Goal: Task Accomplishment & Management: Use online tool/utility

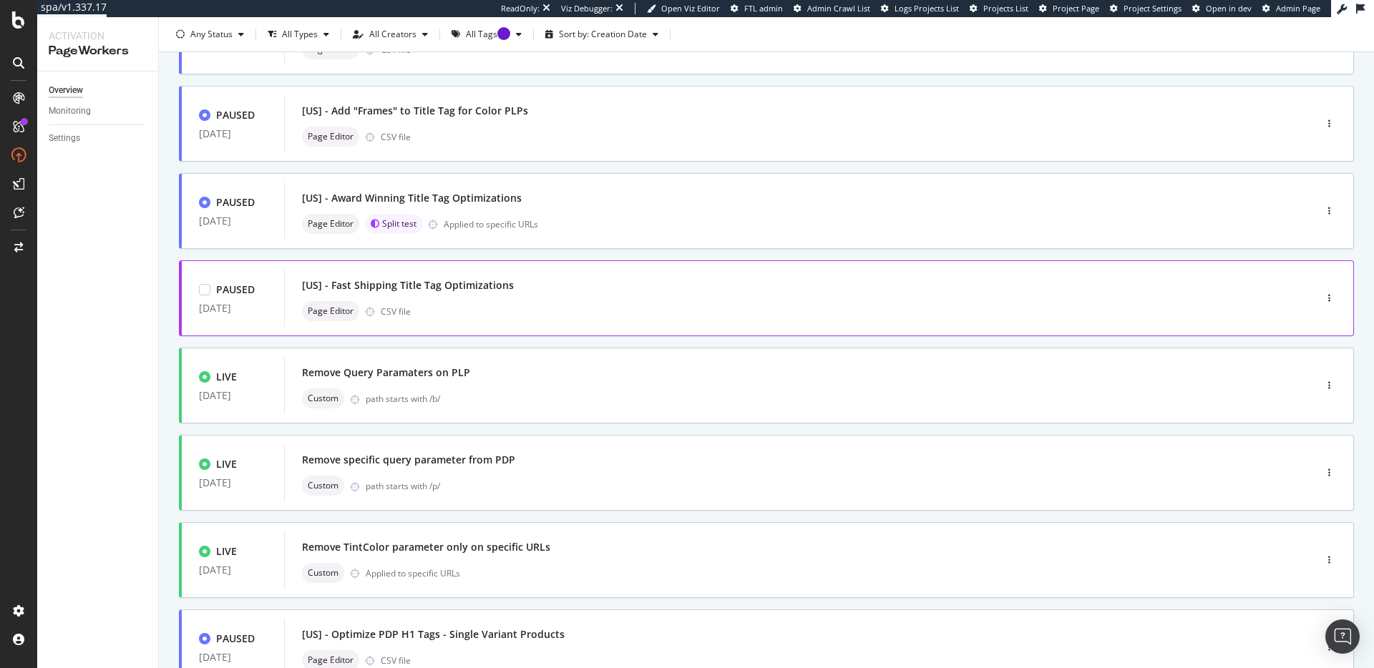
scroll to position [397, 0]
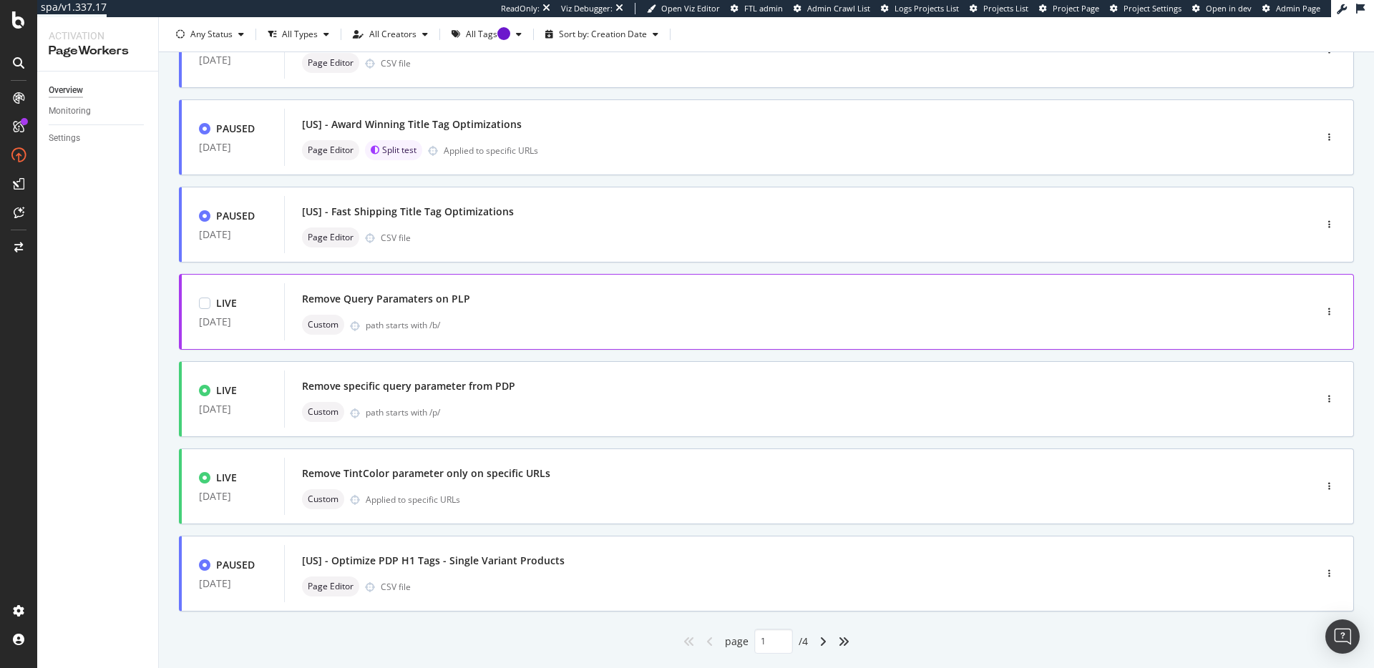
click at [538, 326] on div "path starts with /b/" at bounding box center [810, 325] width 888 height 12
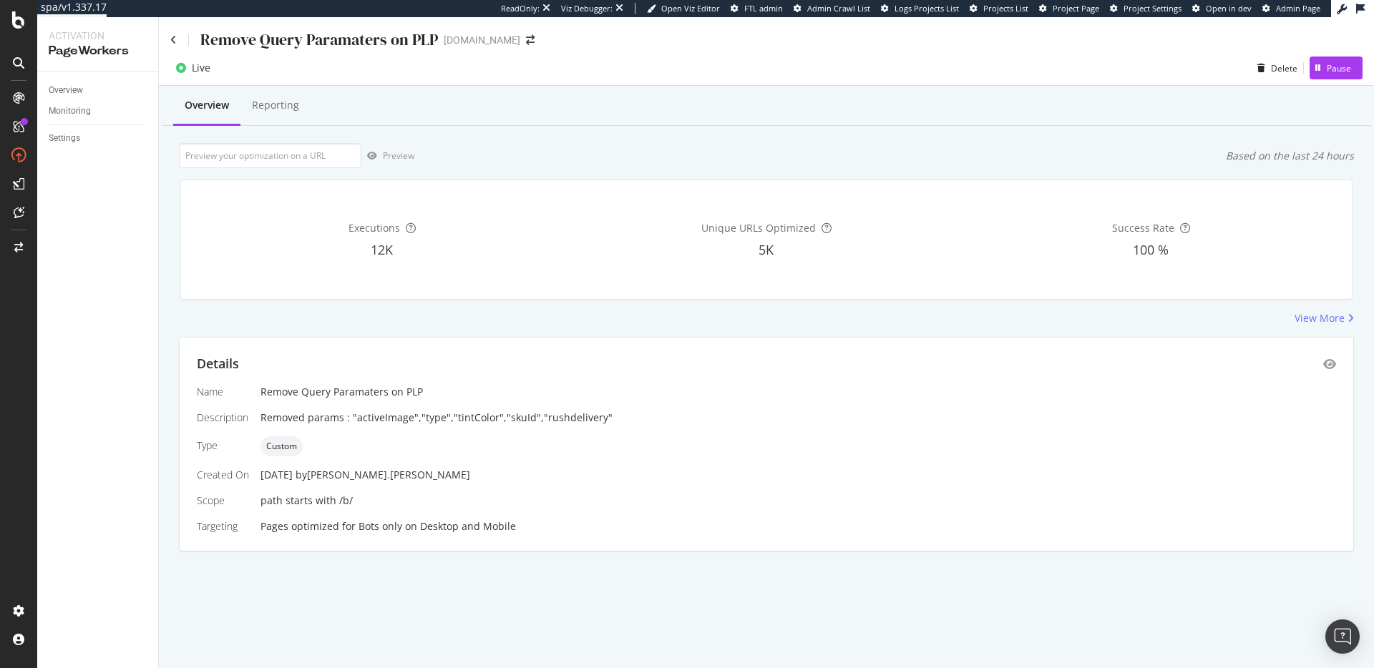
click at [159, 40] on div "Remove Query Paramaters on PLP www.zennioptical.com" at bounding box center [766, 34] width 1215 height 34
click at [171, 42] on icon at bounding box center [173, 40] width 6 height 10
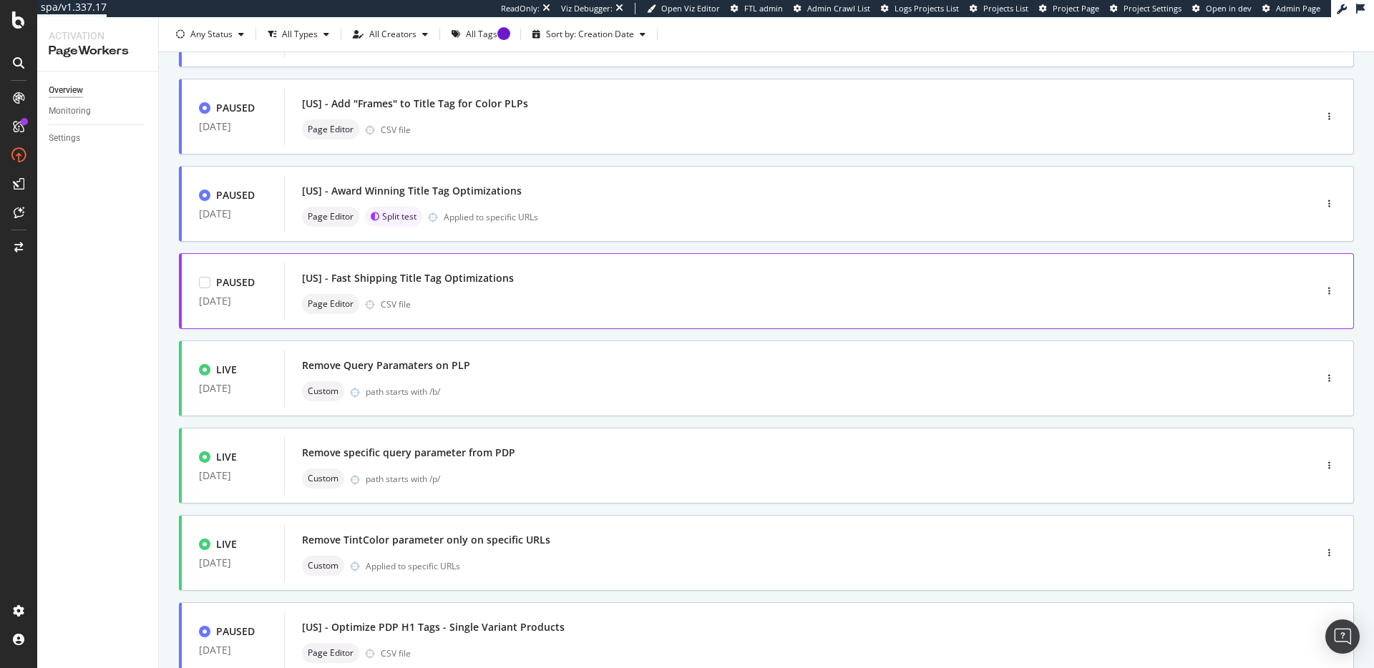
scroll to position [340, 0]
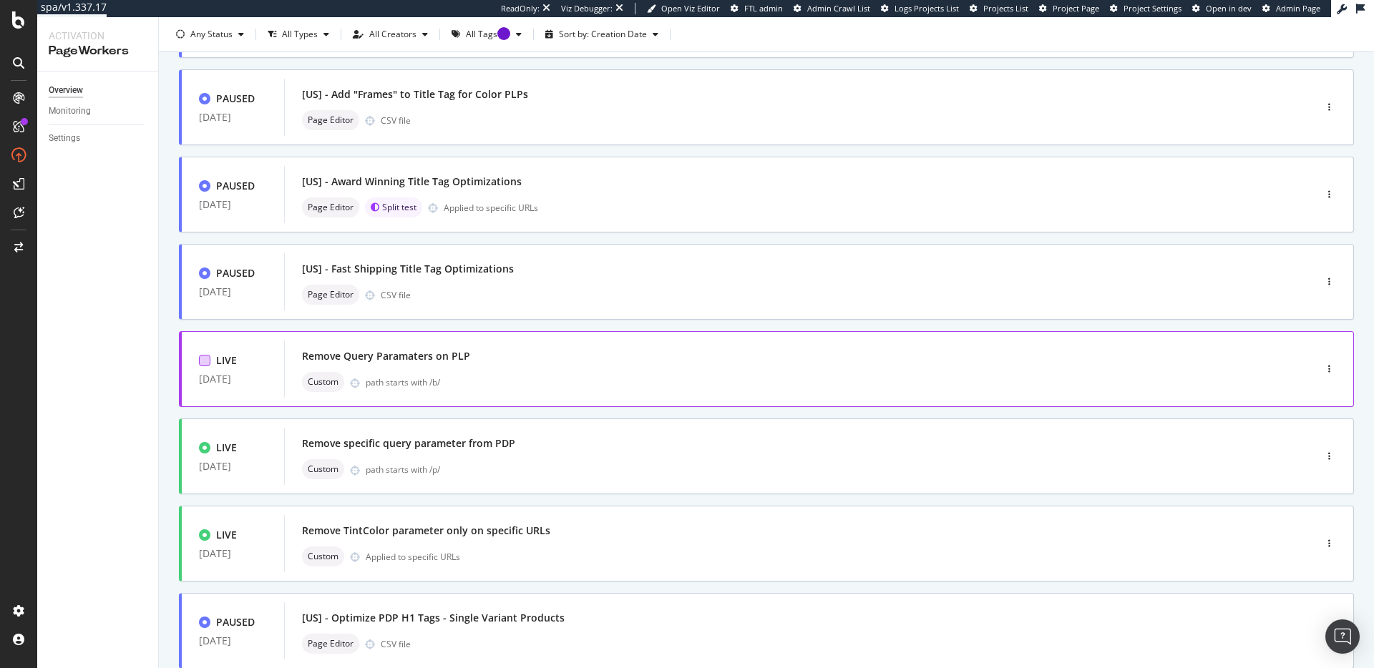
click at [203, 359] on div at bounding box center [204, 360] width 11 height 11
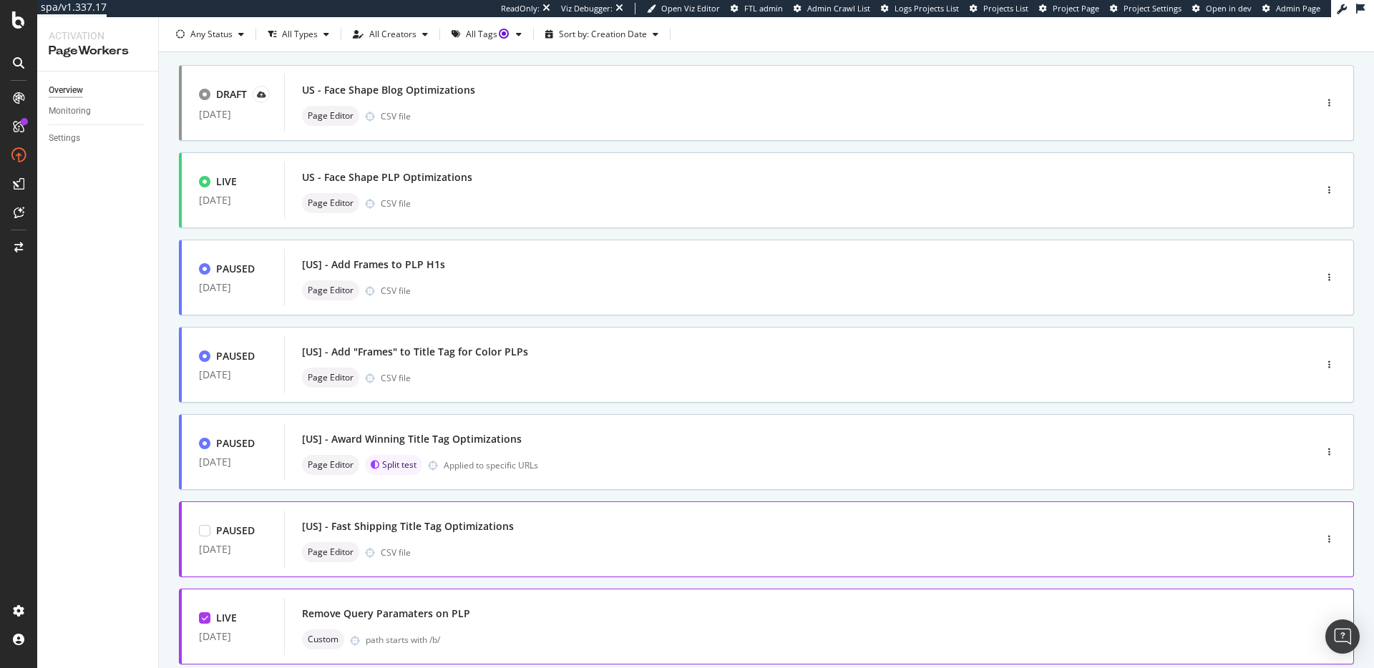
scroll to position [229, 0]
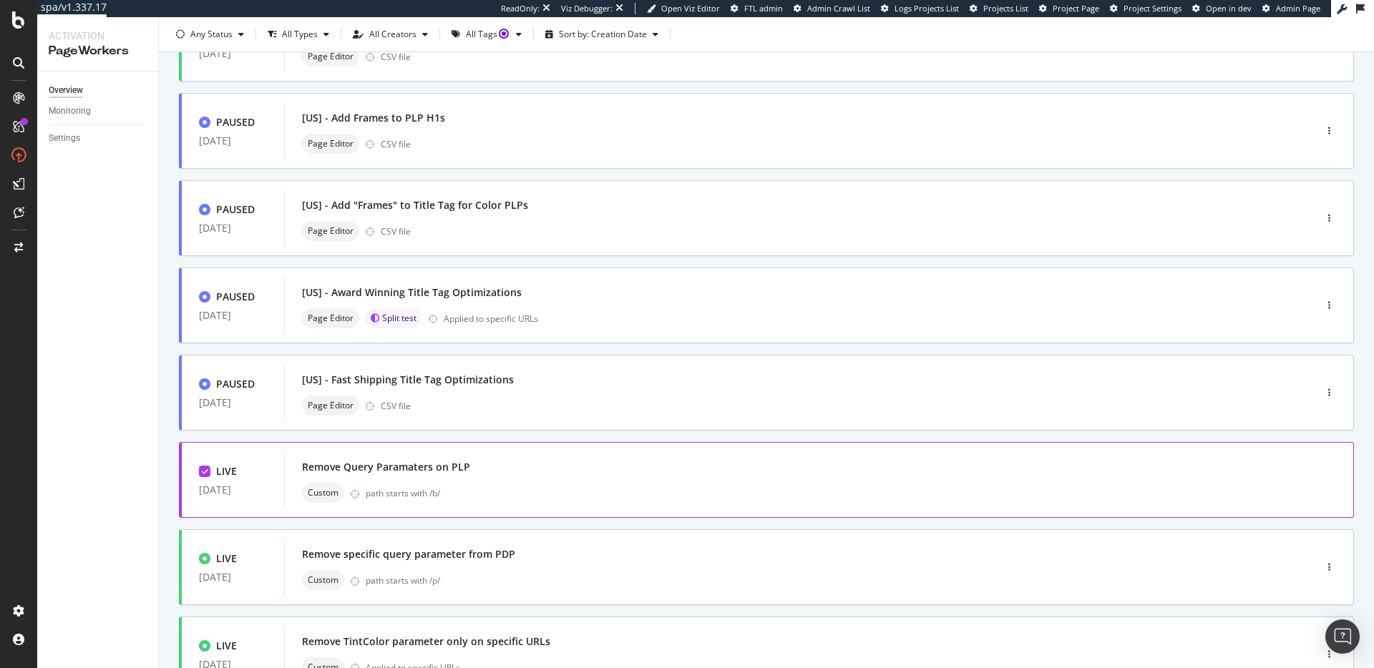
click at [205, 468] on icon at bounding box center [205, 471] width 6 height 7
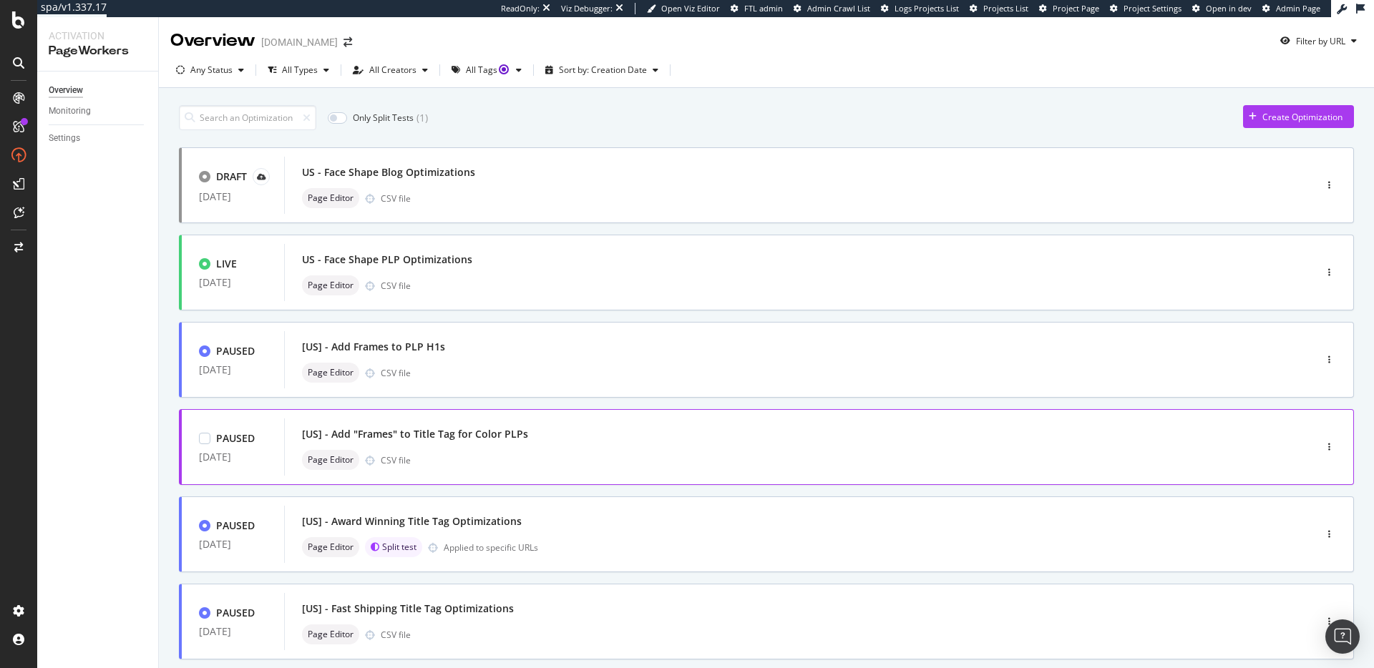
scroll to position [394, 0]
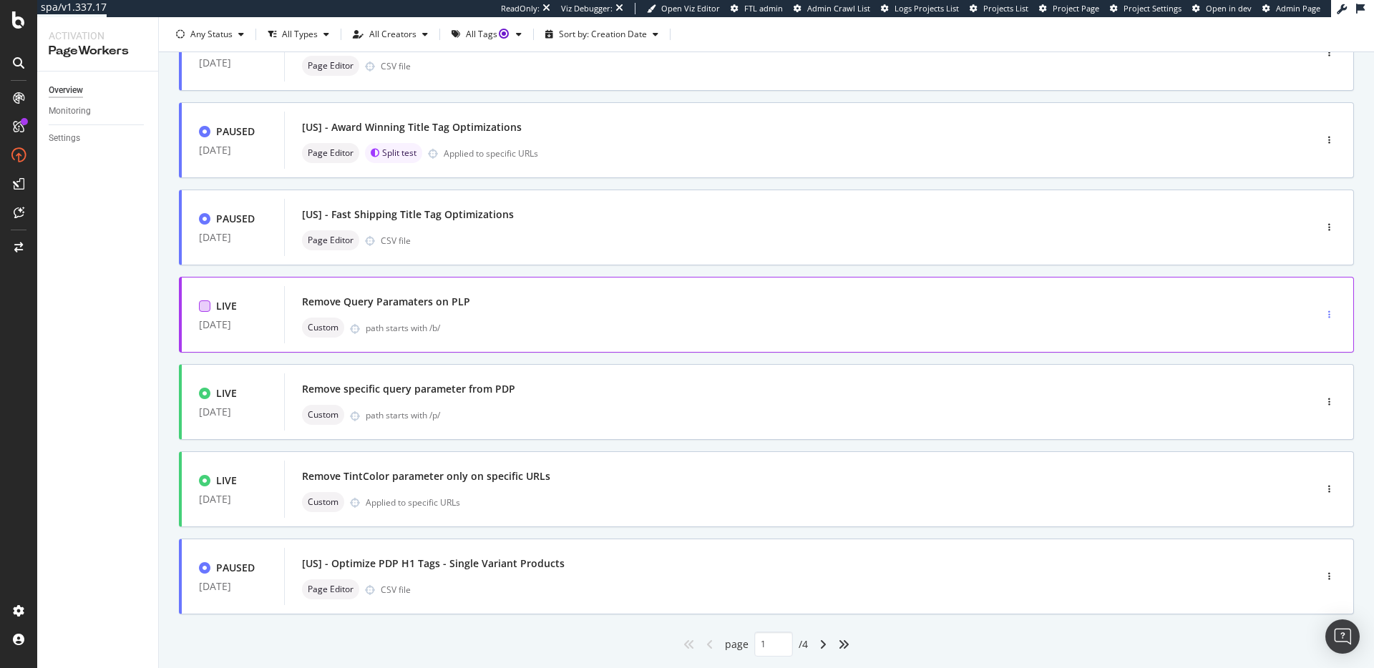
click at [1322, 313] on div "button" at bounding box center [1329, 315] width 14 height 9
click at [1322, 312] on div "button" at bounding box center [1329, 315] width 14 height 9
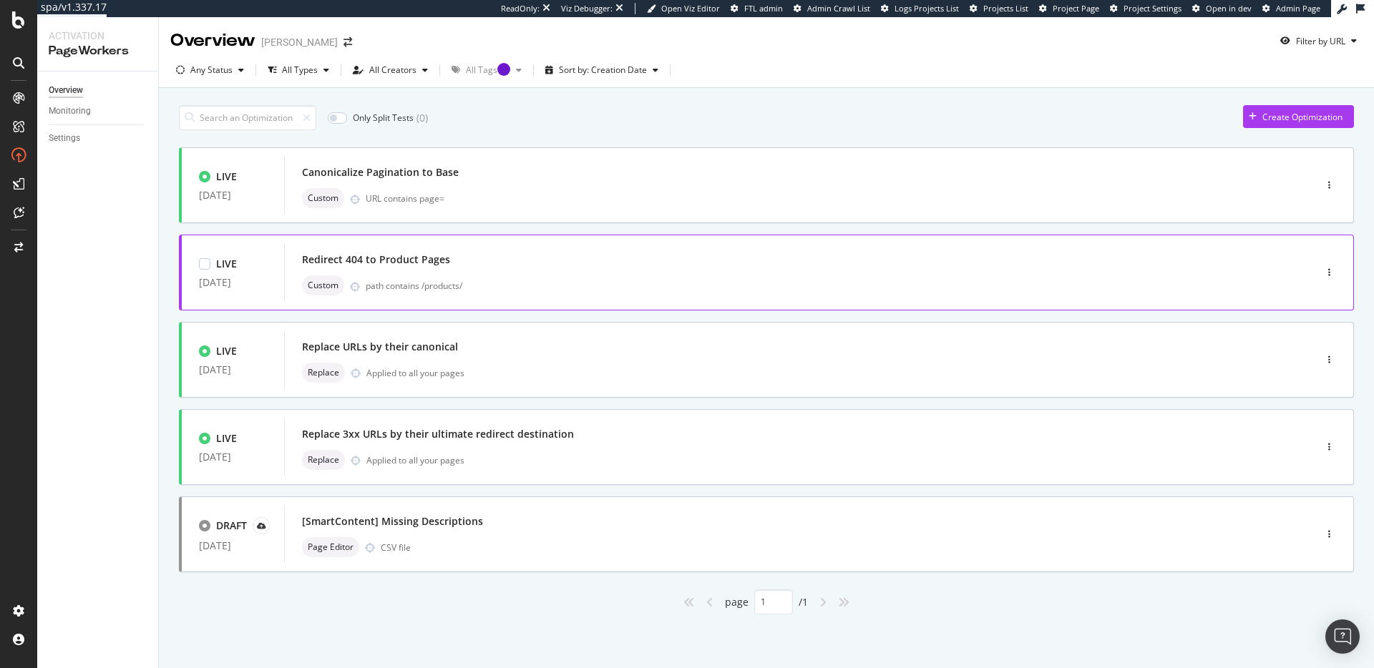
click at [555, 274] on div "Redirect 404 to Product Pages Custom path contains /products/" at bounding box center [778, 273] width 952 height 46
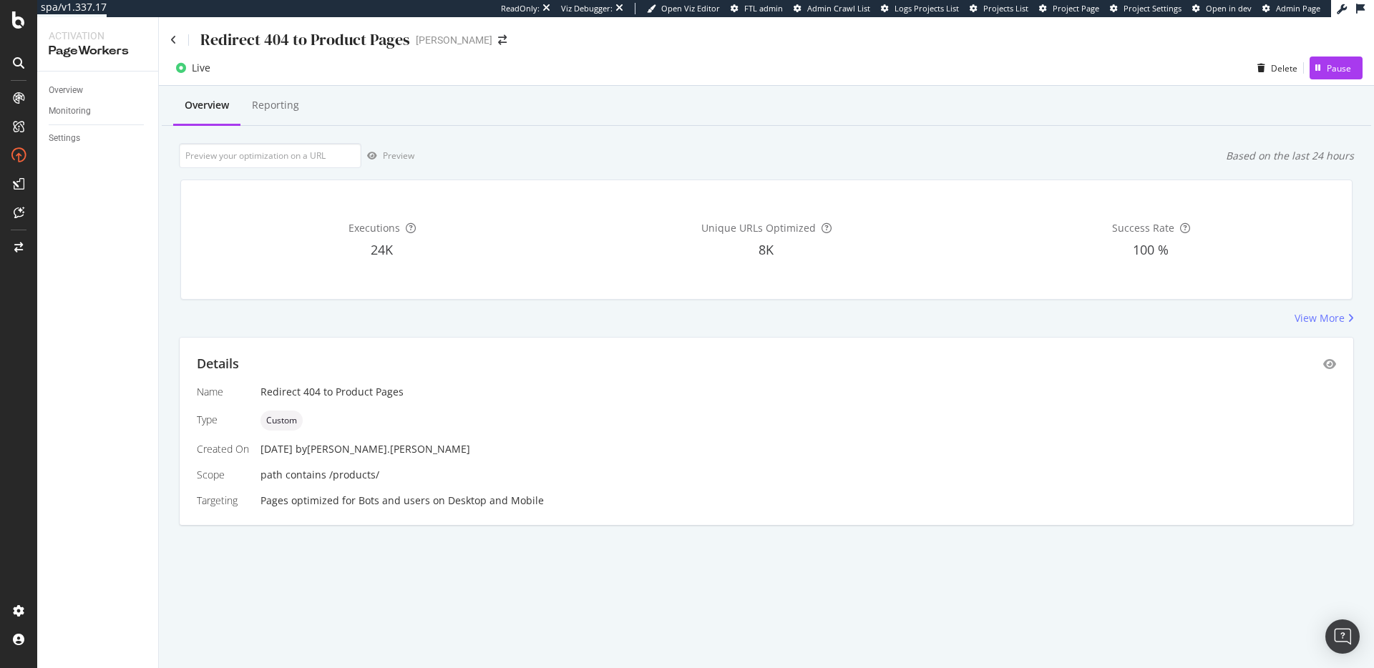
click at [167, 46] on div "Redirect 404 to Product Pages PJ Salvage" at bounding box center [766, 34] width 1215 height 34
click at [173, 42] on icon at bounding box center [173, 40] width 6 height 10
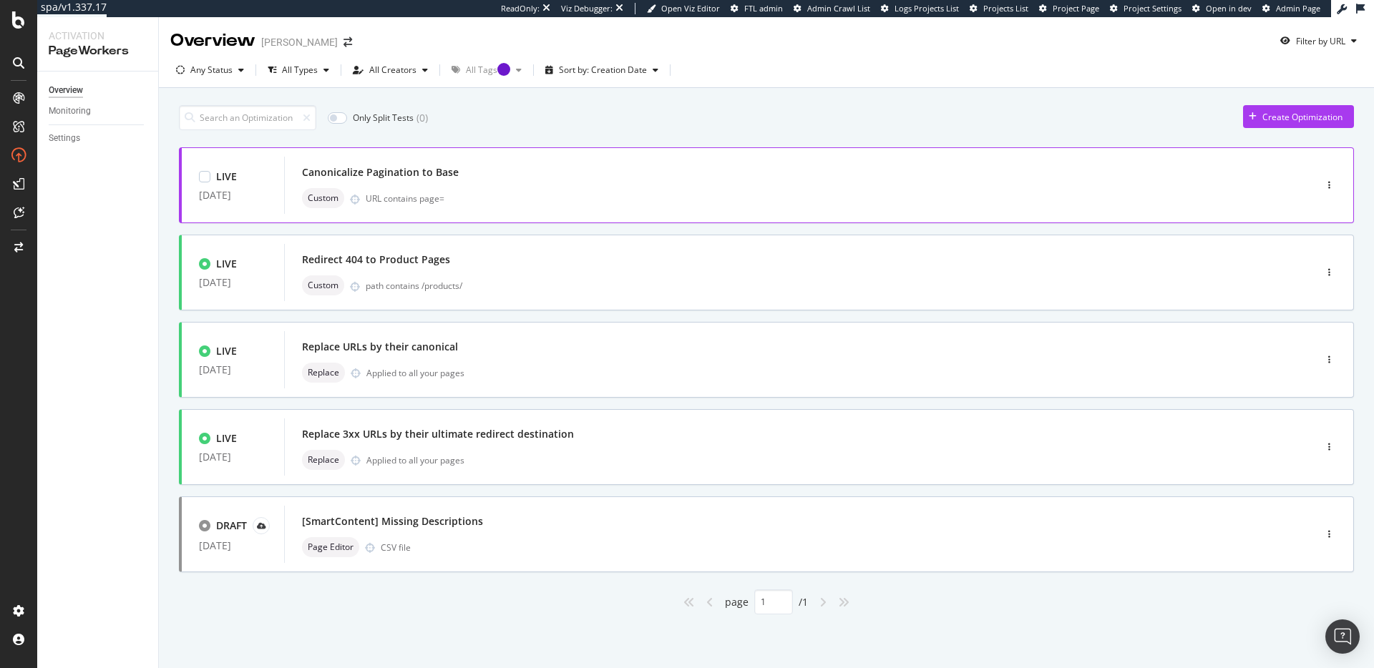
click at [511, 199] on div "URL contains page=" at bounding box center [810, 198] width 888 height 12
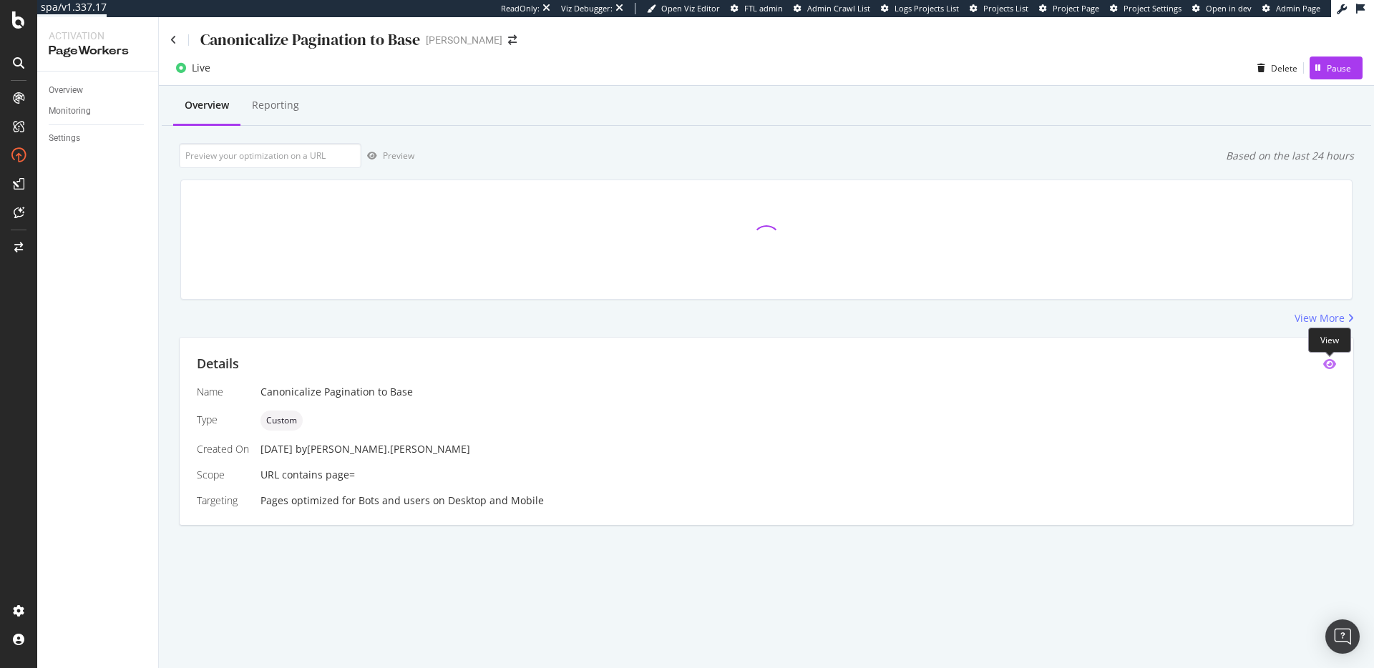
click at [1328, 362] on icon "eye" at bounding box center [1329, 364] width 13 height 11
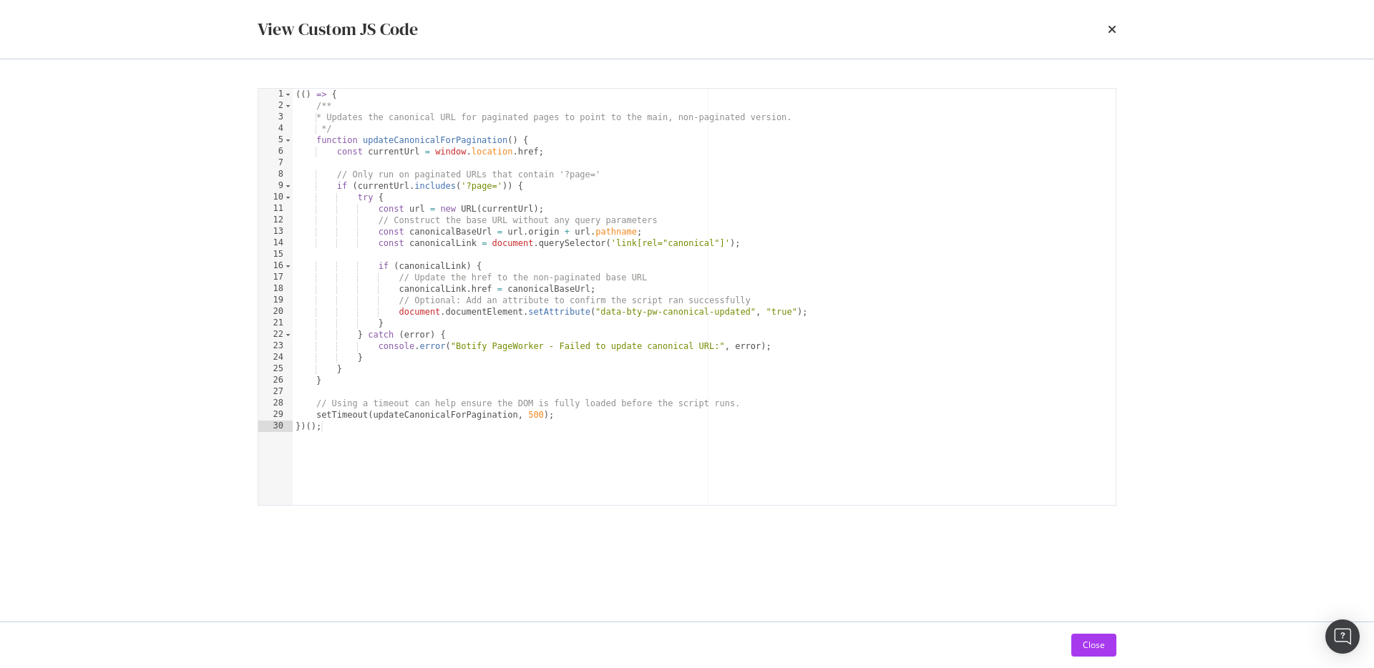
click at [1106, 32] on div "View Custom JS Code" at bounding box center [687, 29] width 859 height 24
click at [1118, 26] on div "View Custom JS Code" at bounding box center [687, 29] width 916 height 59
click at [1112, 28] on icon "times" at bounding box center [1112, 29] width 9 height 11
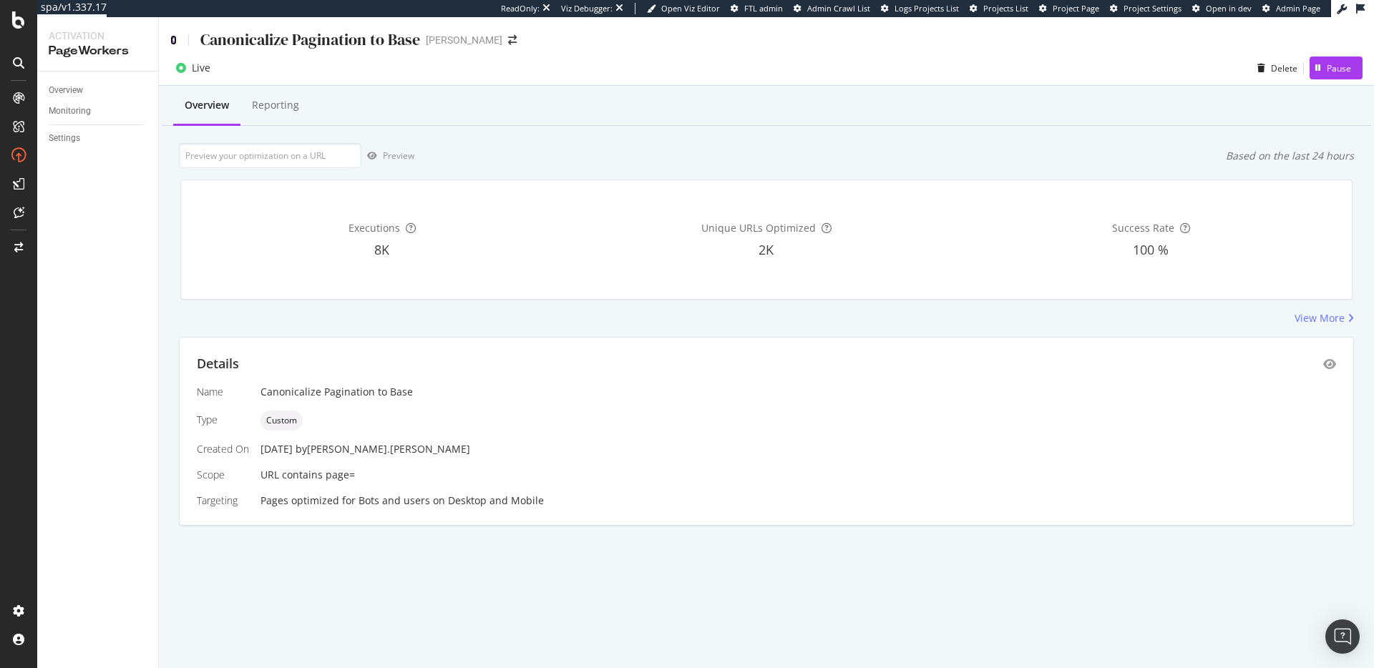
click at [174, 41] on icon at bounding box center [173, 40] width 6 height 10
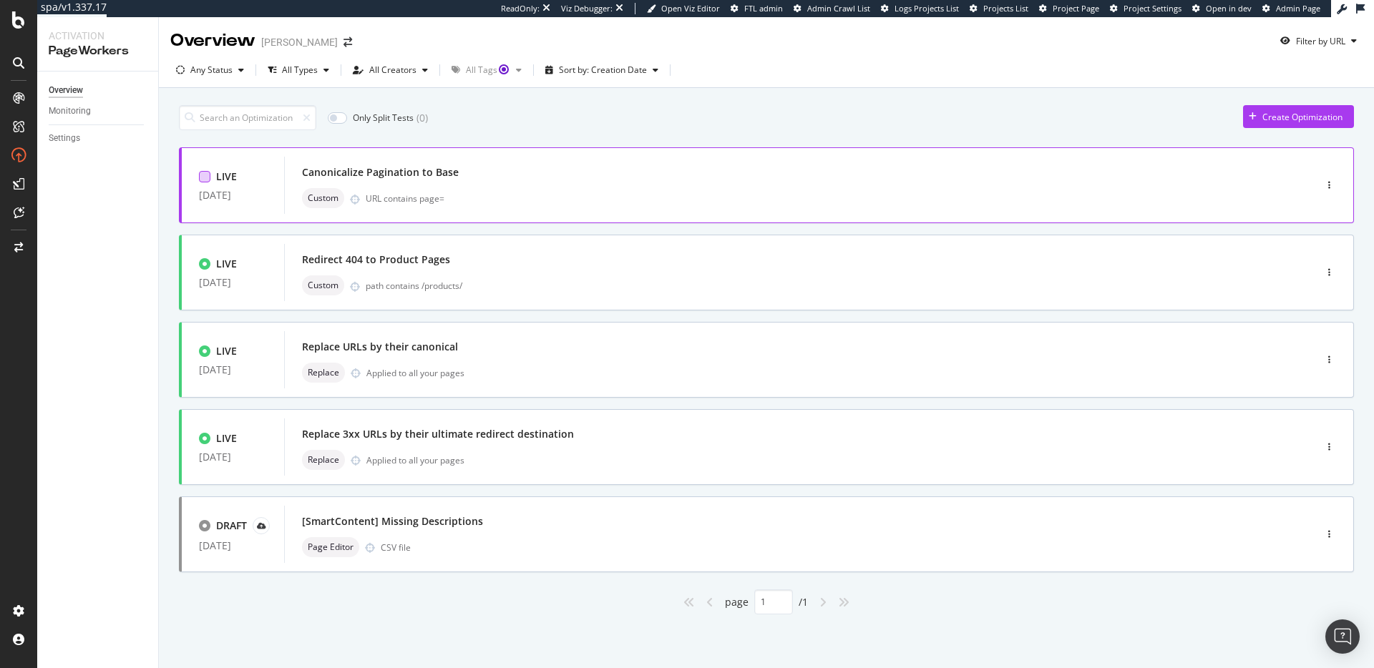
click at [208, 181] on div at bounding box center [204, 176] width 11 height 11
click at [204, 177] on icon at bounding box center [205, 176] width 6 height 7
click at [1328, 185] on icon "button" at bounding box center [1329, 185] width 2 height 9
click at [1330, 187] on icon "button" at bounding box center [1329, 185] width 2 height 9
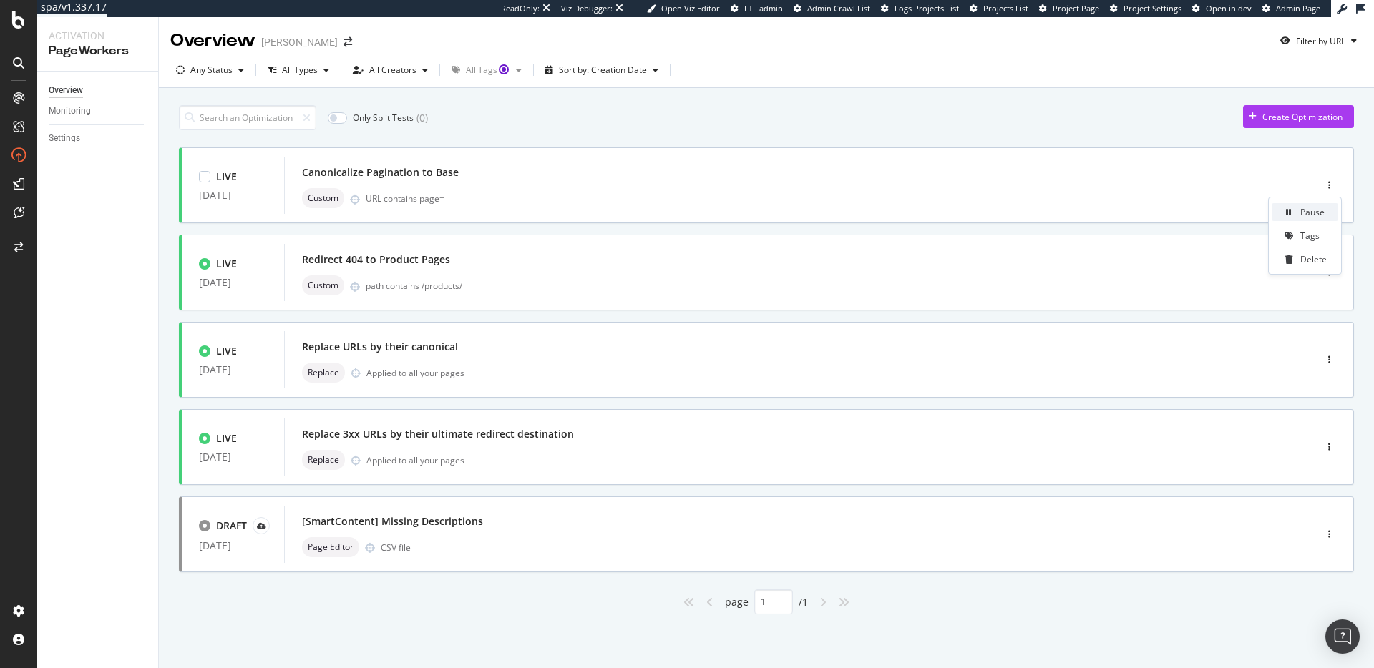
click at [1313, 206] on div "Pause" at bounding box center [1312, 212] width 24 height 12
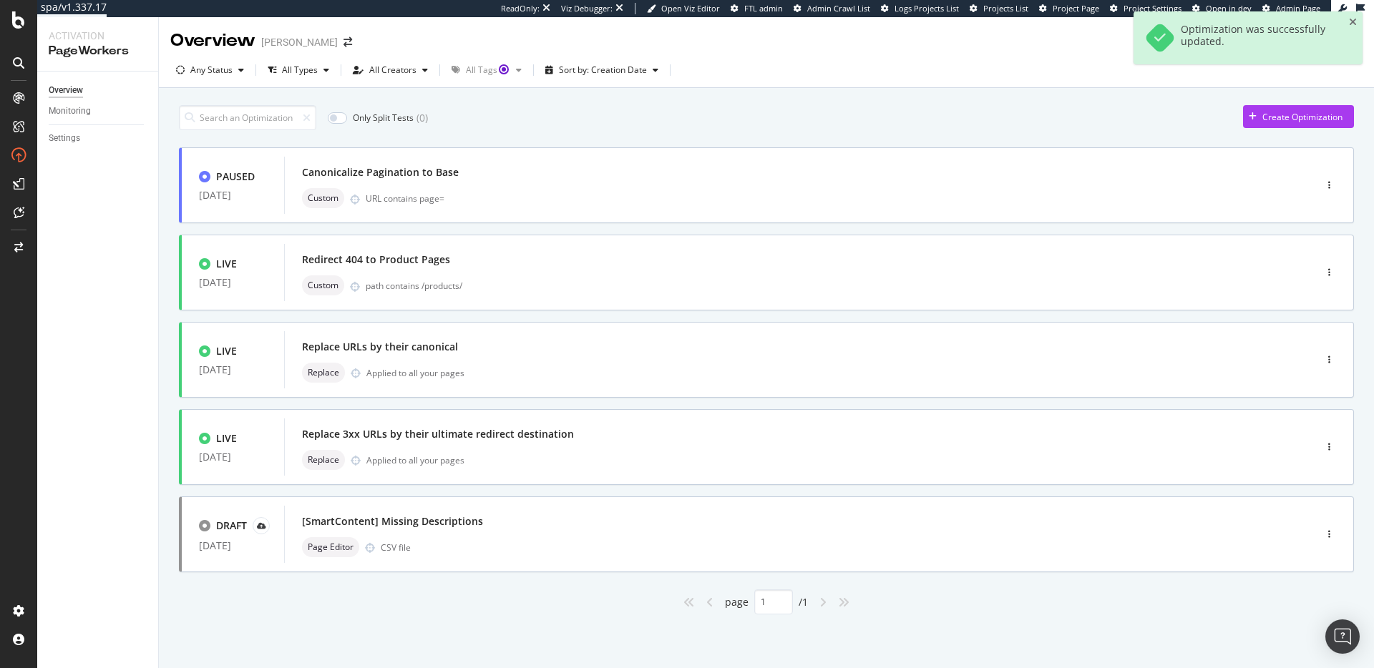
click at [674, 113] on div "Only Split Tests ( 0 ) Create Optimization" at bounding box center [766, 117] width 1175 height 25
click at [1328, 182] on icon "button" at bounding box center [1329, 185] width 2 height 9
click at [624, 182] on div "Canonicalize Pagination to Base" at bounding box center [778, 172] width 952 height 20
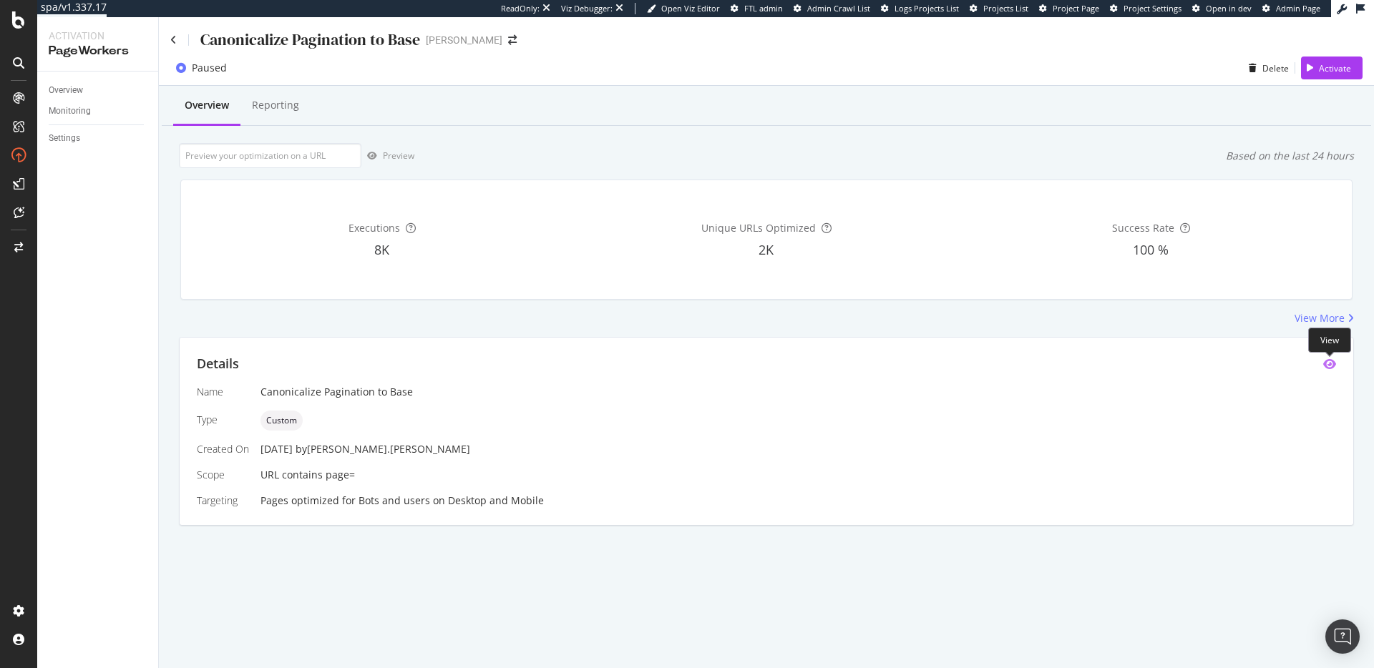
click at [1327, 361] on icon "eye" at bounding box center [1329, 364] width 13 height 11
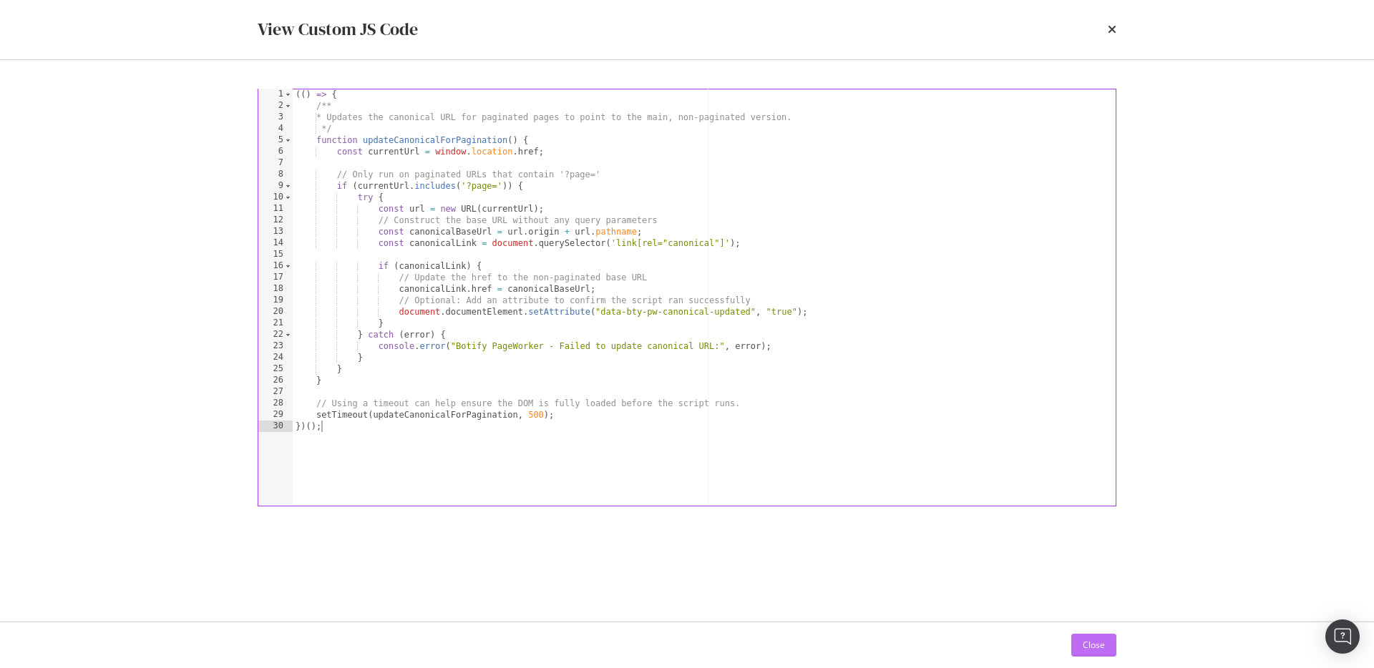
click at [1095, 641] on div "Close" at bounding box center [1094, 645] width 22 height 12
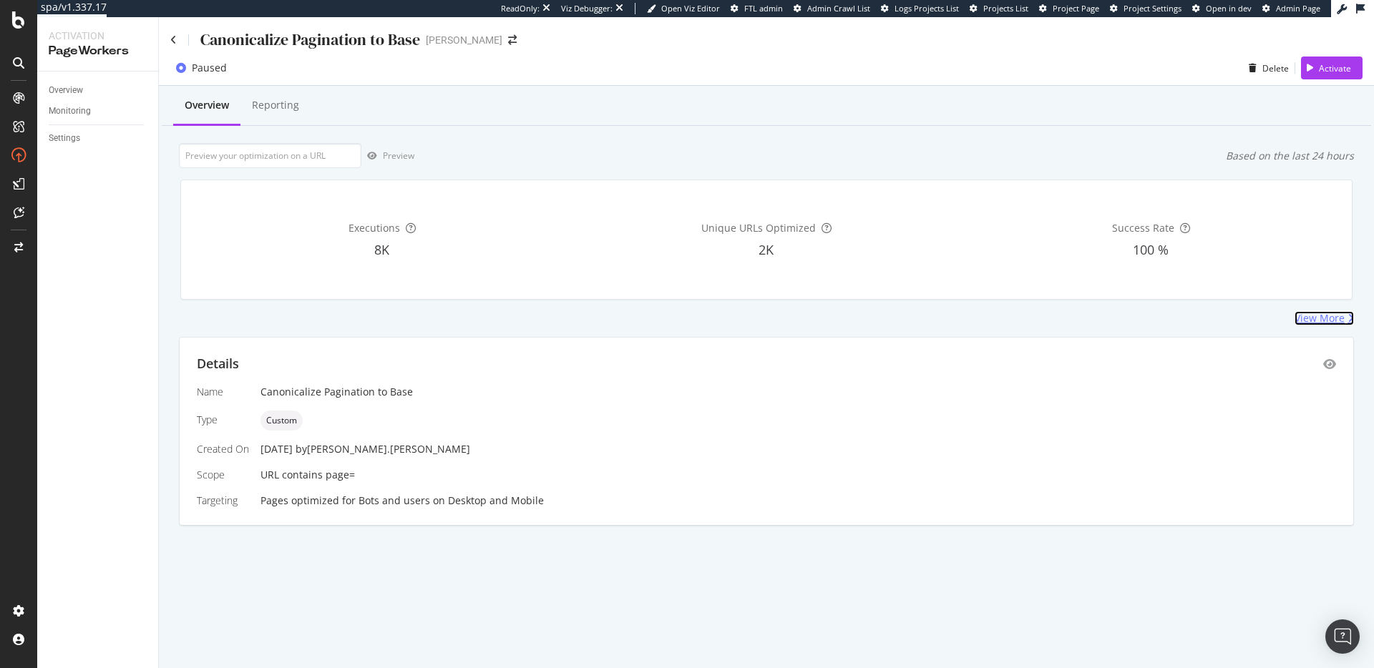
click at [1330, 321] on div "View More" at bounding box center [1319, 318] width 50 height 14
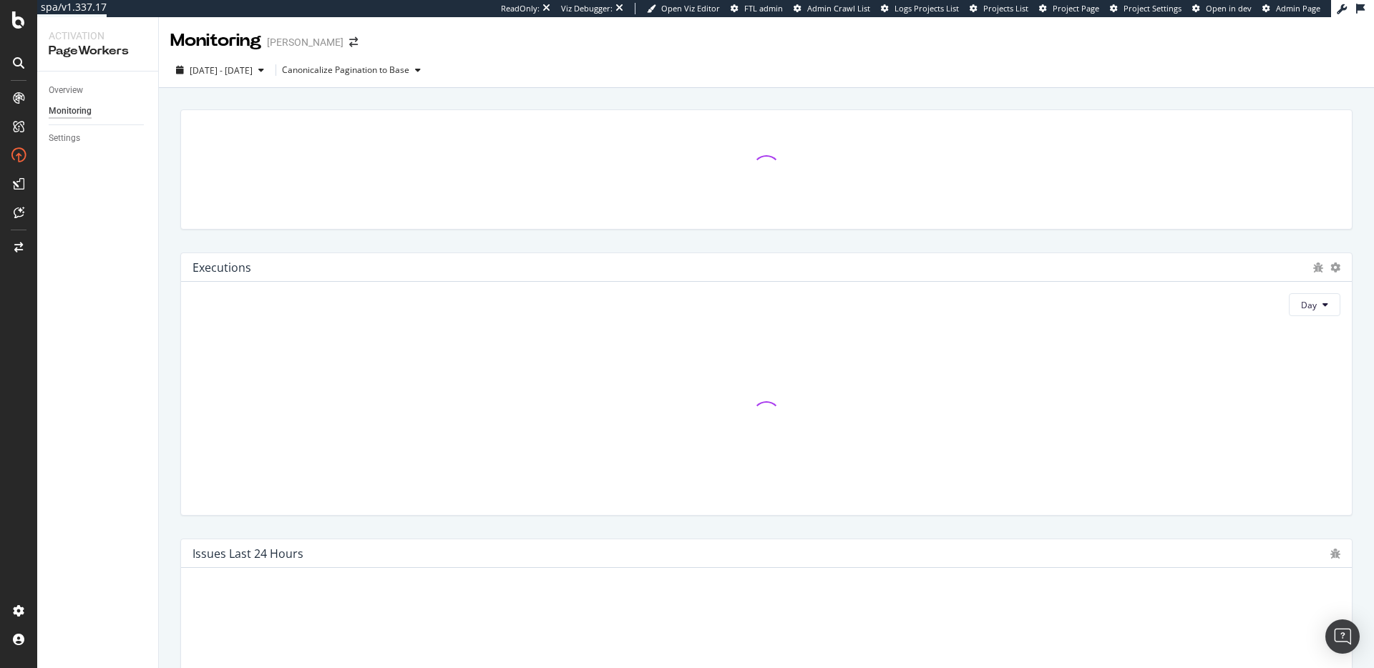
scroll to position [286, 0]
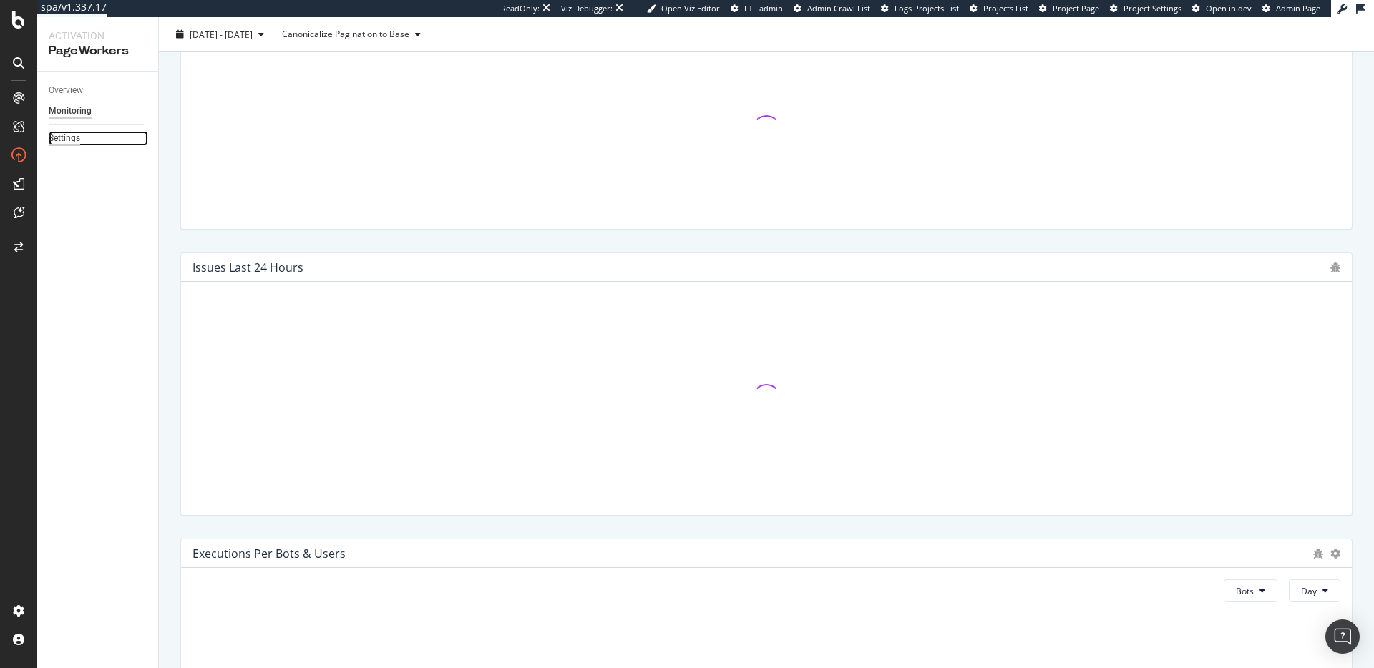
click at [74, 140] on div "Settings" at bounding box center [64, 138] width 31 height 15
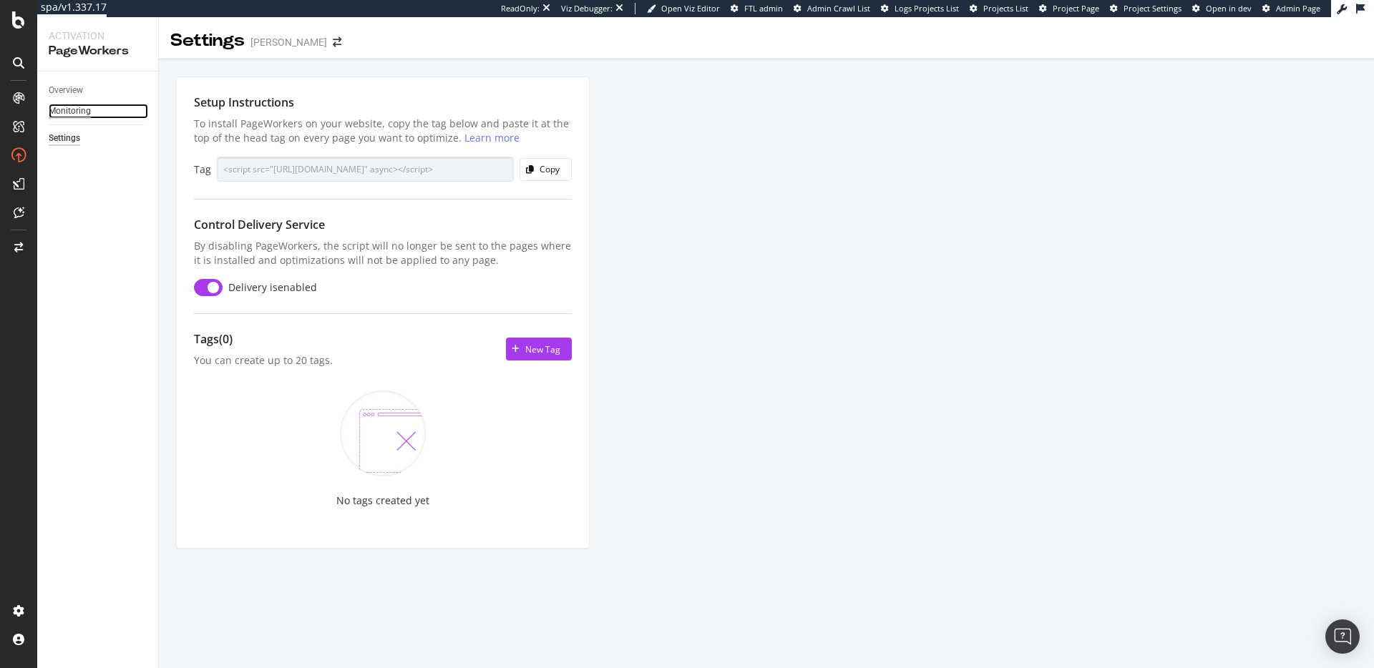
click at [82, 116] on div "Monitoring" at bounding box center [70, 111] width 42 height 15
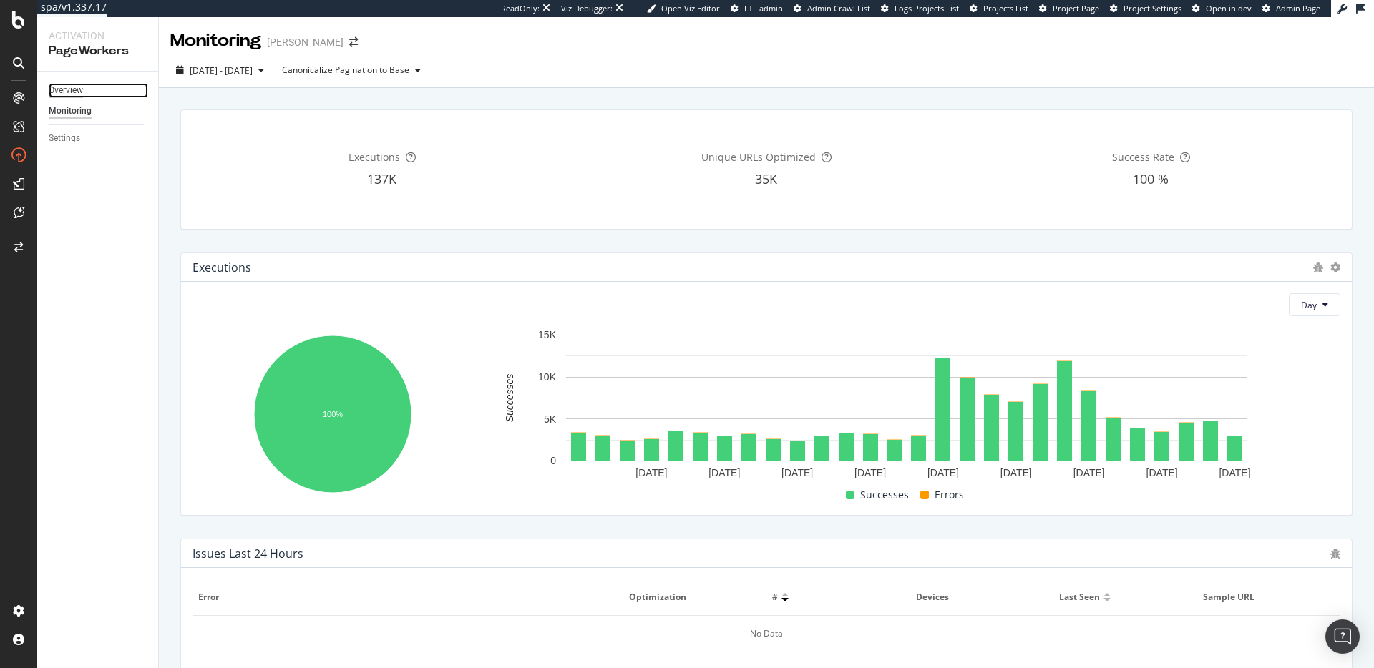
click at [78, 91] on div "Overview" at bounding box center [66, 90] width 34 height 15
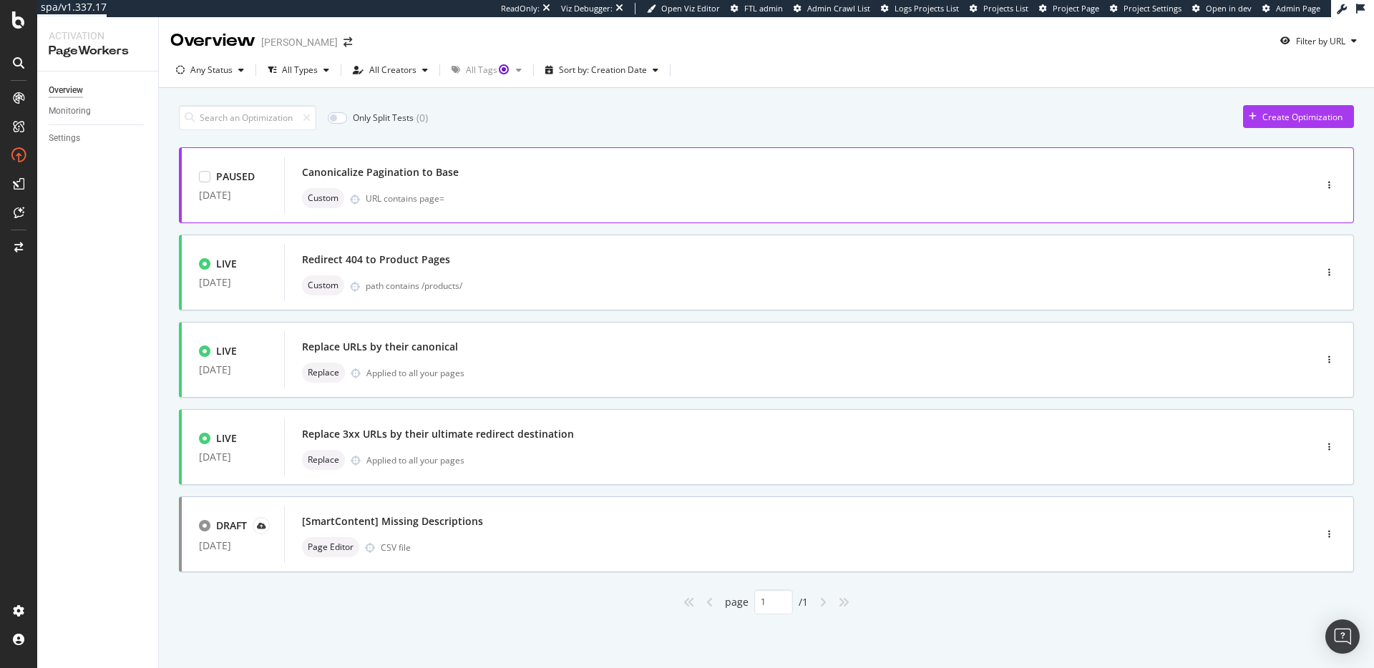
click at [1025, 194] on div "URL contains page=" at bounding box center [810, 198] width 888 height 12
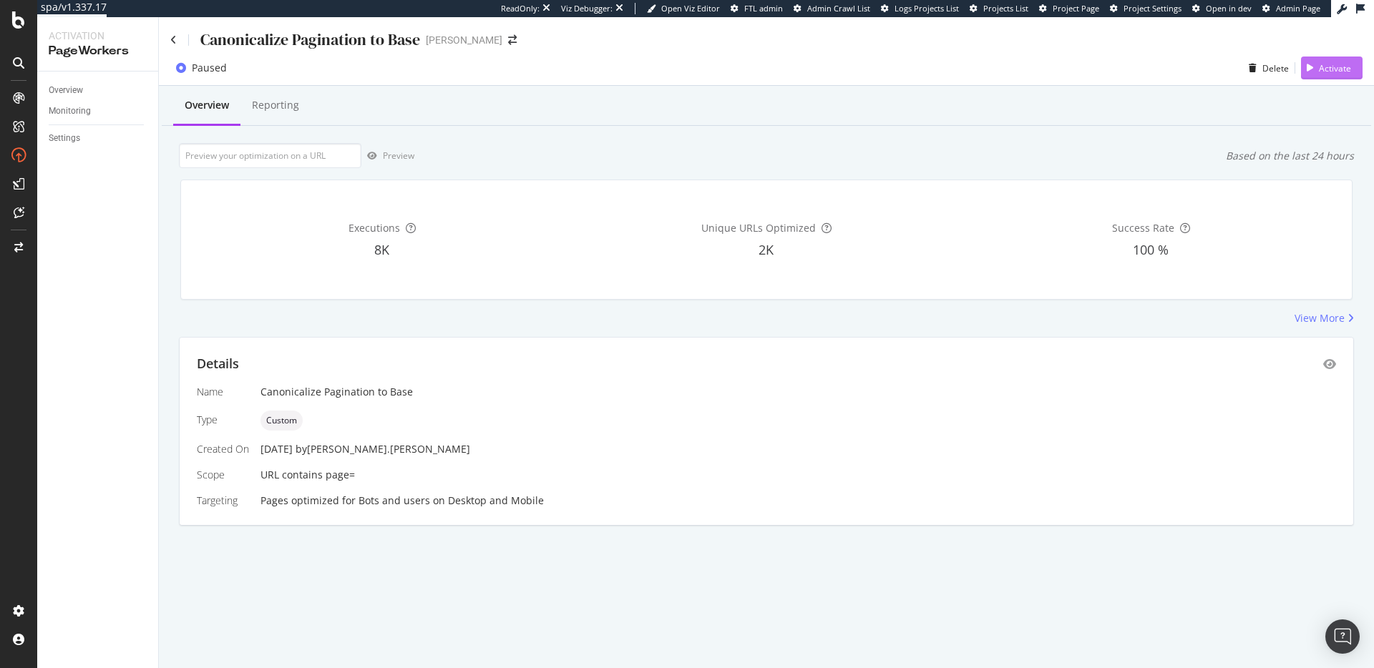
click at [1318, 60] on div "Activate" at bounding box center [1326, 67] width 50 height 21
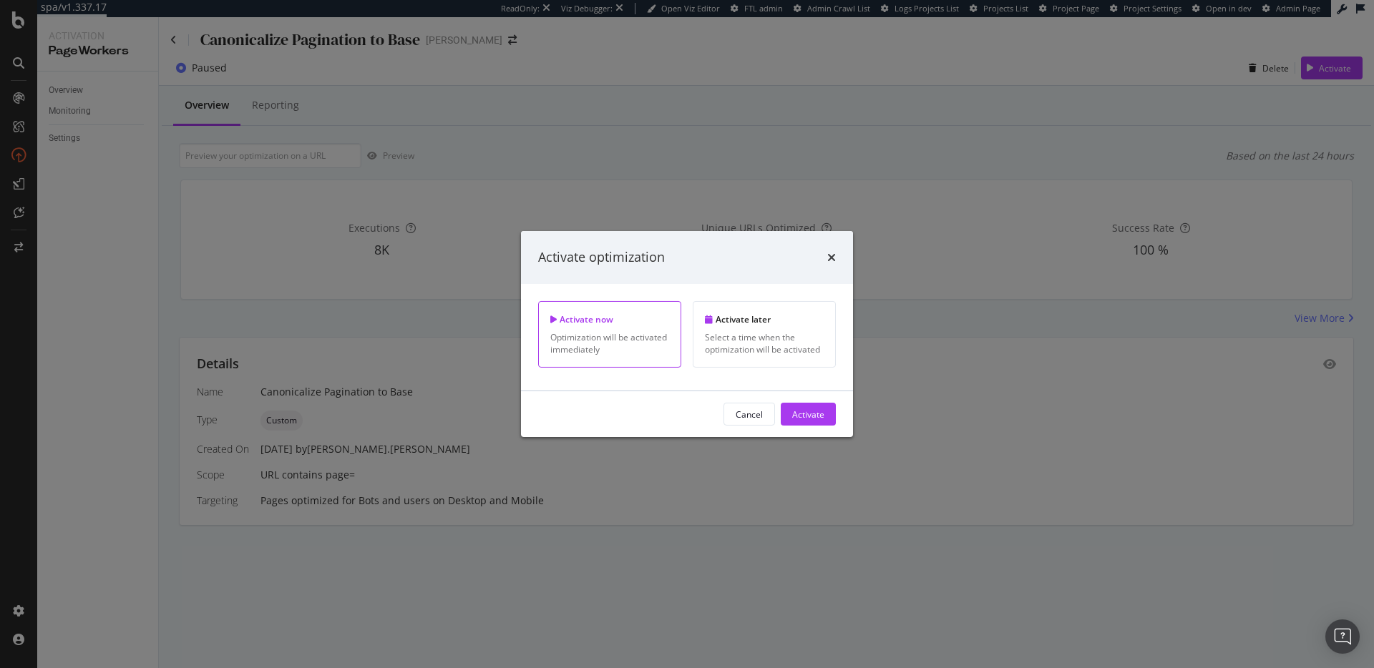
click at [813, 416] on div "Activate" at bounding box center [808, 414] width 32 height 12
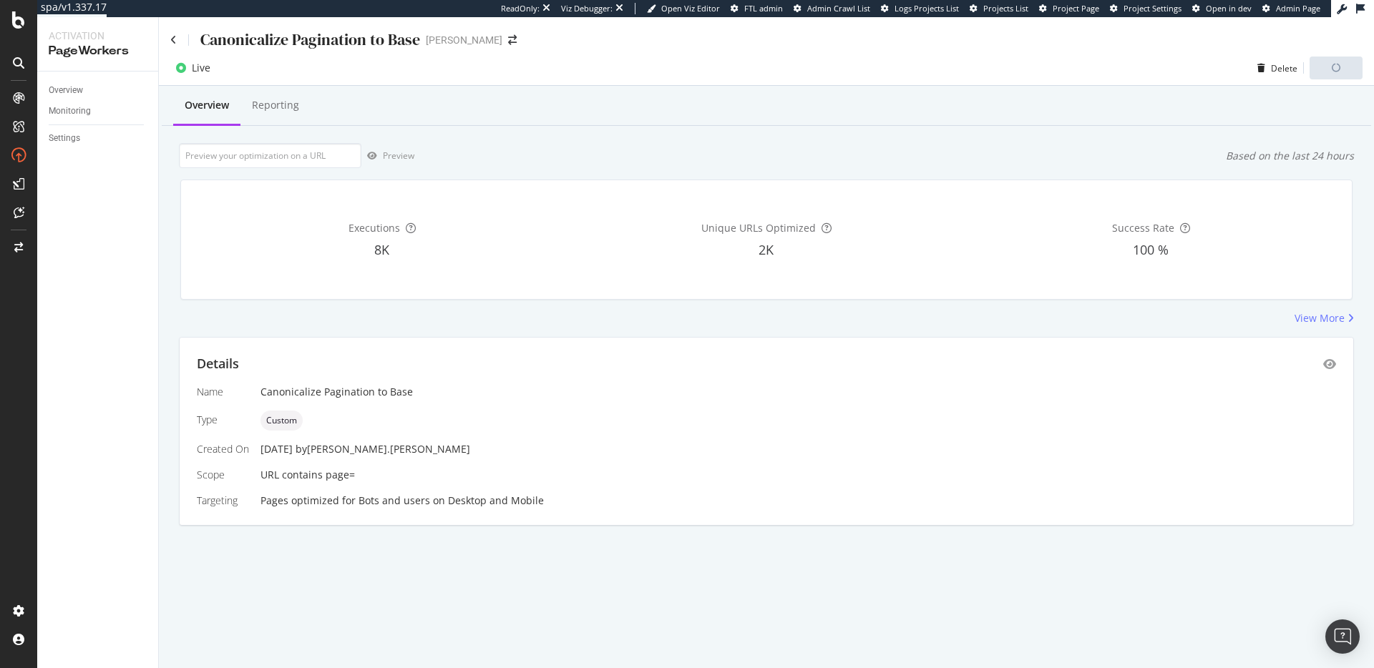
click at [806, 137] on div "Overview Reporting Preview Based on the last 24 hours Executions 8K Unique URLs…" at bounding box center [766, 331] width 1215 height 490
click at [278, 112] on div "Reporting" at bounding box center [275, 105] width 47 height 14
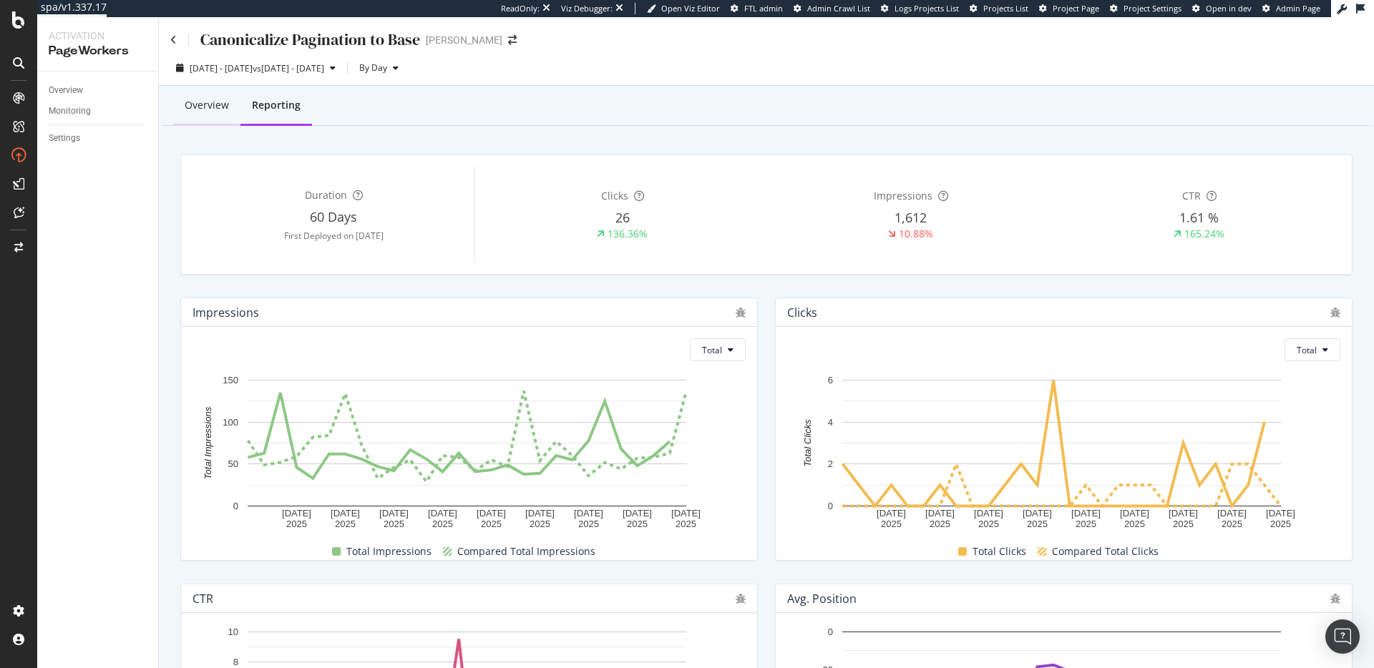
click at [209, 113] on div "Overview" at bounding box center [206, 106] width 67 height 39
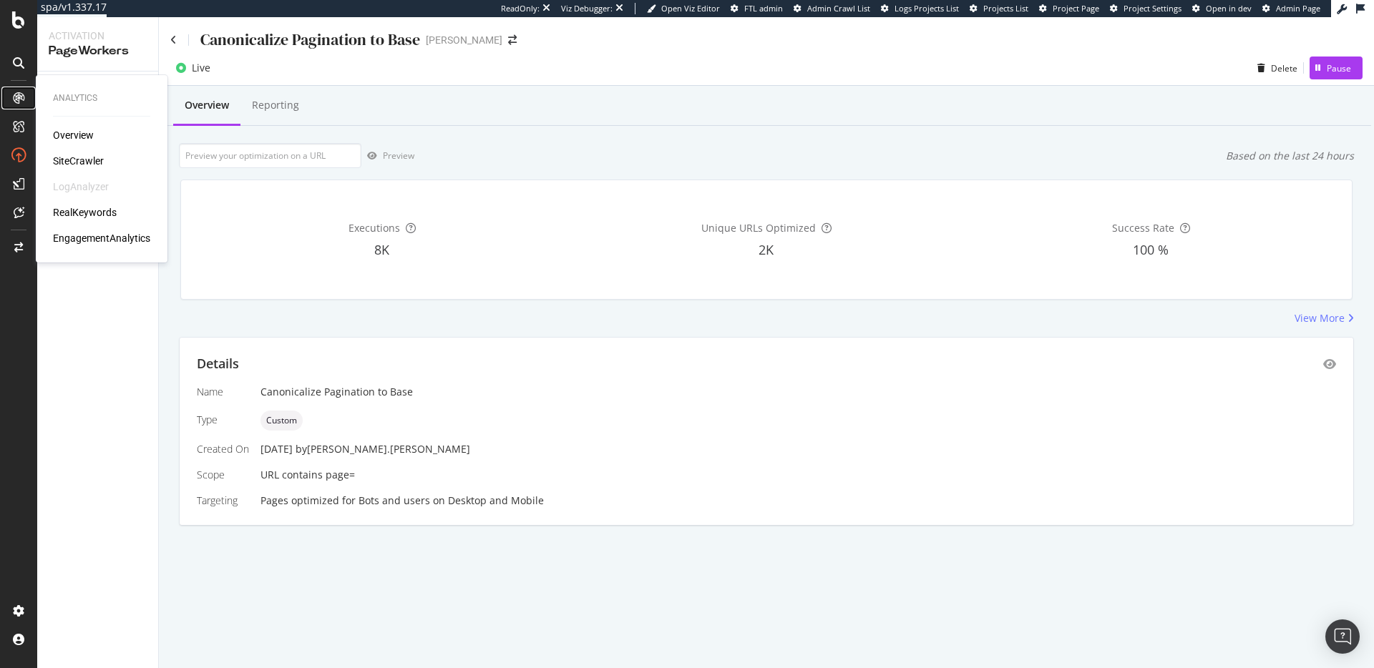
click at [11, 101] on div at bounding box center [18, 98] width 23 height 23
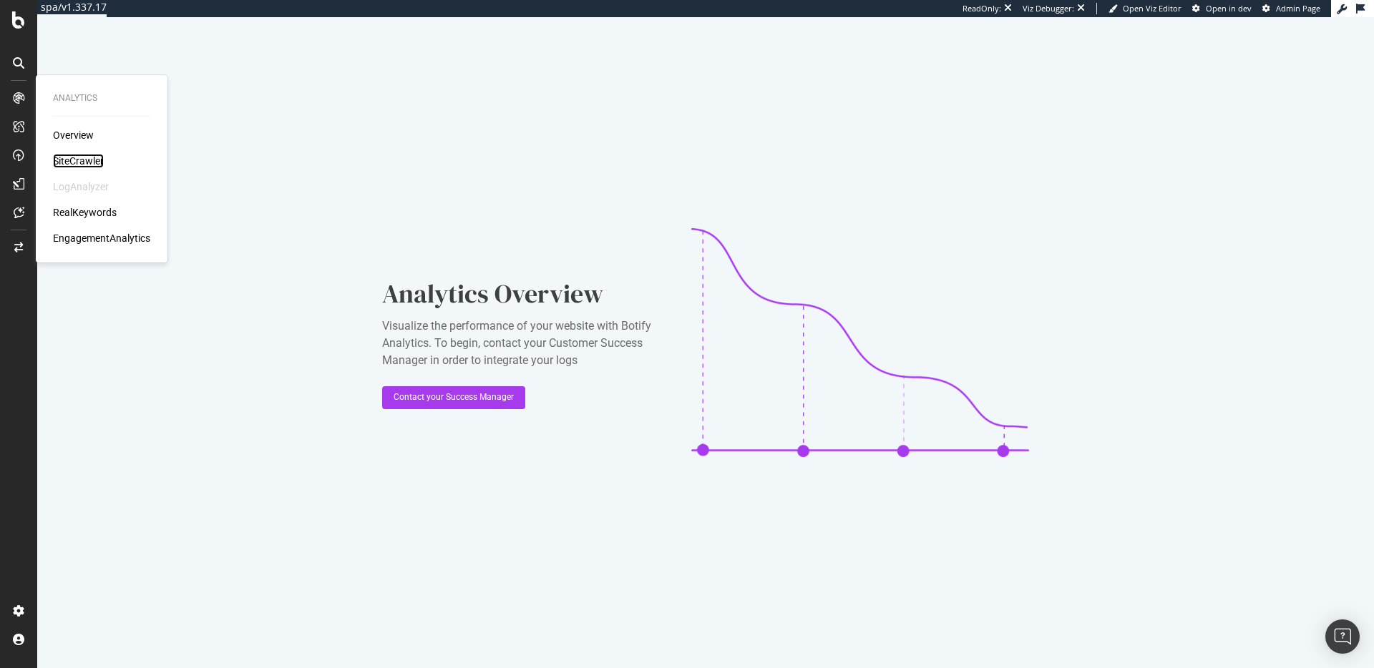
click at [76, 158] on div "SiteCrawler" at bounding box center [78, 161] width 51 height 14
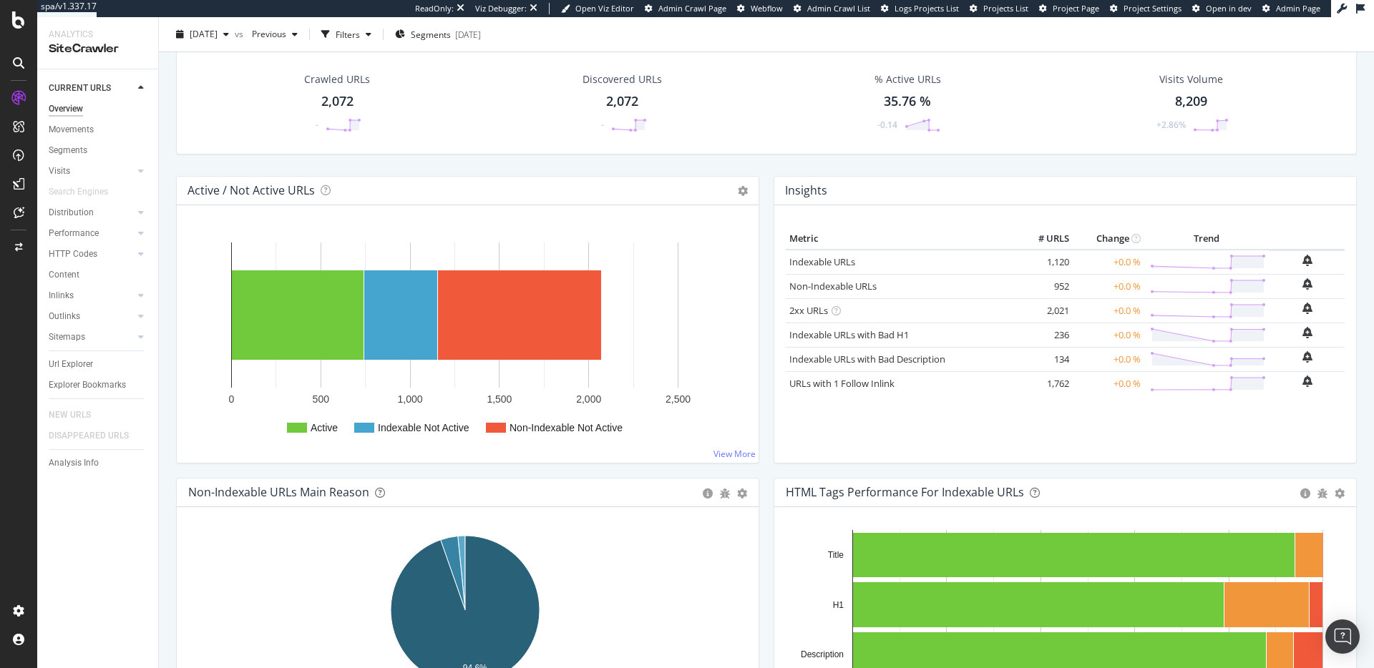
scroll to position [64, 0]
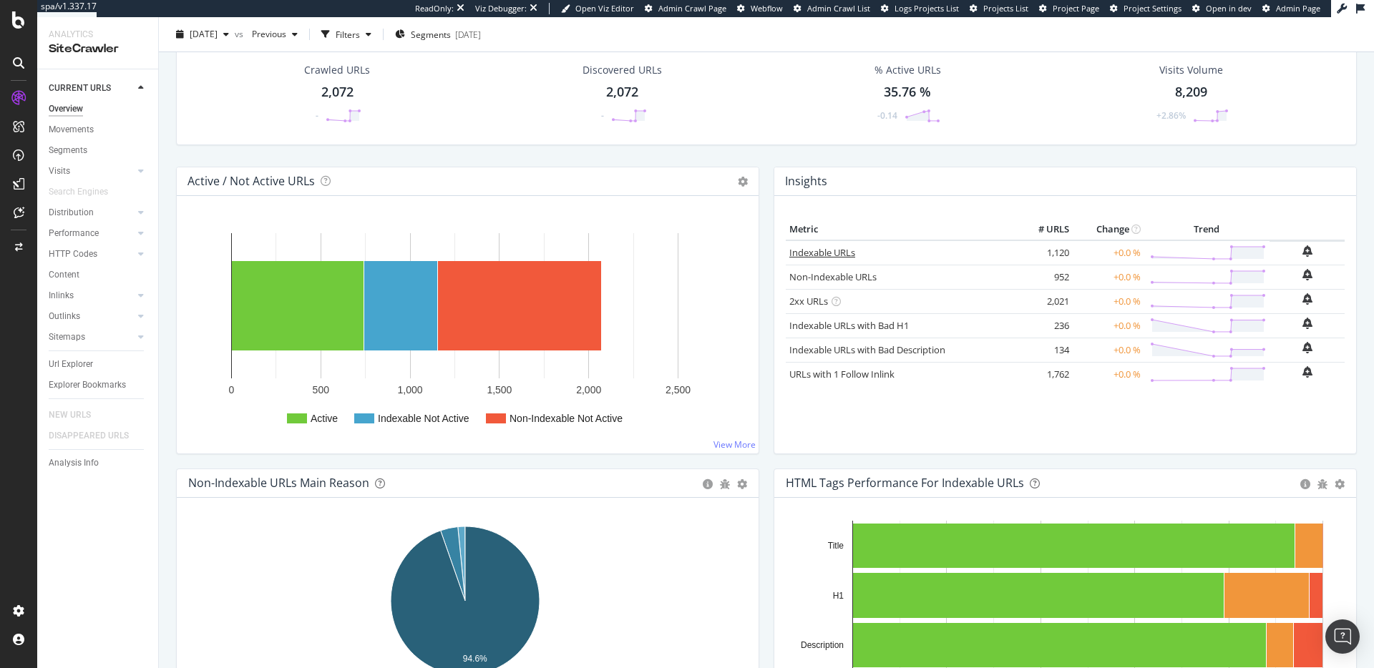
click at [833, 246] on link "Indexable URLs" at bounding box center [822, 252] width 66 height 13
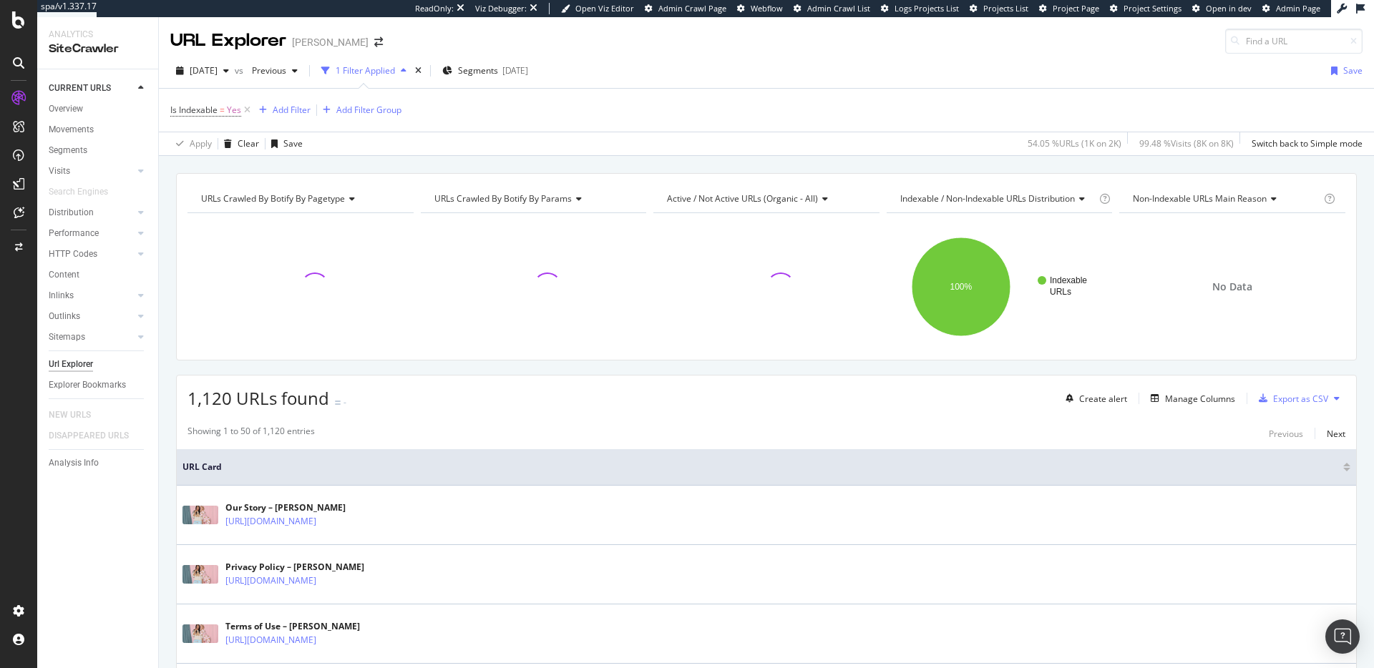
scroll to position [9, 0]
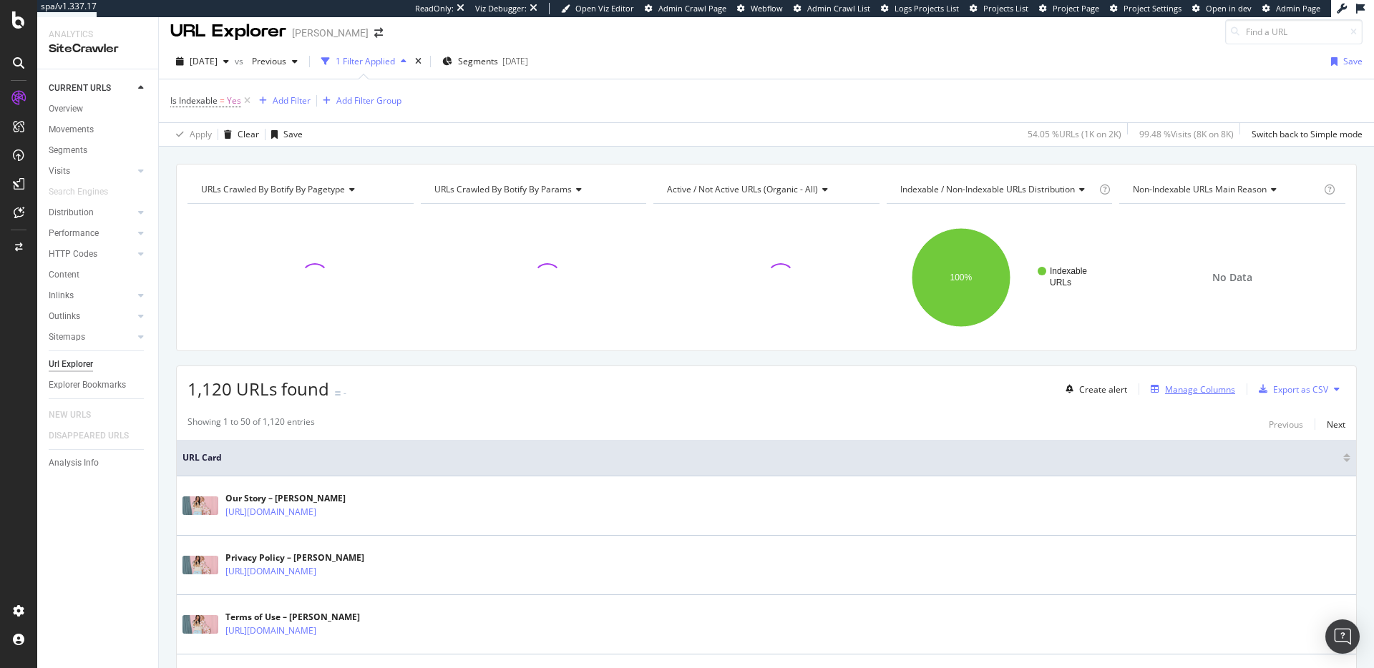
click at [1171, 394] on div "Manage Columns" at bounding box center [1200, 390] width 70 height 12
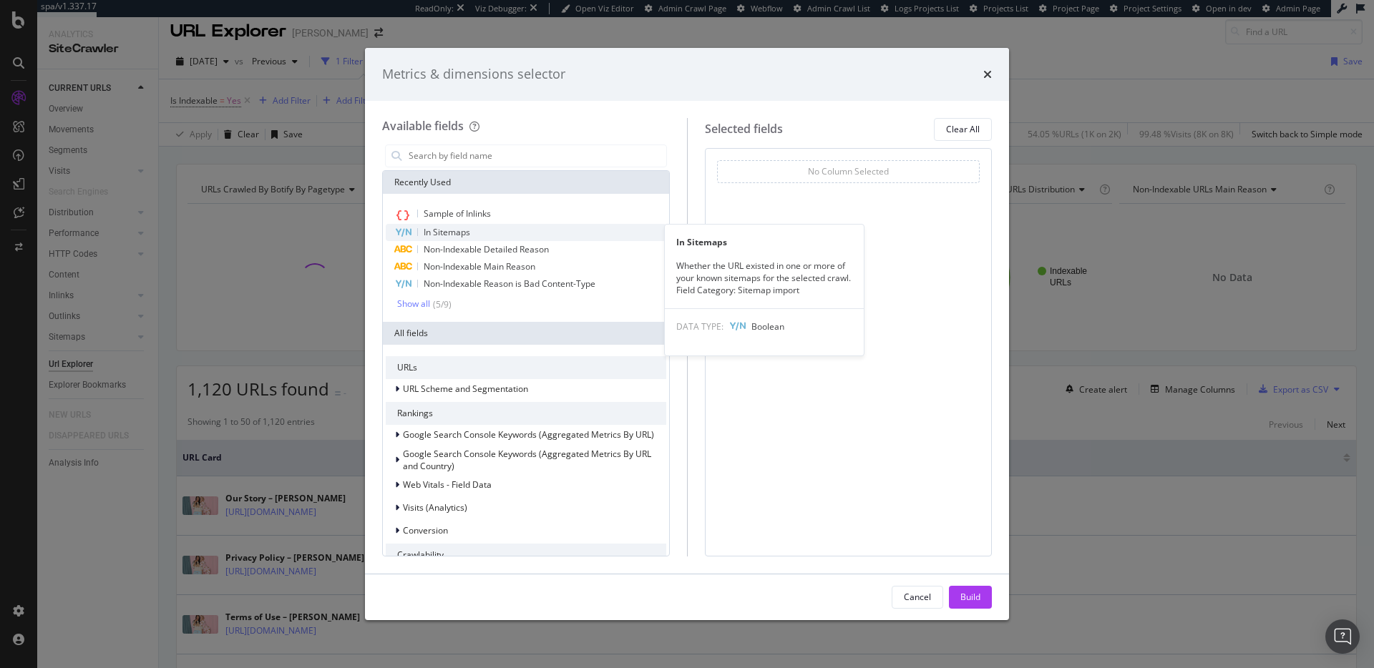
click at [458, 233] on span "In Sitemaps" at bounding box center [447, 232] width 47 height 12
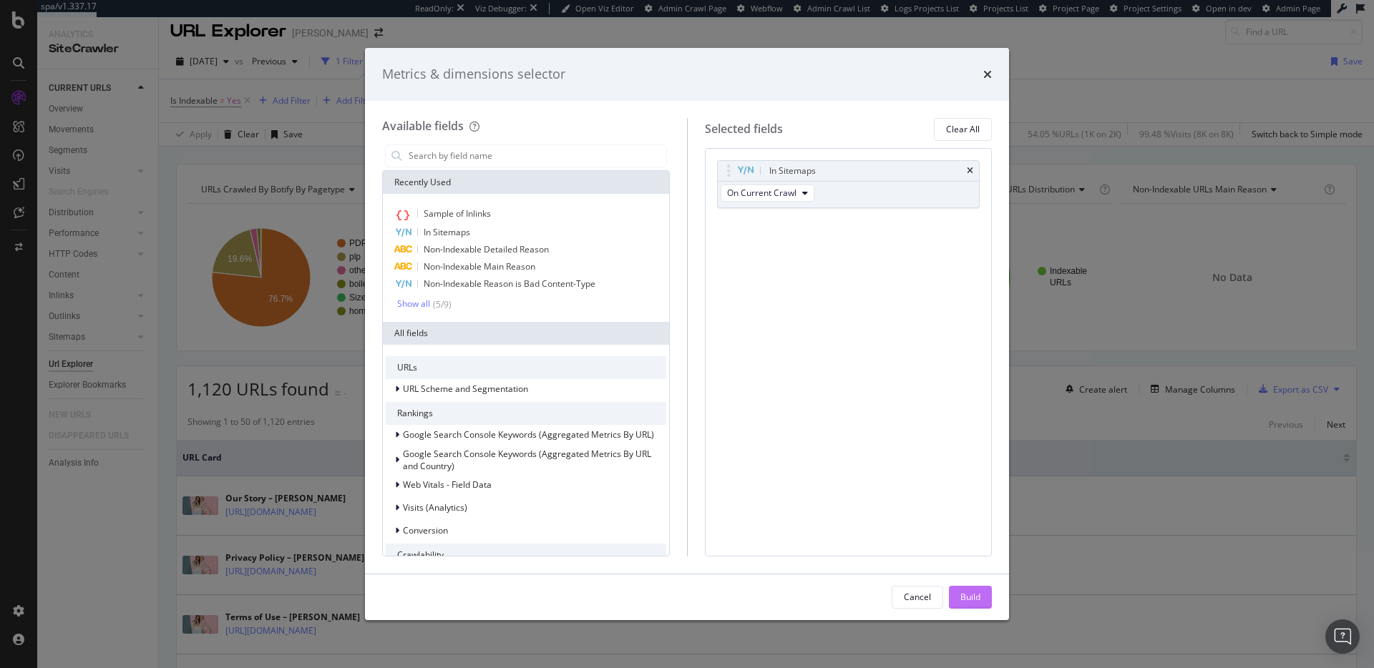
click at [980, 603] on button "Build" at bounding box center [970, 597] width 43 height 23
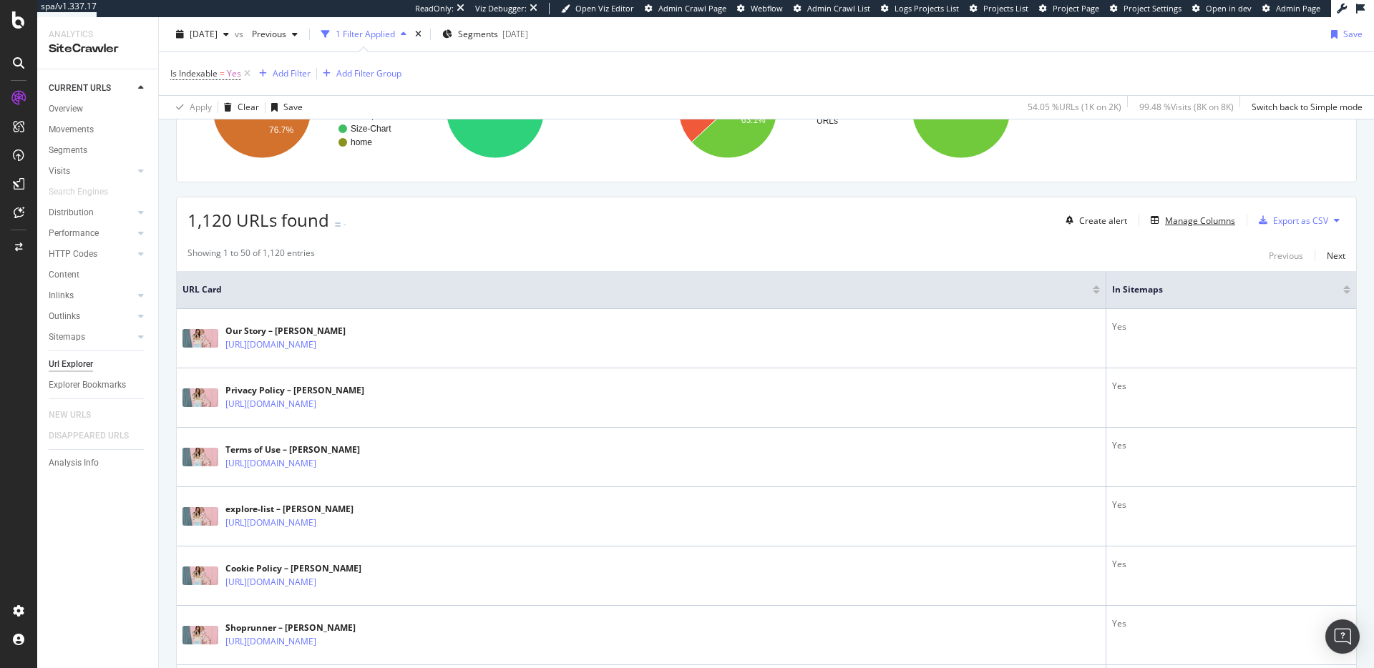
scroll to position [135, 0]
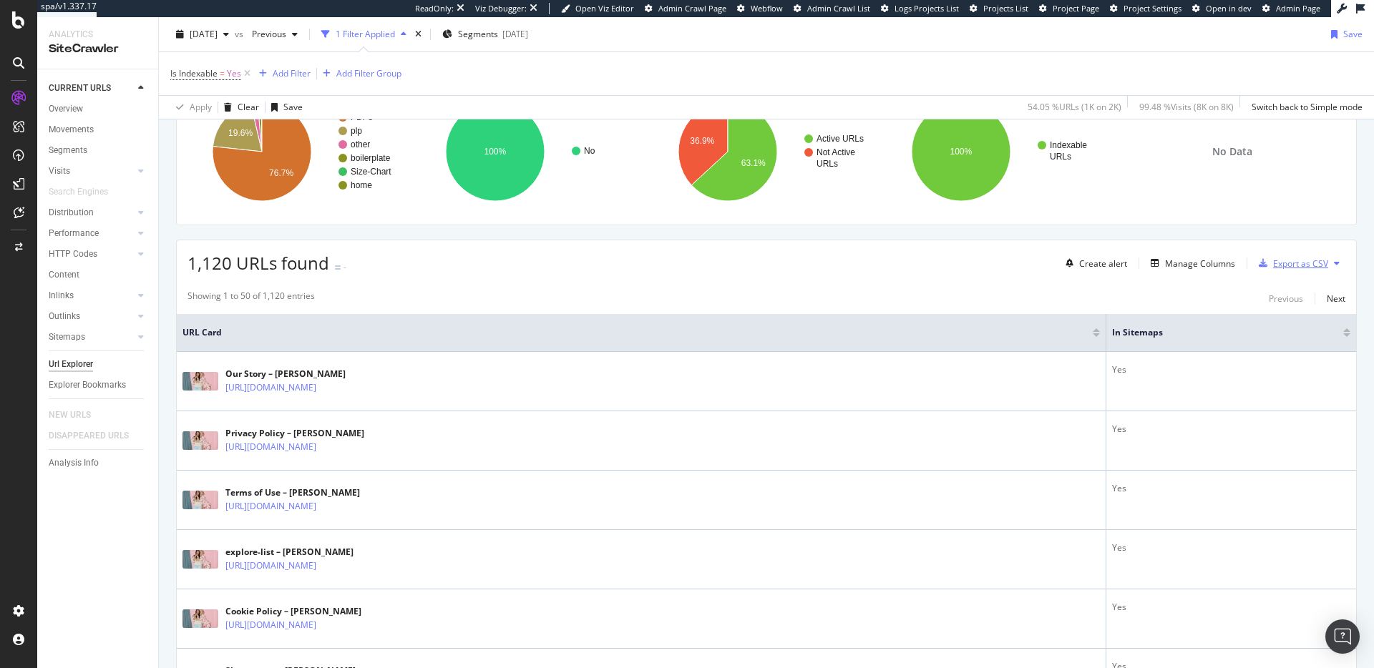
click at [1289, 268] on div "Export as CSV" at bounding box center [1300, 264] width 55 height 12
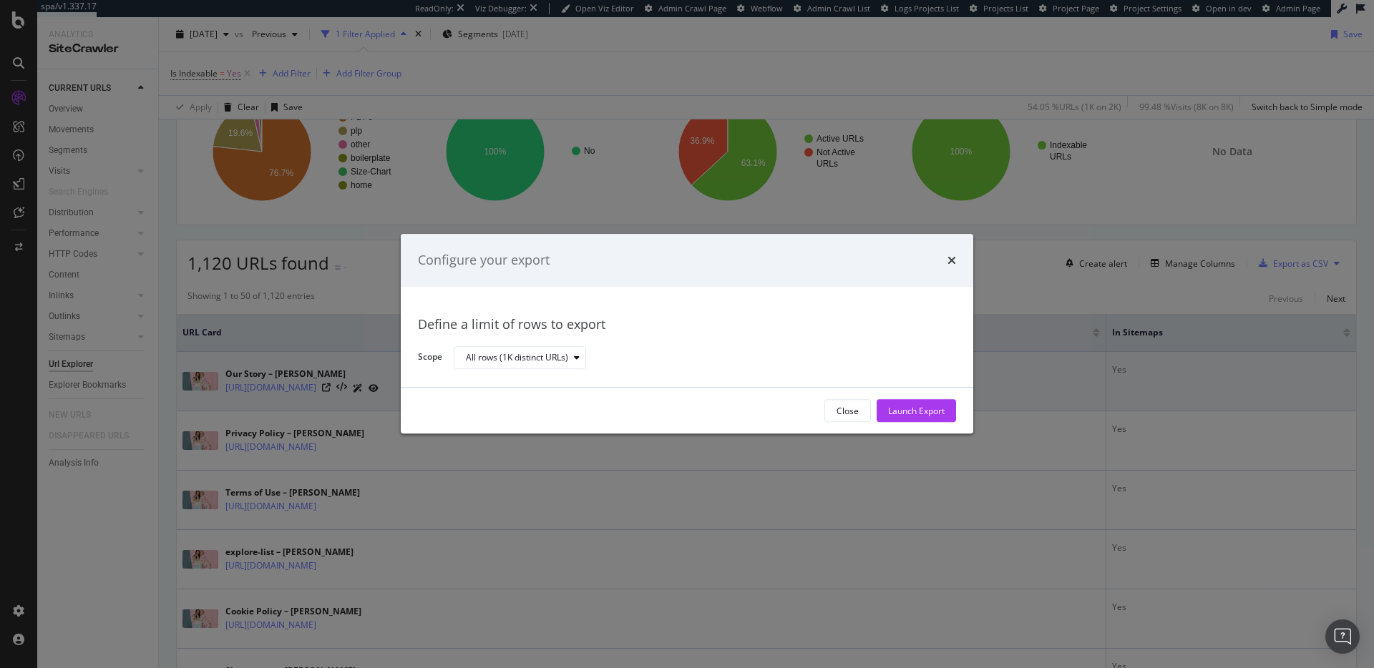
drag, startPoint x: 928, startPoint y: 406, endPoint x: 940, endPoint y: 376, distance: 33.1
click at [927, 406] on div "Launch Export" at bounding box center [916, 411] width 57 height 12
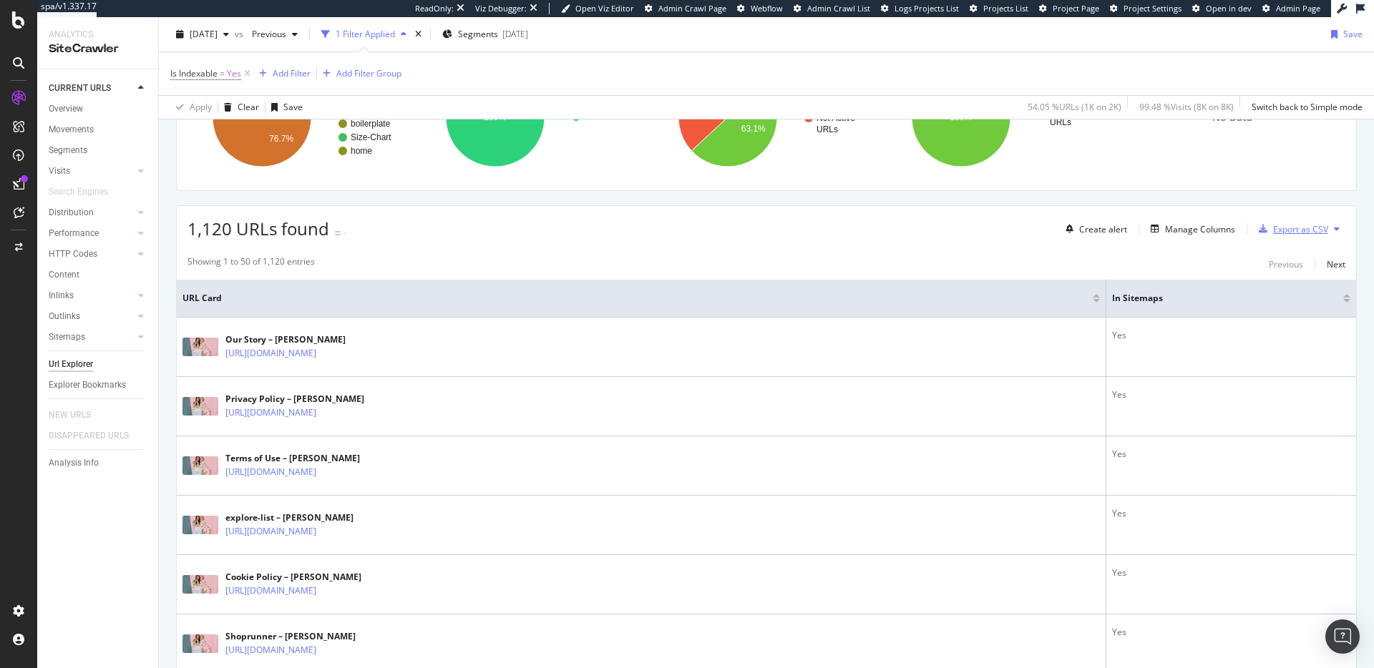
scroll to position [0, 0]
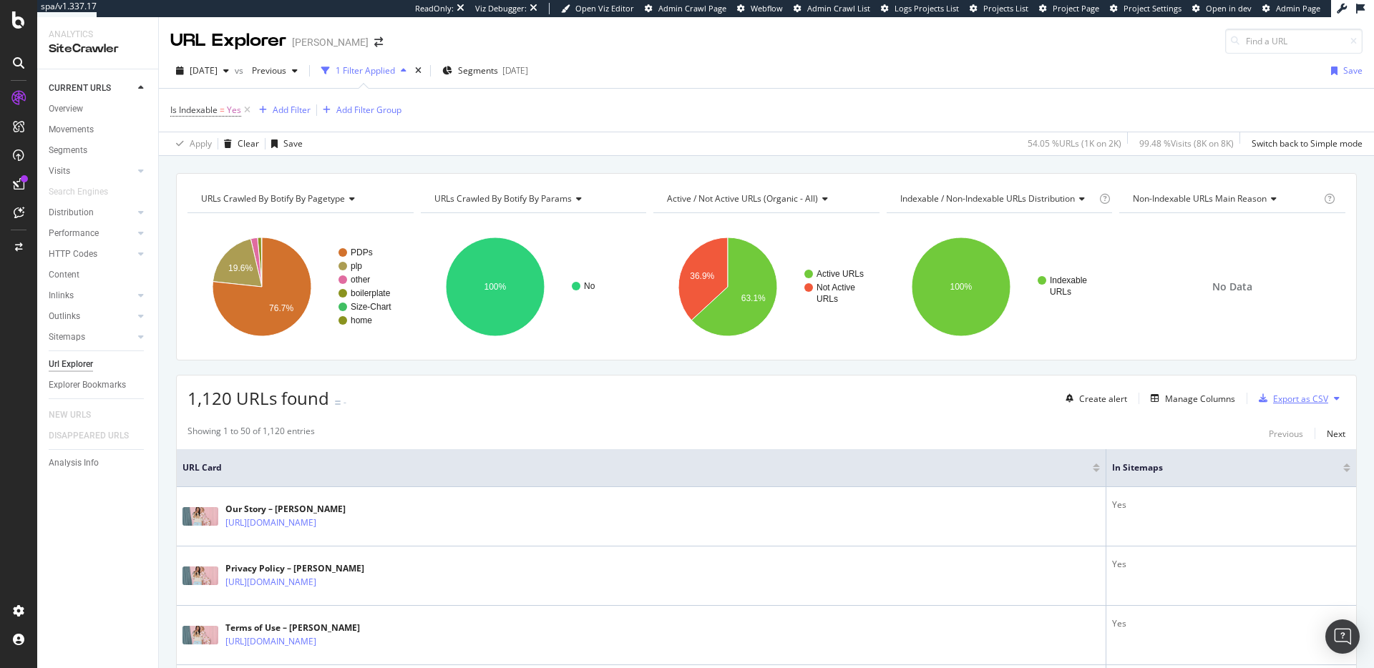
click at [1300, 400] on div "Export as CSV" at bounding box center [1300, 399] width 55 height 12
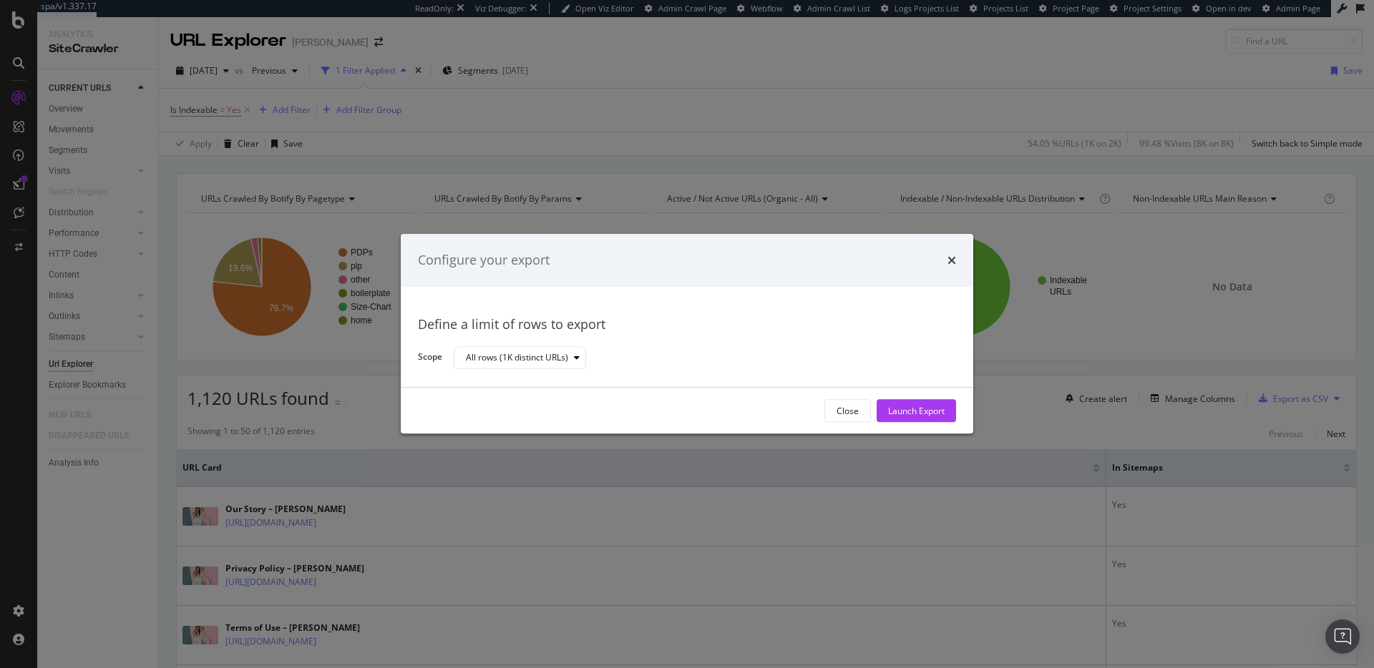
click at [937, 401] on div "Launch Export" at bounding box center [916, 411] width 57 height 21
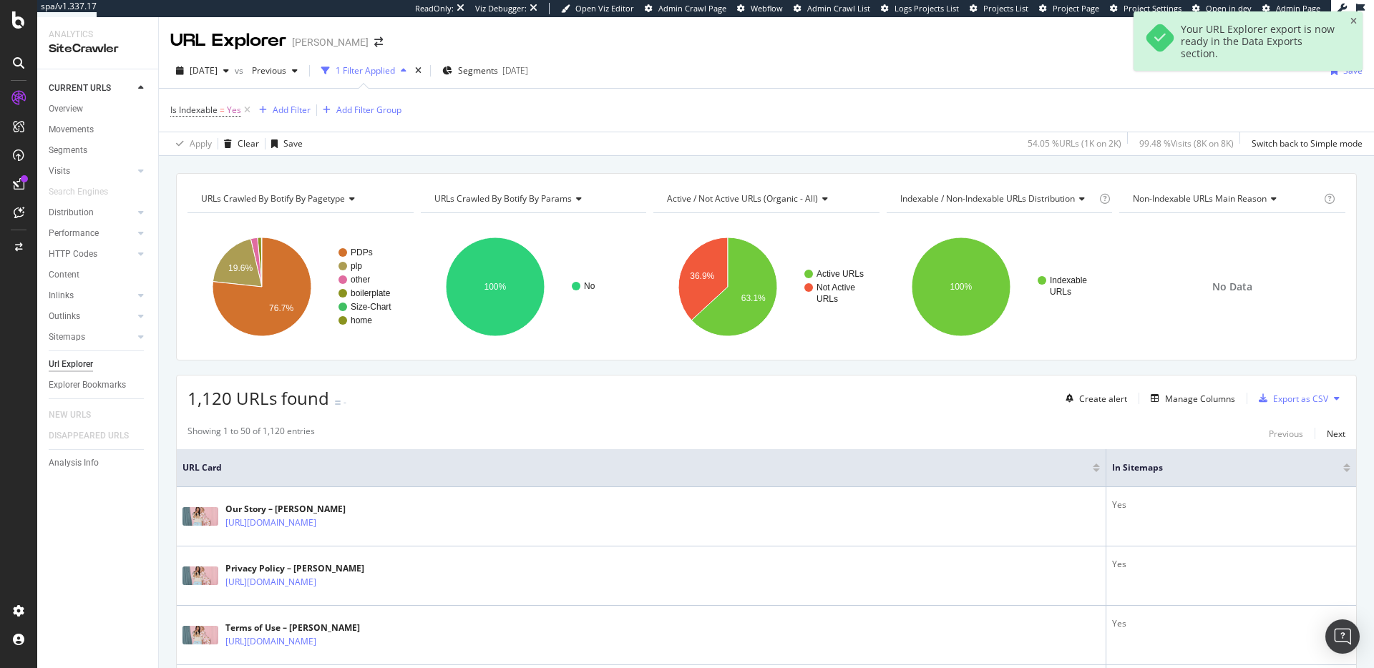
click at [1256, 49] on div "Your URL Explorer export is now ready in the Data Exports section." at bounding box center [1259, 41] width 156 height 36
click at [1178, 49] on div at bounding box center [1163, 41] width 36 height 36
click at [909, 105] on div "Is Indexable = Yes Add Filter Add Filter Group" at bounding box center [766, 110] width 1192 height 43
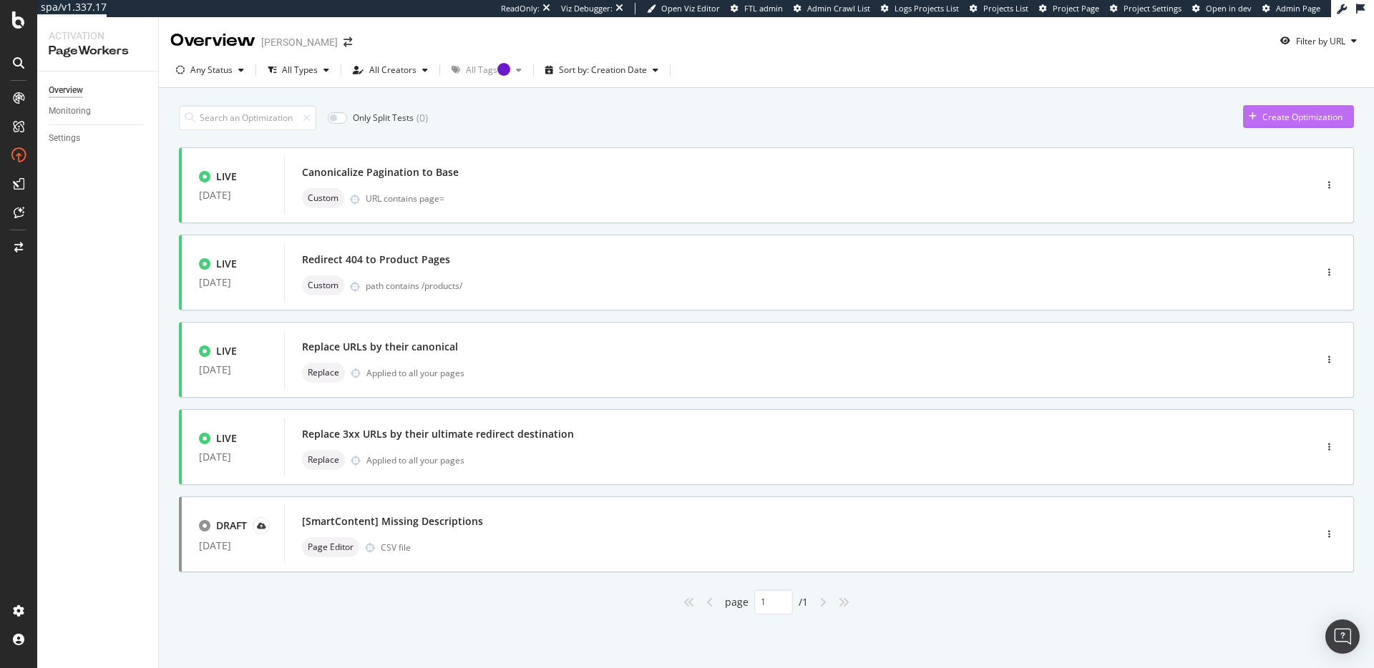
click at [1313, 113] on div "Create Optimization" at bounding box center [1302, 117] width 80 height 12
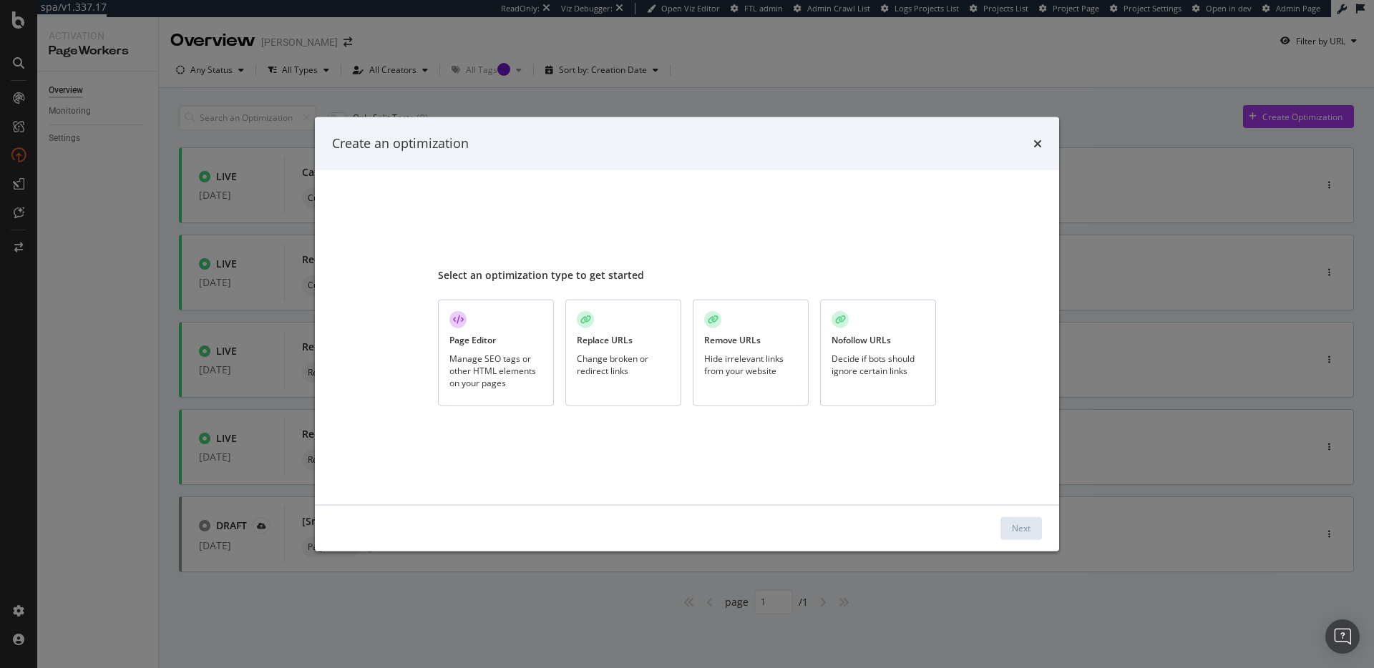
click at [522, 394] on div "Page Editor Manage SEO tags or other HTML elements on your pages" at bounding box center [496, 353] width 116 height 107
click at [1030, 535] on button "Next" at bounding box center [1021, 528] width 42 height 23
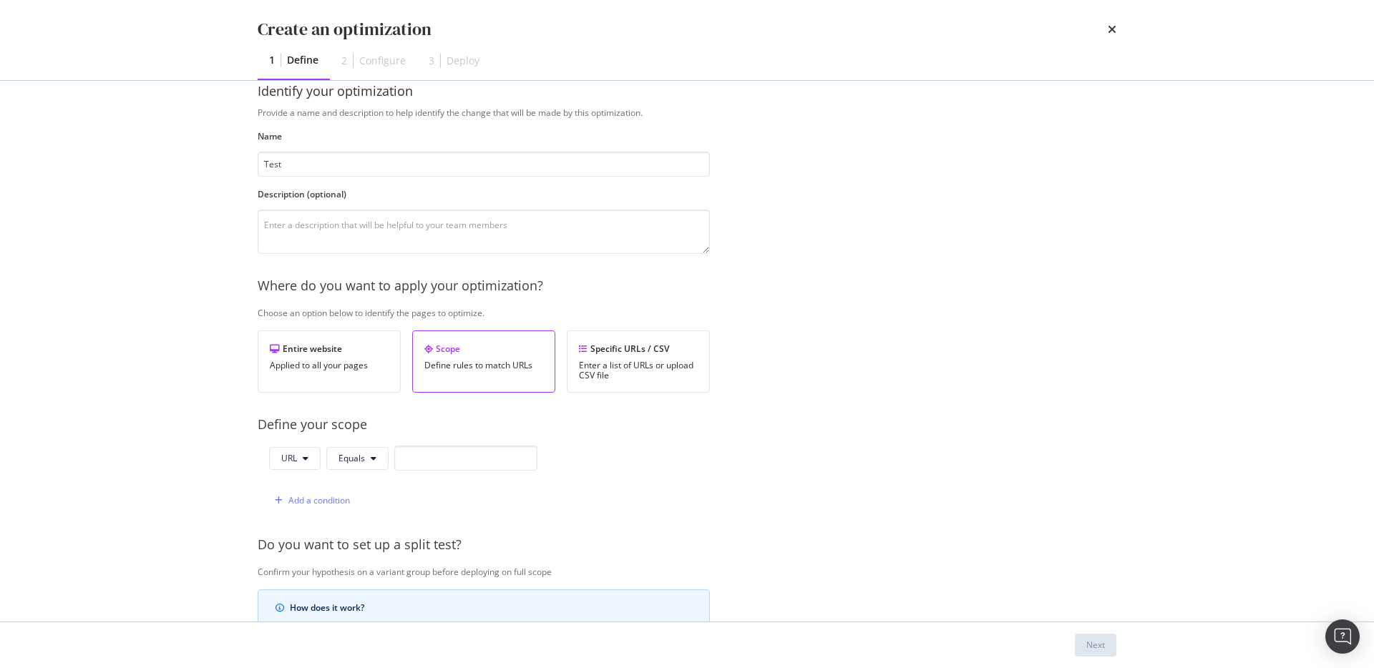
scroll to position [36, 0]
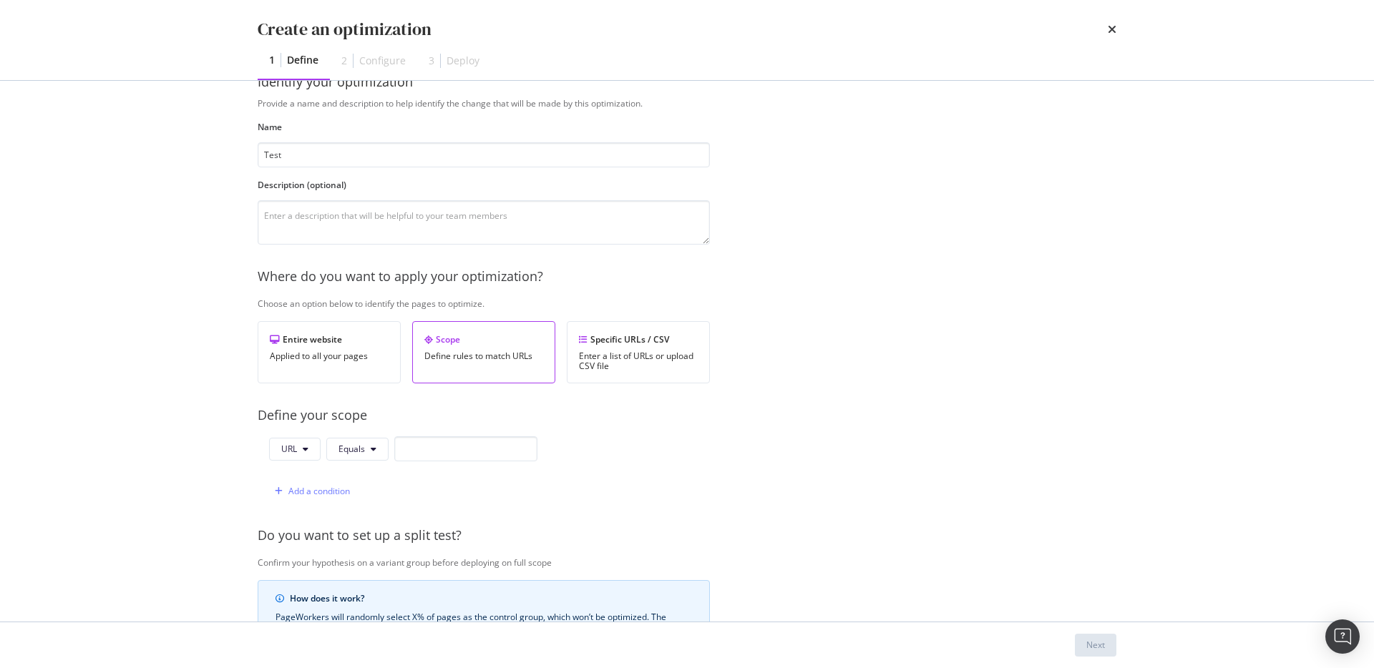
type input "Test"
click at [492, 356] on div "Define rules to match URLs" at bounding box center [483, 356] width 119 height 10
click at [467, 437] on input "modal" at bounding box center [465, 449] width 143 height 25
click at [469, 442] on input "modal" at bounding box center [465, 449] width 143 height 25
paste input "https://www.pjsalvage.com/products/"
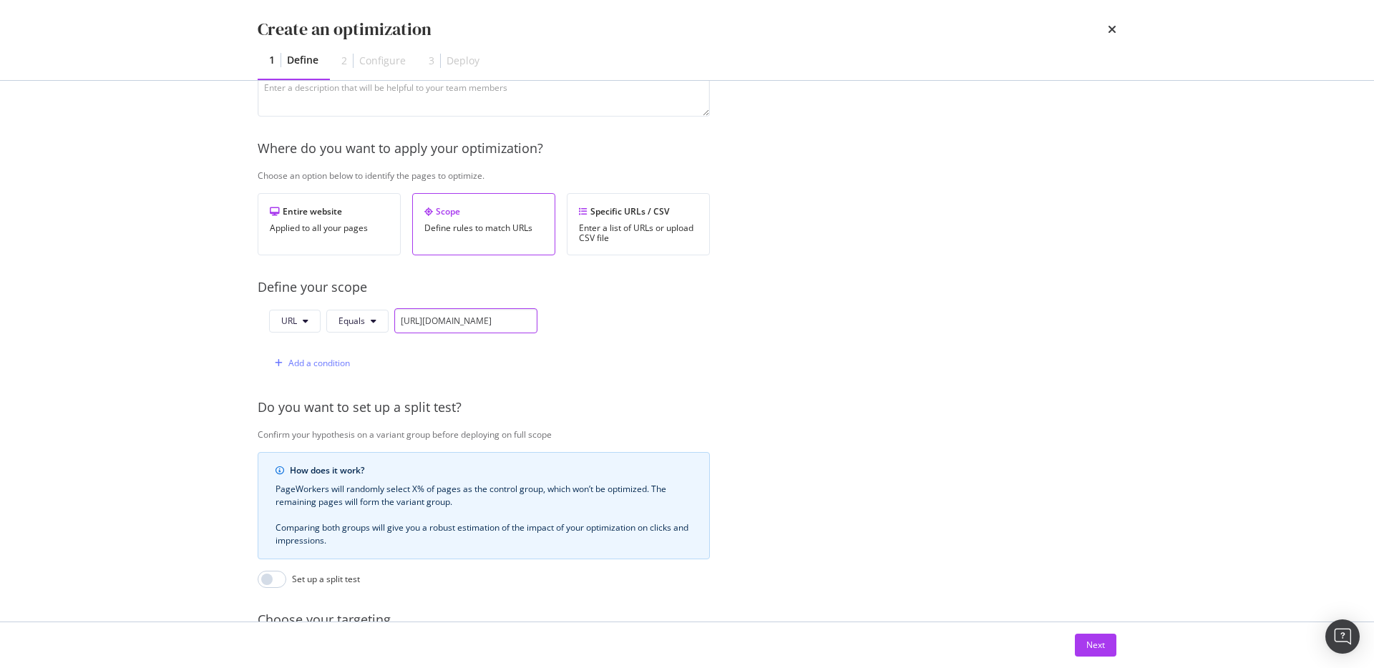
scroll to position [323, 0]
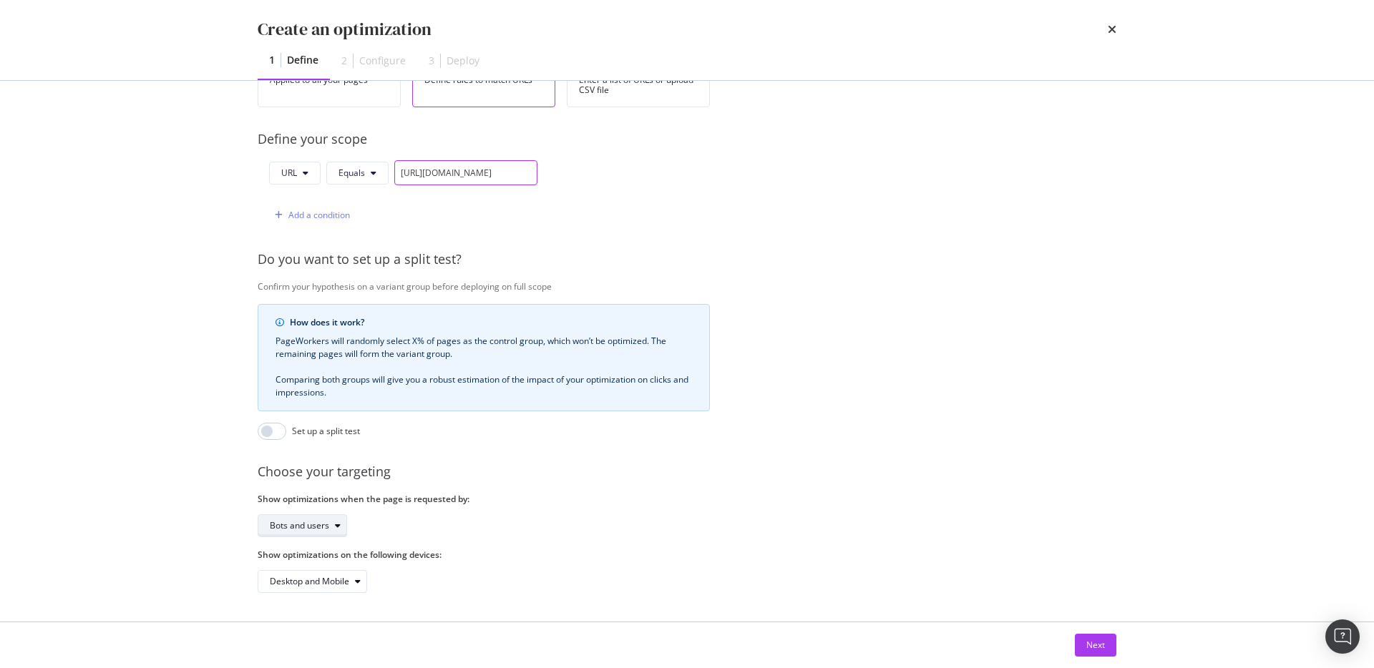
type input "https://www.pjsalvage.com/products/.*"
click at [333, 522] on div "modal" at bounding box center [337, 526] width 17 height 9
click at [326, 557] on div "Bots only" at bounding box center [306, 563] width 85 height 18
click at [539, 515] on div "Bots only" at bounding box center [484, 526] width 452 height 23
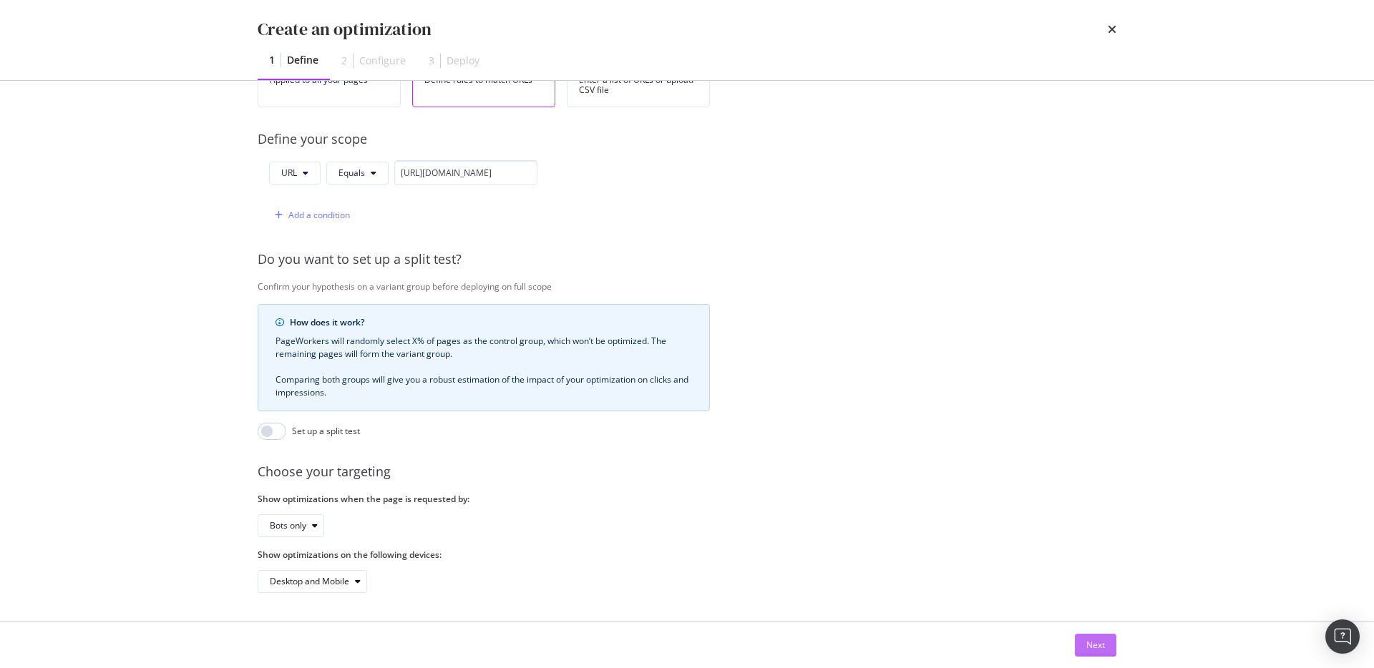
click at [1092, 642] on div "Next" at bounding box center [1095, 645] width 19 height 12
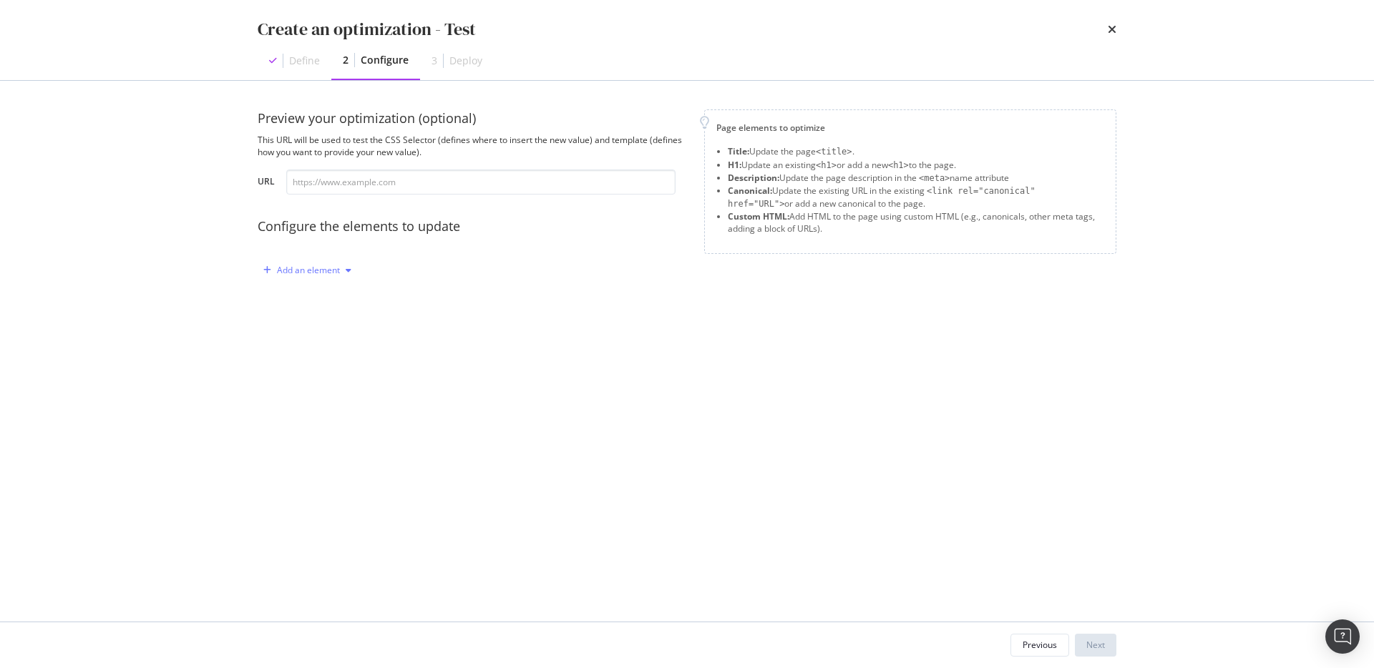
click at [337, 273] on div "Add an element" at bounding box center [308, 270] width 63 height 9
click at [323, 391] on div "Custom HTML" at bounding box center [324, 392] width 57 height 12
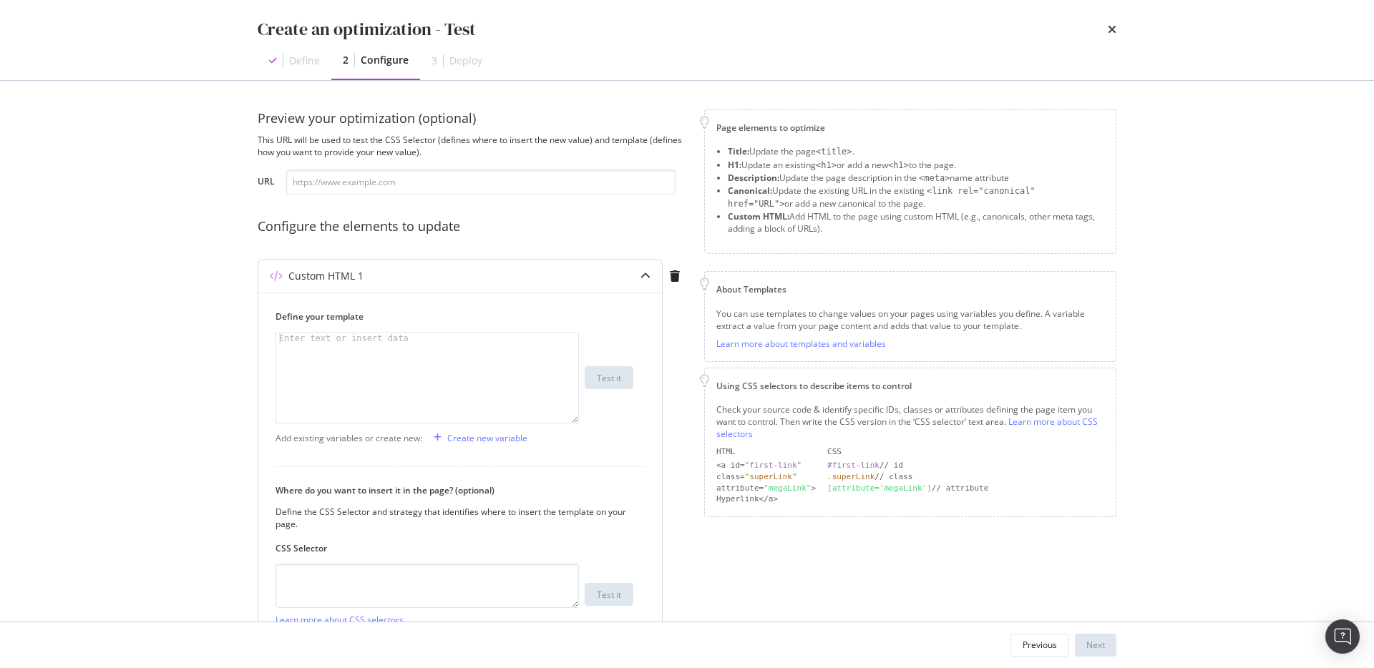
scroll to position [37, 0]
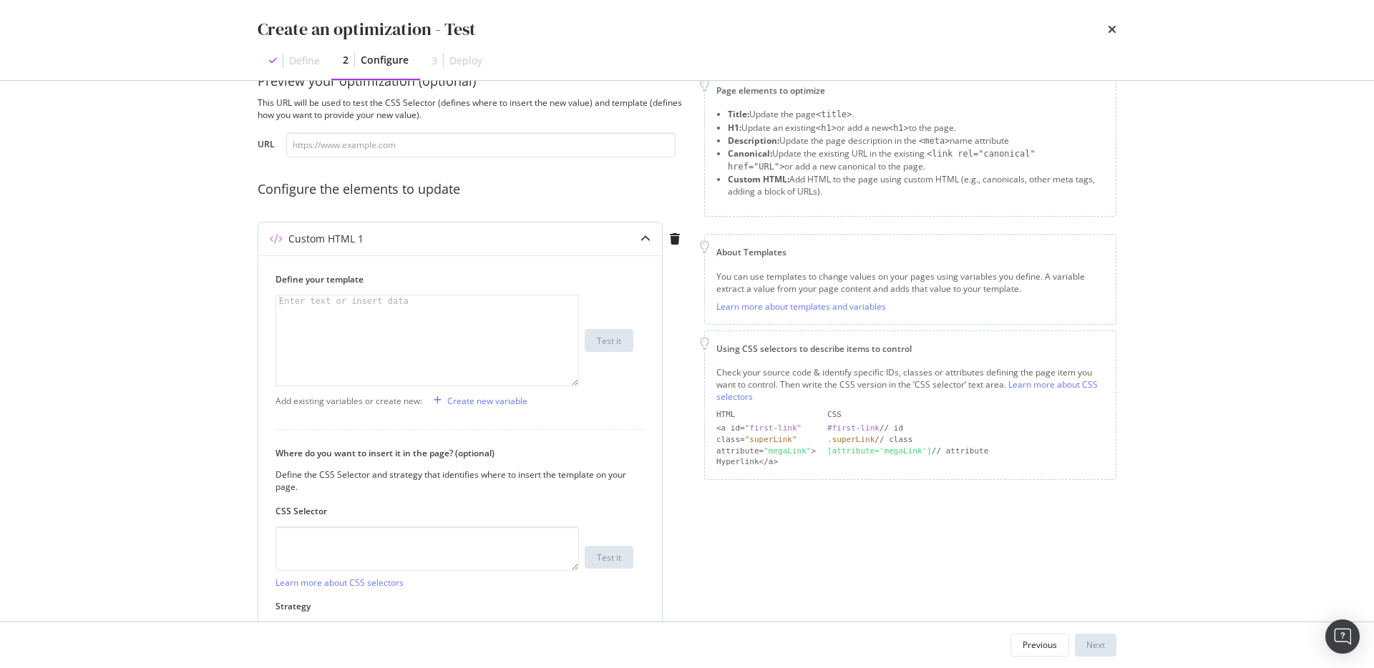
click at [378, 401] on div "Add existing variables or create new:" at bounding box center [348, 401] width 147 height 12
click at [421, 351] on div "modal" at bounding box center [427, 352] width 302 height 113
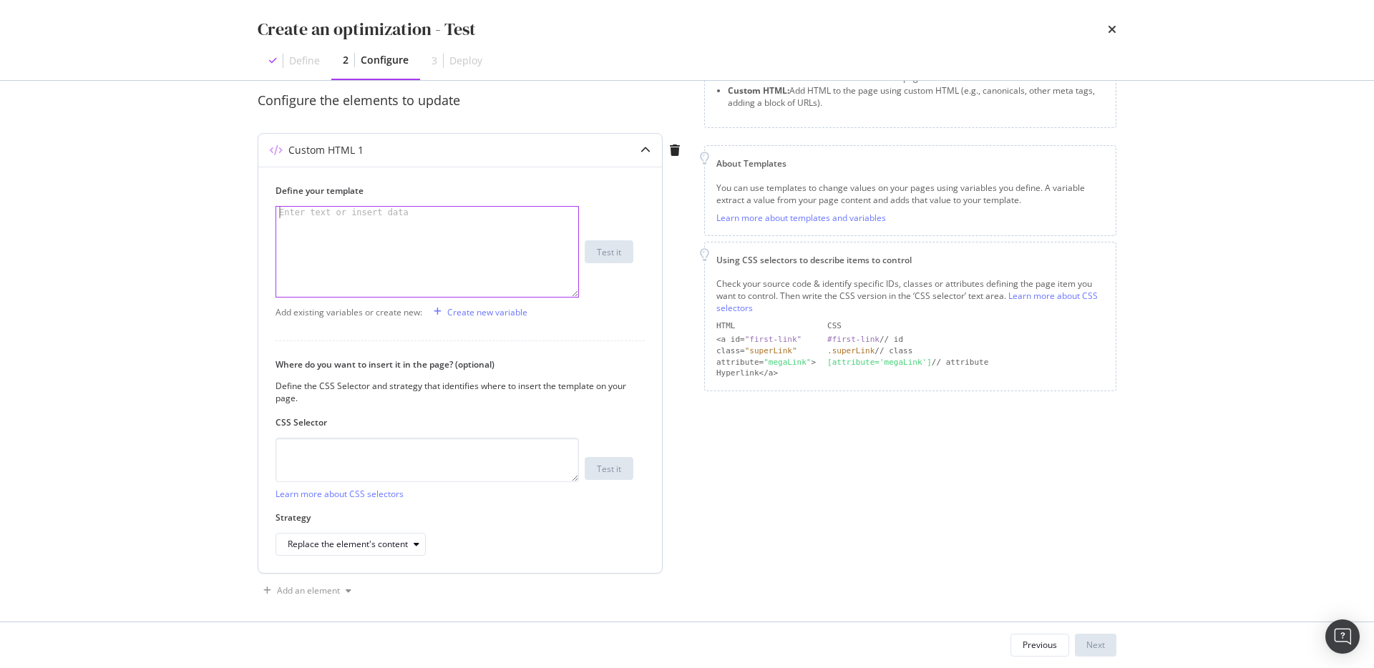
scroll to position [135, 0]
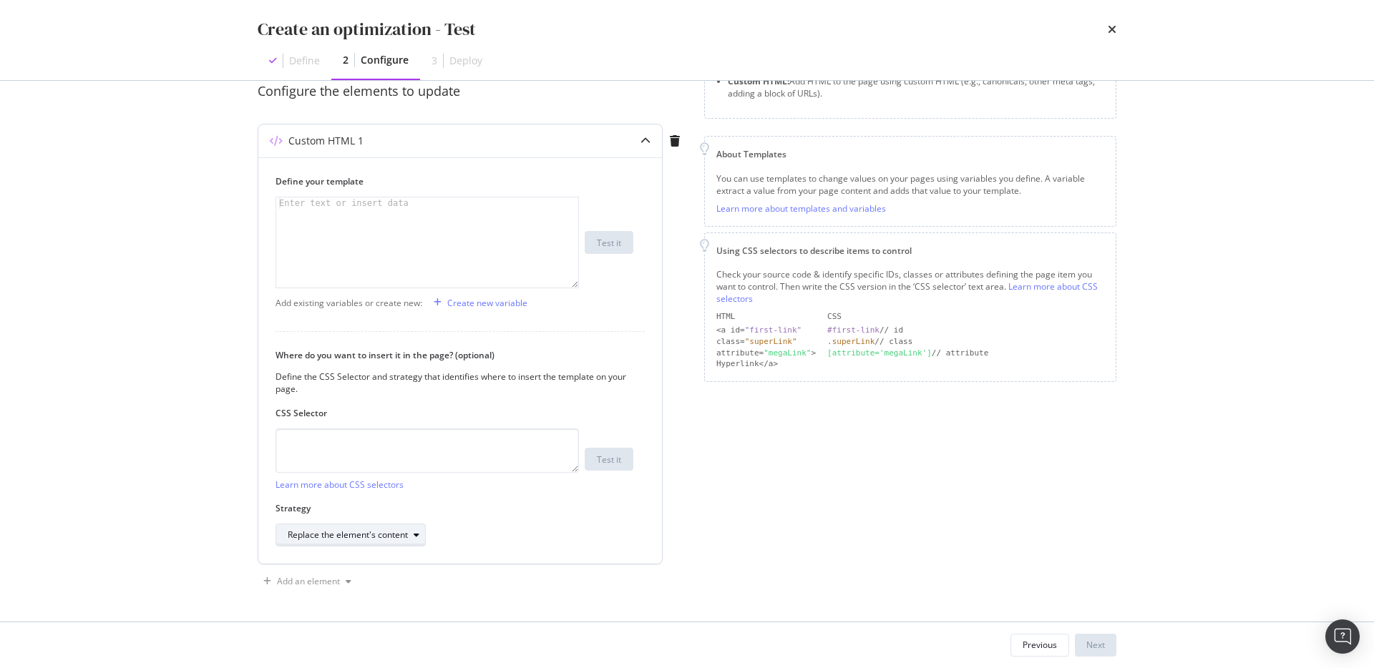
click at [370, 531] on div "Replace the element's content" at bounding box center [348, 535] width 120 height 9
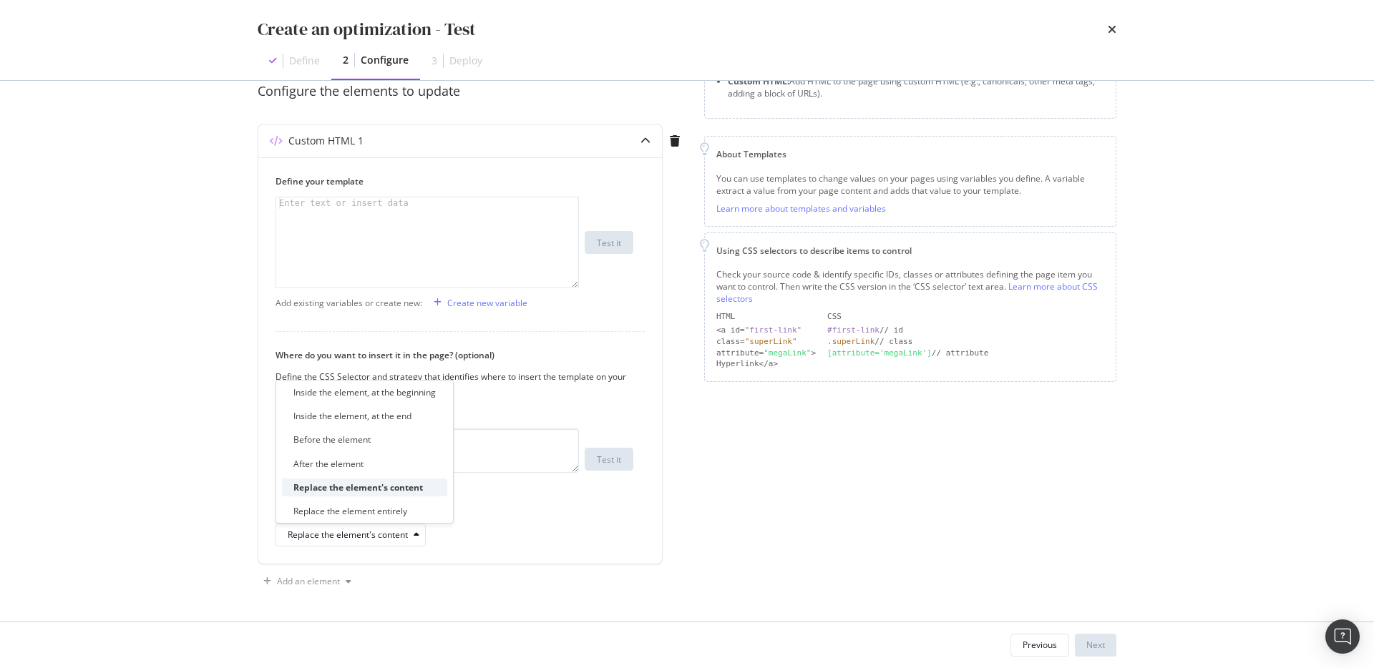
click at [353, 484] on div "Replace the element's content" at bounding box center [358, 488] width 130 height 12
click at [512, 449] on textarea "modal" at bounding box center [426, 451] width 303 height 44
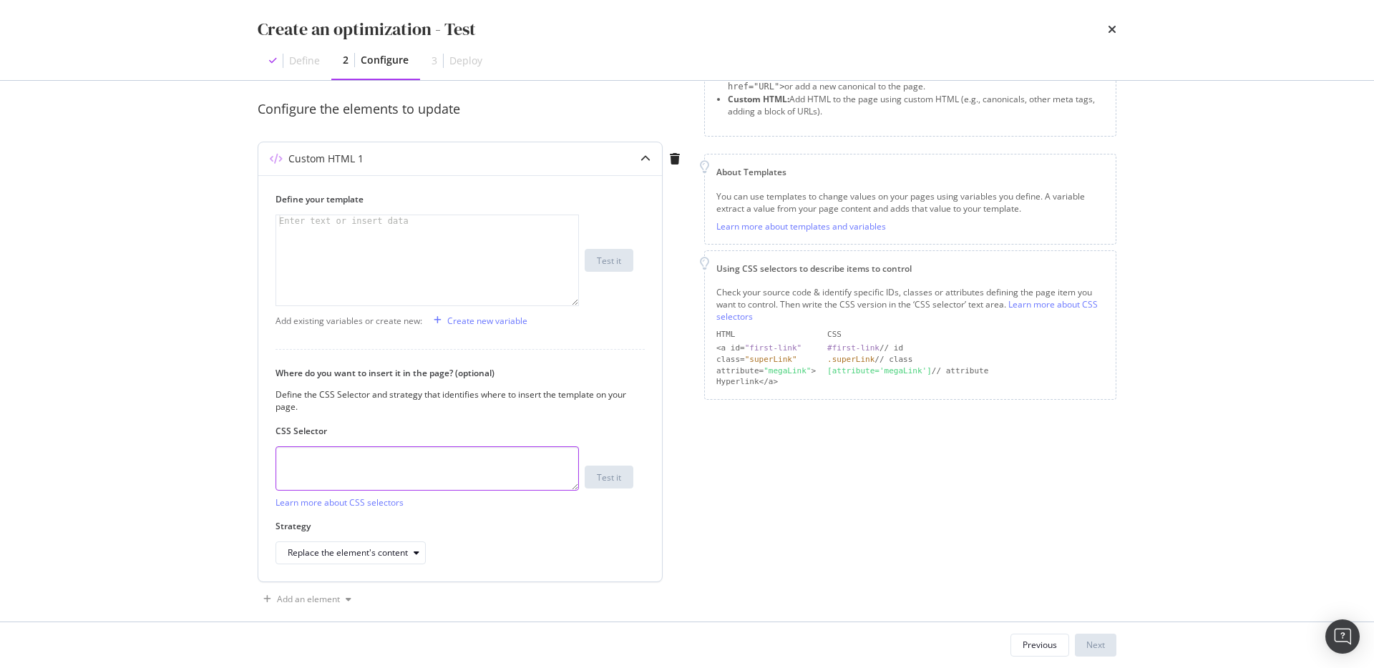
scroll to position [89, 0]
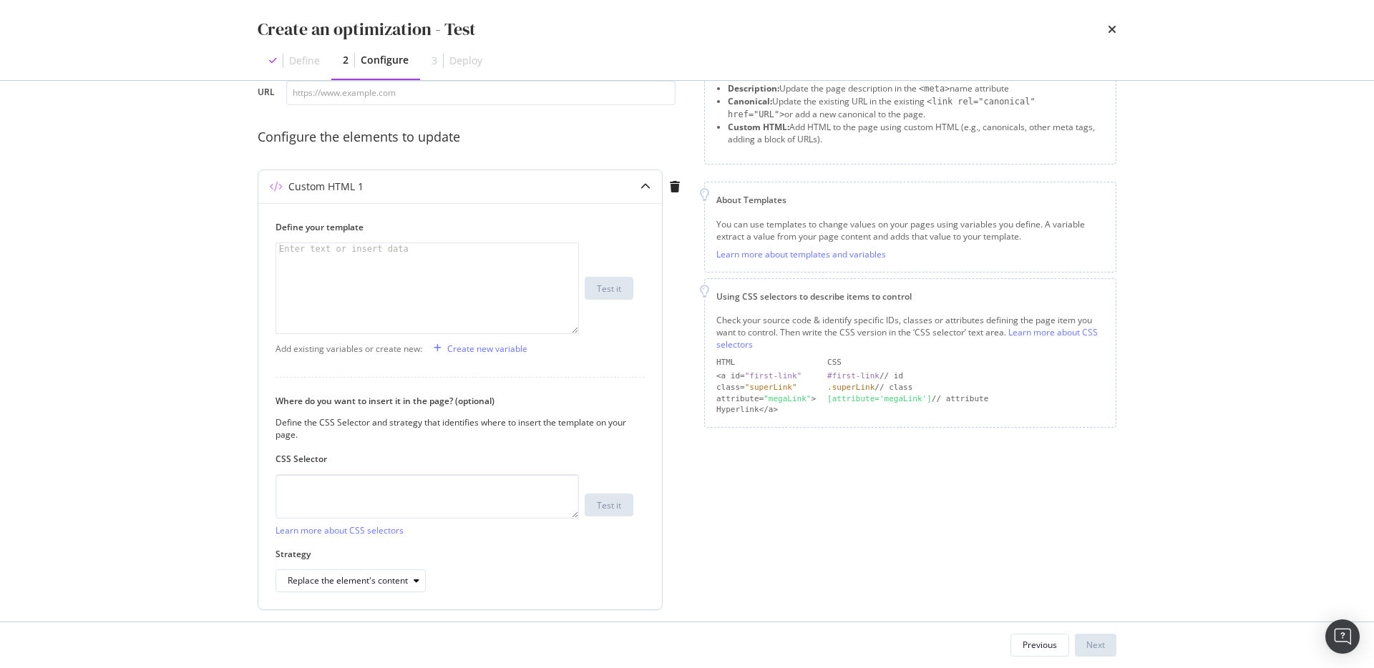
click at [484, 274] on div "modal" at bounding box center [427, 299] width 302 height 113
click at [430, 303] on div "modal" at bounding box center [427, 299] width 302 height 113
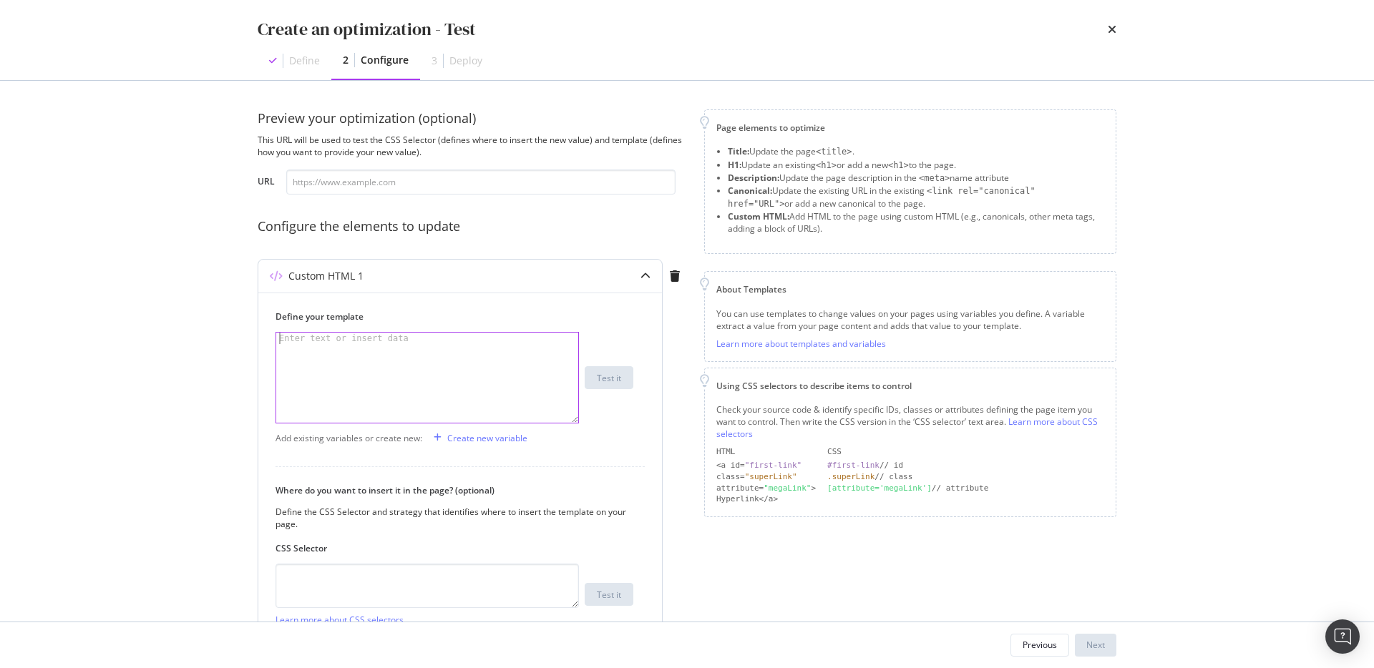
paste textarea "setTimeout(removeUselessLinks, 500);"
type textarea "setTimeout(removeUselessLinks, 500);"
click at [233, 384] on div "Preview your optimization (optional) This URL will be used to test the CSS Sele…" at bounding box center [687, 351] width 916 height 541
click at [595, 424] on div "Define your template setTimeout(removeUselessLinks, 500); //console.log("FROM:"…" at bounding box center [460, 496] width 404 height 406
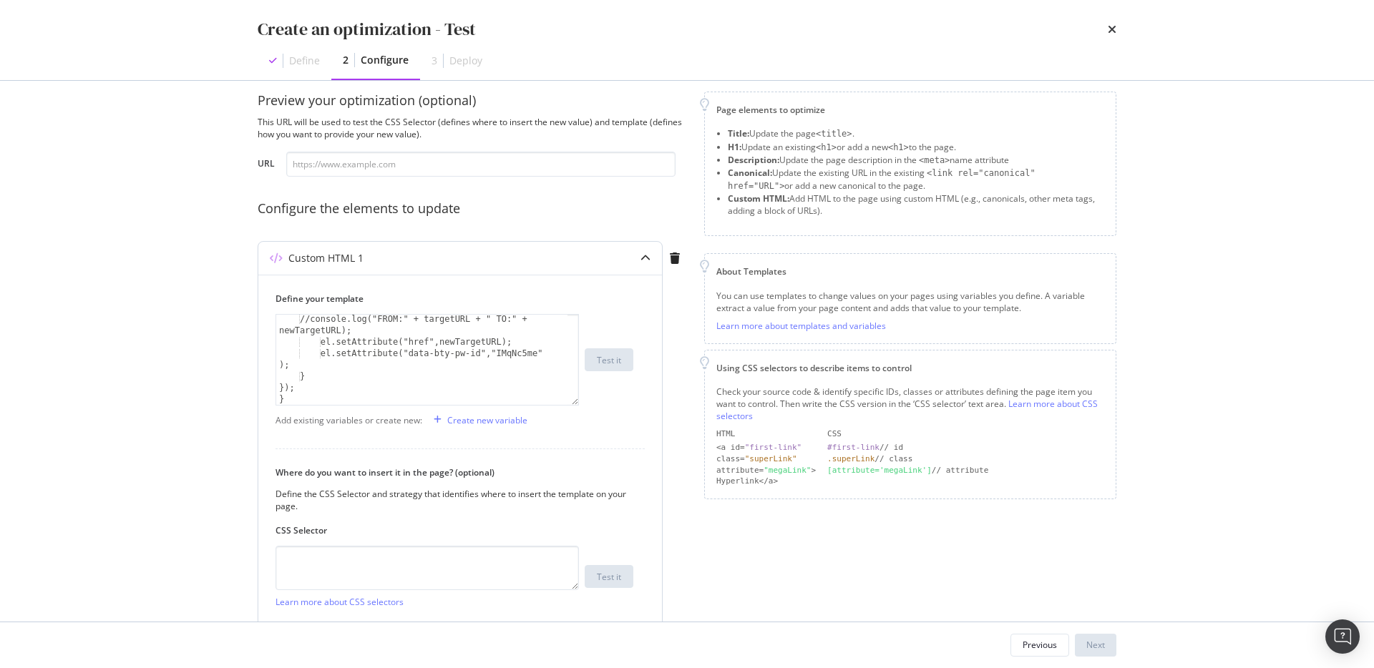
scroll to position [36, 0]
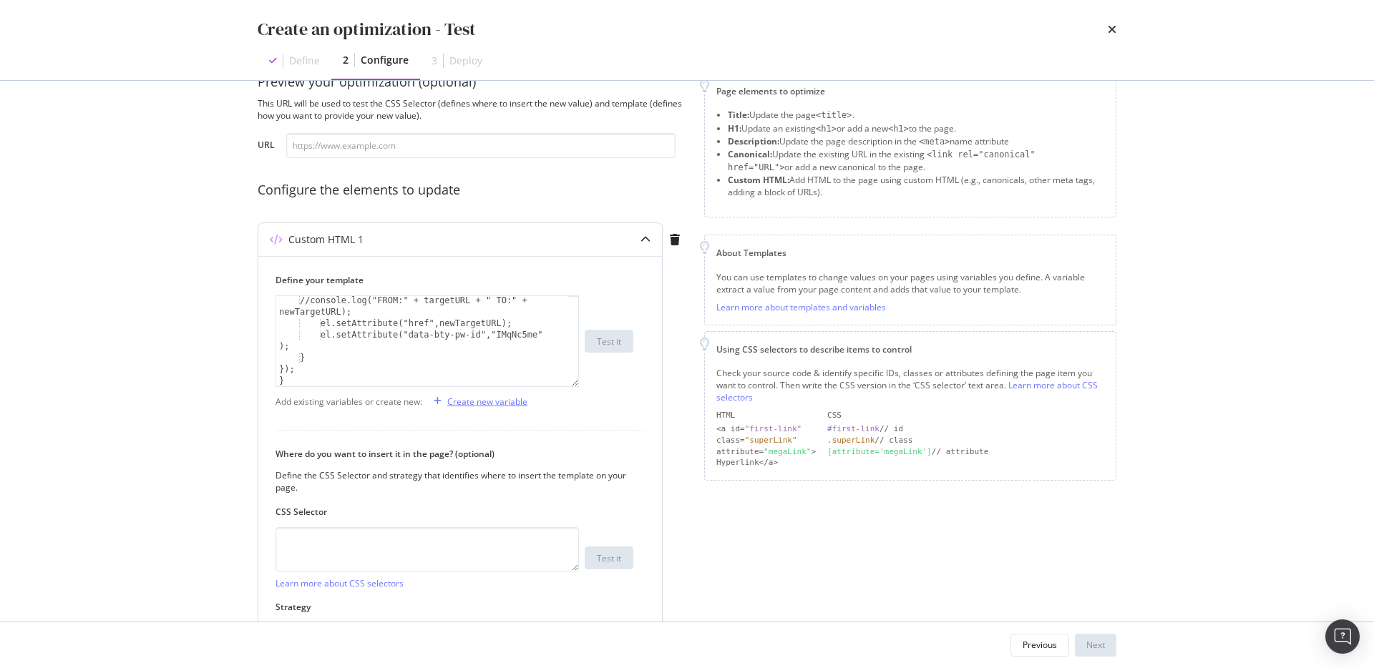
click at [497, 406] on div "Create new variable" at bounding box center [487, 402] width 80 height 12
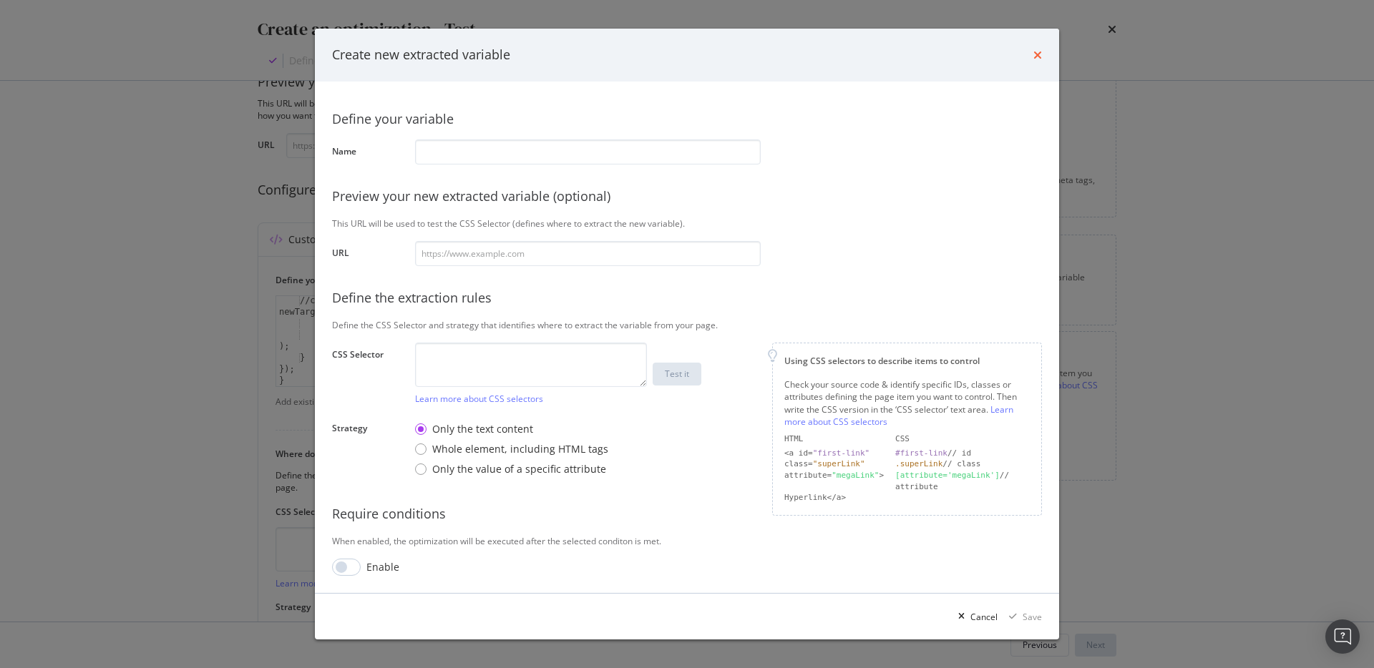
click at [1041, 56] on icon "times" at bounding box center [1037, 54] width 9 height 11
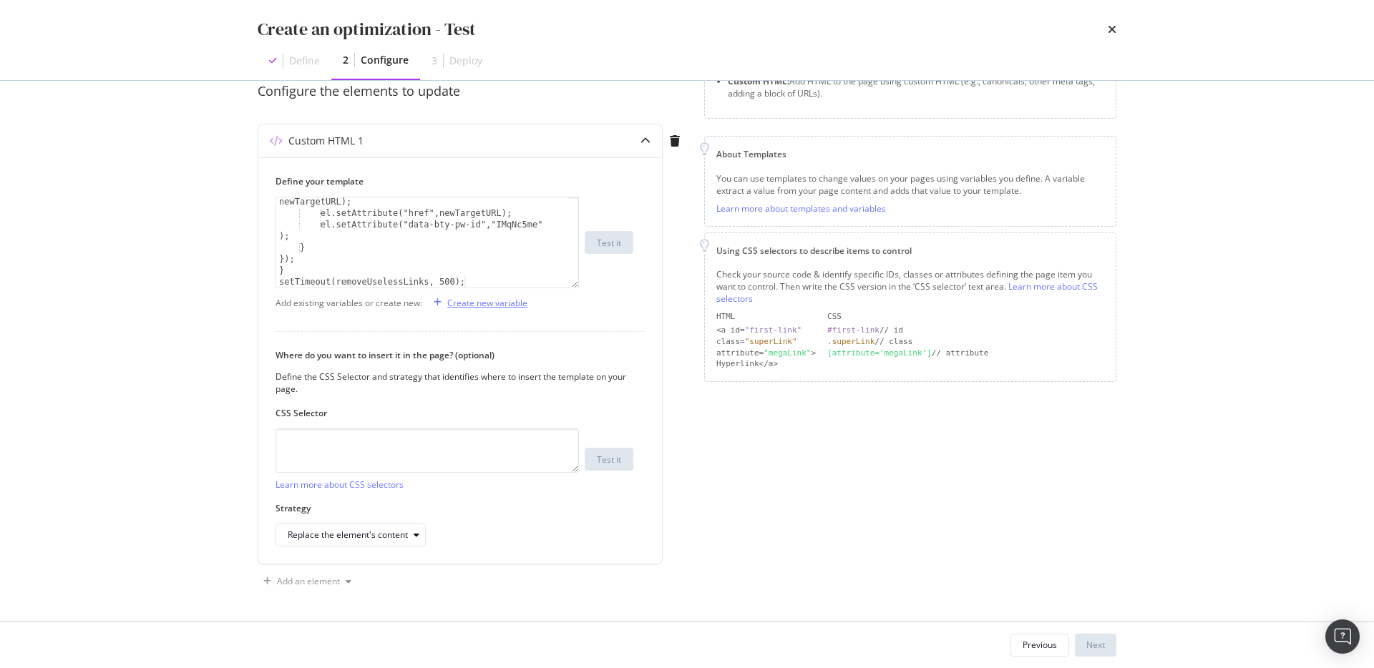
scroll to position [0, 0]
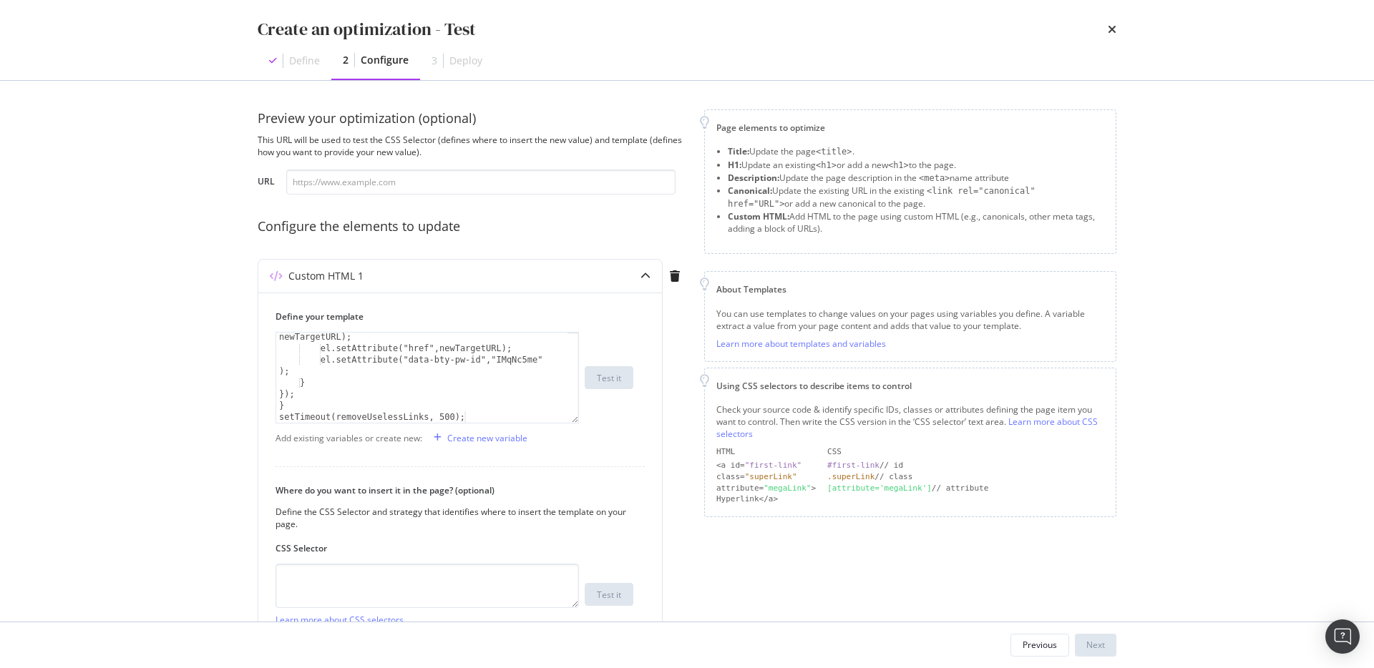
click at [1118, 31] on div "Create an optimization - Test Define 2 Configure 3 Deploy" at bounding box center [687, 40] width 916 height 80
click at [1115, 29] on icon "times" at bounding box center [1112, 29] width 9 height 11
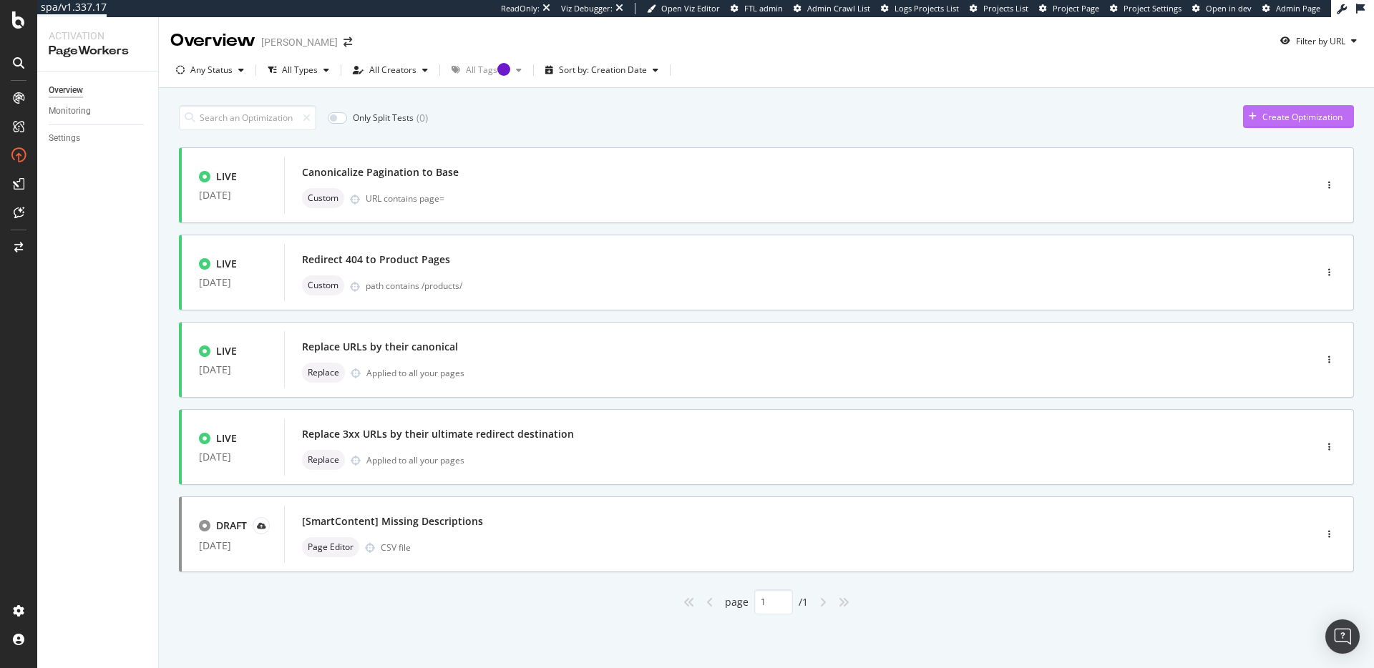
click at [1311, 112] on div "Create Optimization" at bounding box center [1302, 117] width 80 height 12
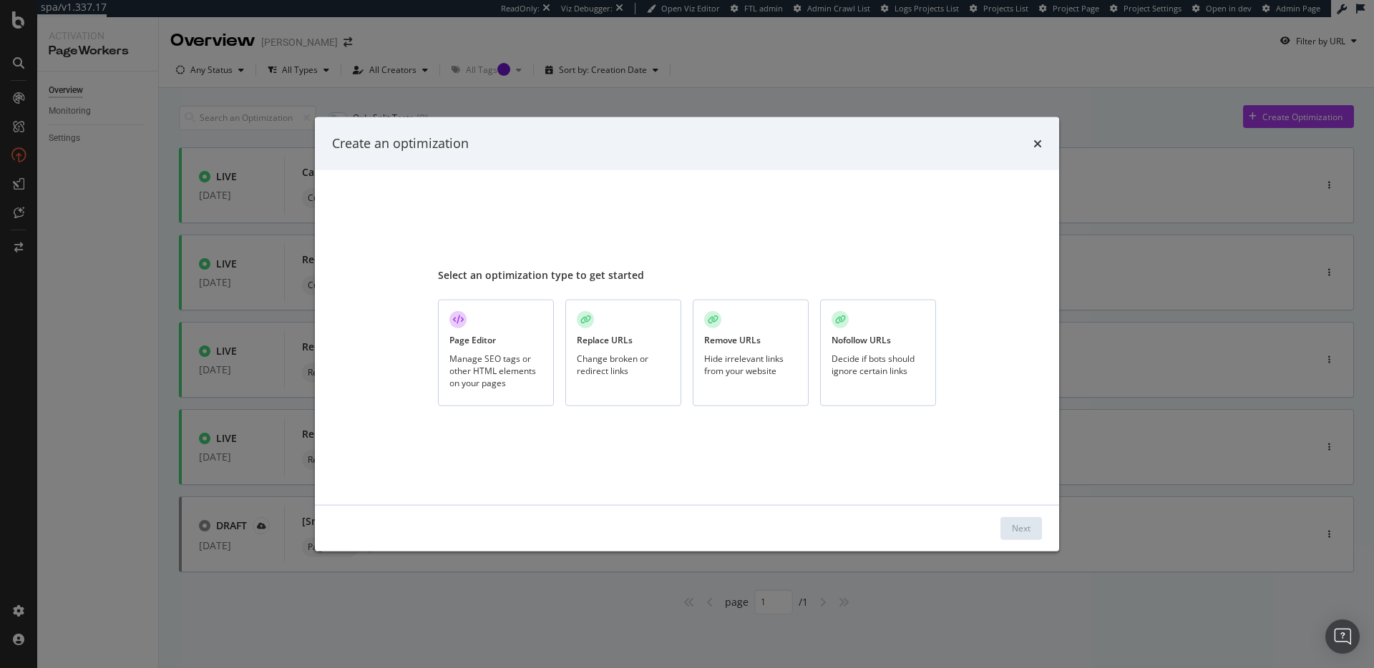
click at [862, 338] on div "Nofollow URLs" at bounding box center [861, 340] width 59 height 12
click at [950, 550] on div "Create an optimization Select an optimization type to get started Page Editor M…" at bounding box center [687, 334] width 744 height 434
click at [1019, 526] on div "Next" at bounding box center [1021, 528] width 19 height 12
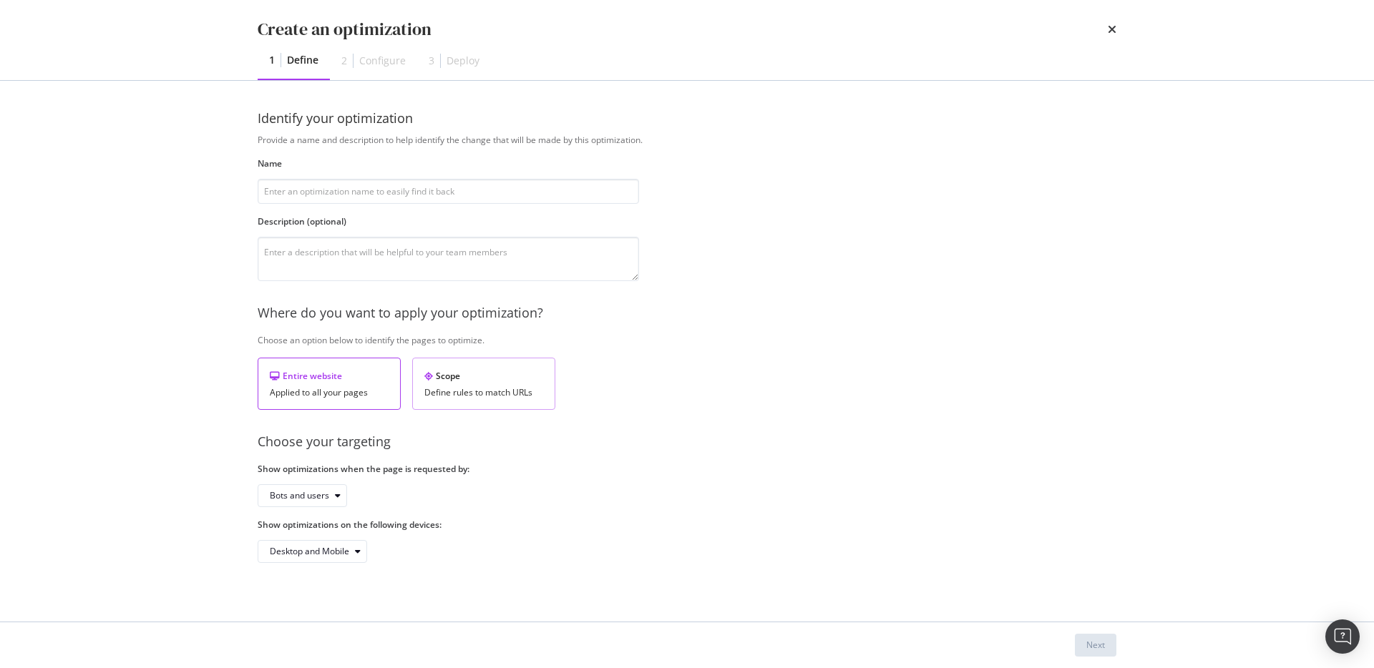
click at [512, 375] on div "Scope" at bounding box center [483, 376] width 119 height 12
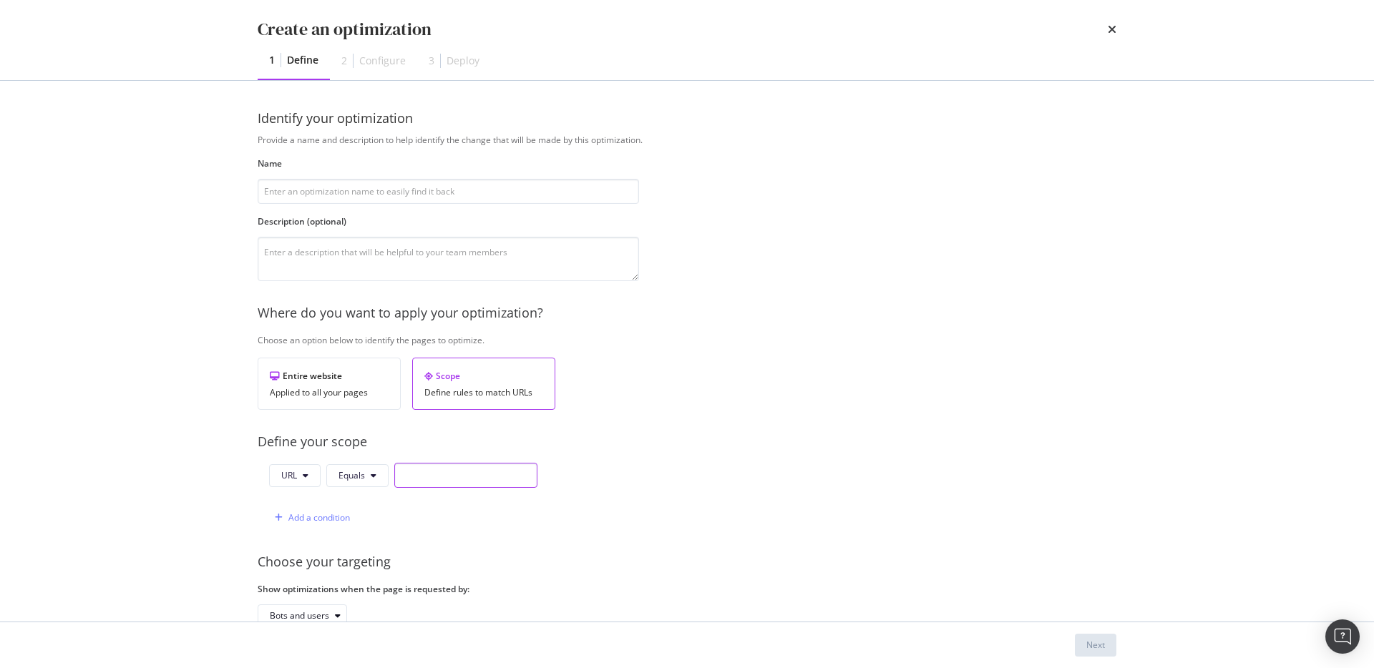
click at [487, 469] on input "modal" at bounding box center [465, 475] width 143 height 25
click at [379, 386] on div "Entire website Applied to all your pages" at bounding box center [329, 384] width 143 height 52
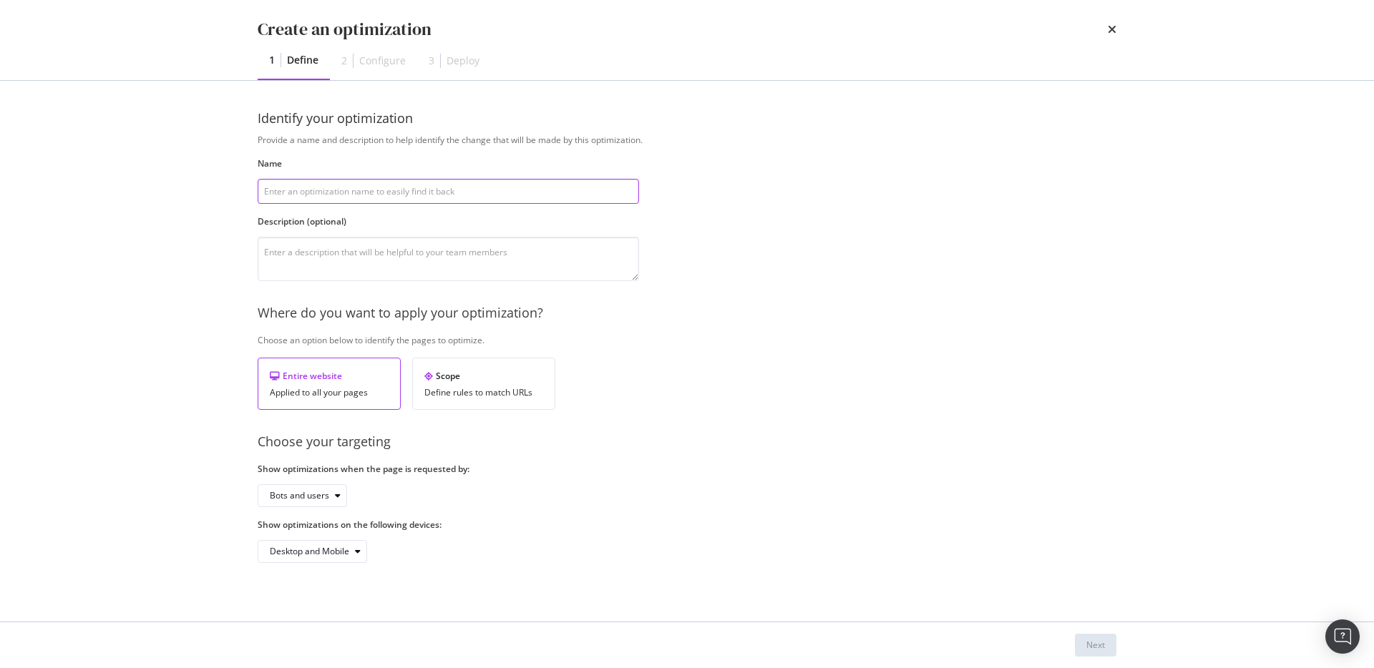
click at [466, 185] on input "modal" at bounding box center [448, 191] width 381 height 25
type input "test"
click at [296, 497] on div "Bots and users" at bounding box center [299, 496] width 59 height 9
click at [305, 540] on div "Bots only" at bounding box center [293, 543] width 36 height 12
drag, startPoint x: 545, startPoint y: 491, endPoint x: 631, endPoint y: 489, distance: 86.6
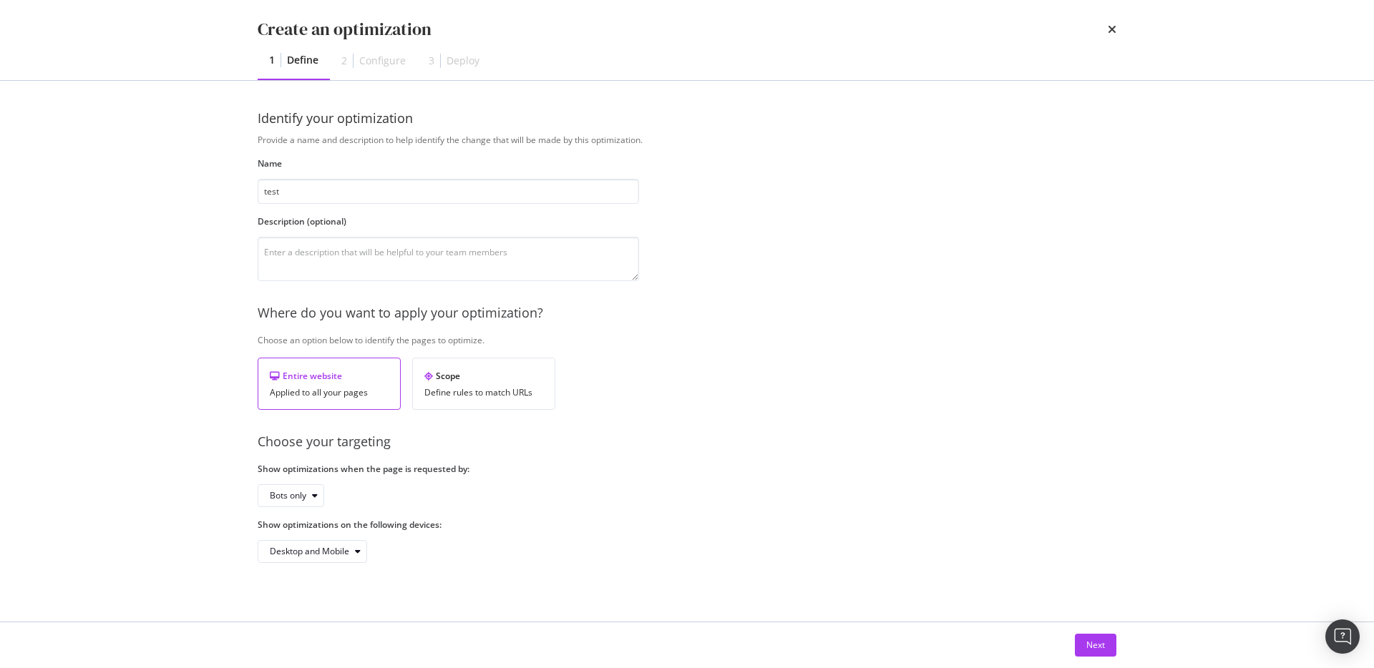
click at [545, 491] on div "Bots only" at bounding box center [448, 495] width 381 height 23
click at [1094, 647] on div "Next" at bounding box center [1095, 645] width 19 height 12
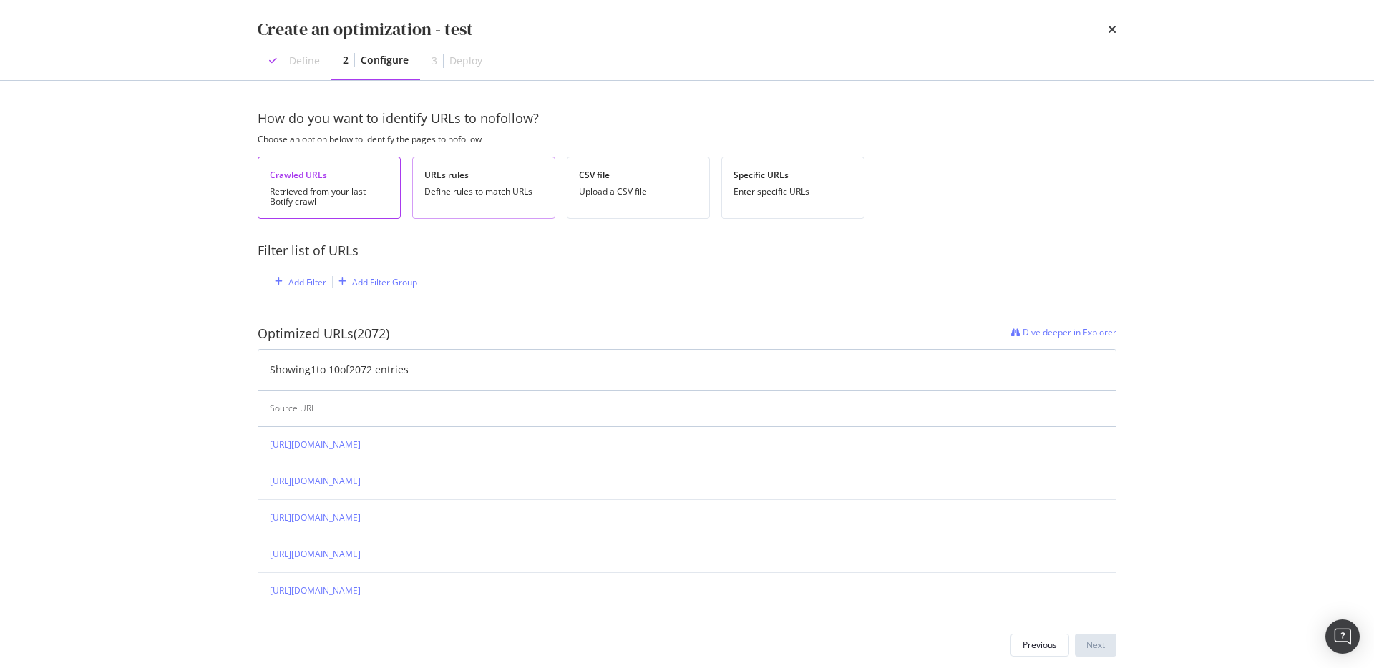
click at [507, 200] on div "URLs rules Define rules to match URLs" at bounding box center [483, 188] width 143 height 62
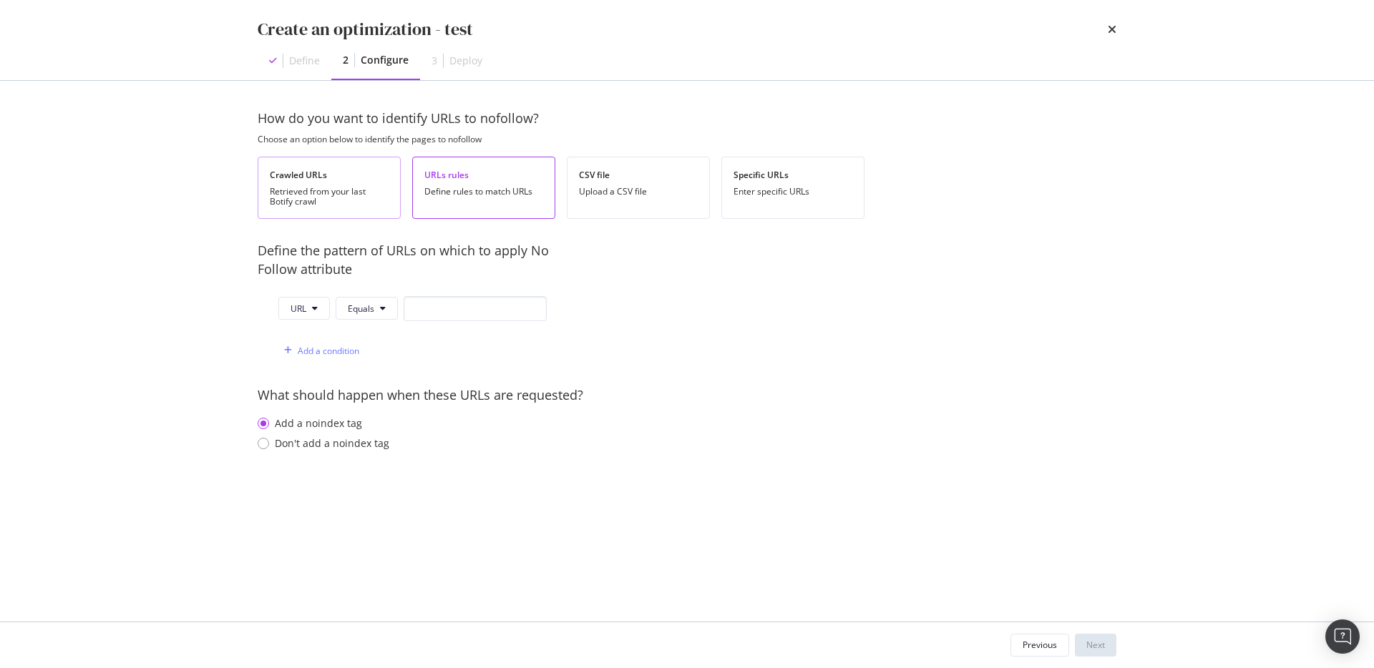
click at [351, 180] on div "Crawled URLs" at bounding box center [329, 175] width 119 height 12
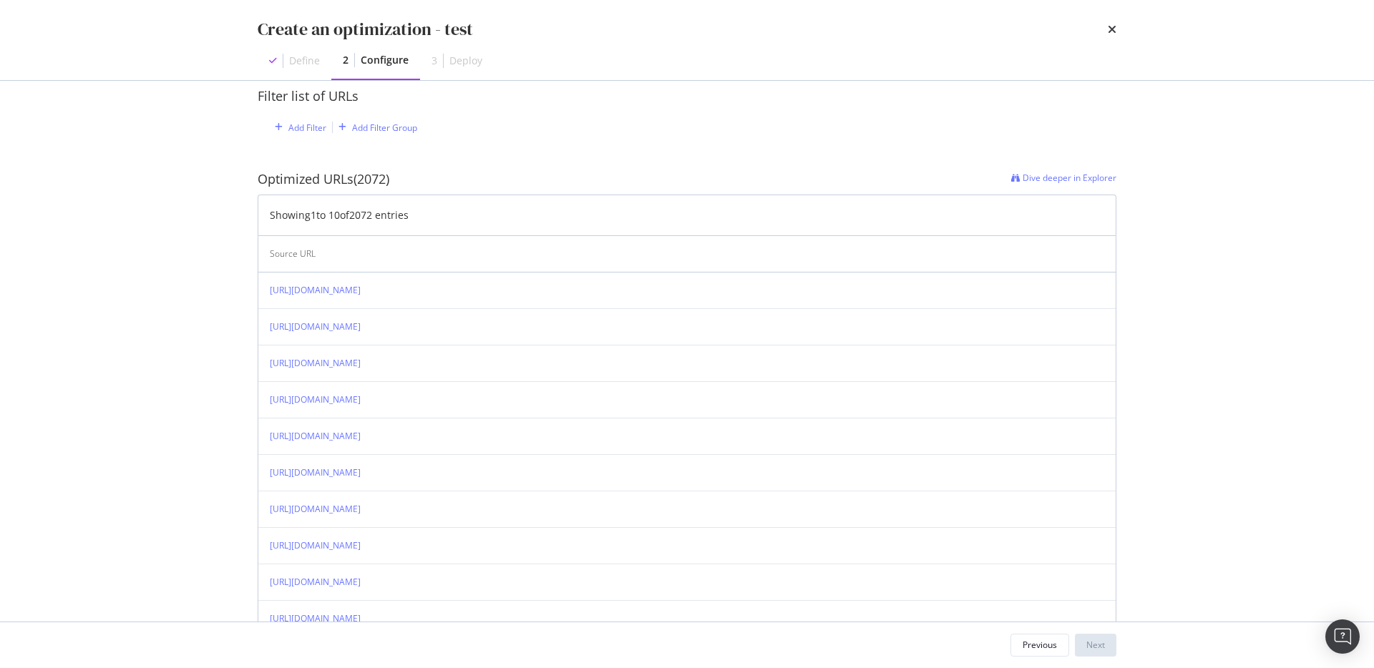
scroll to position [286, 0]
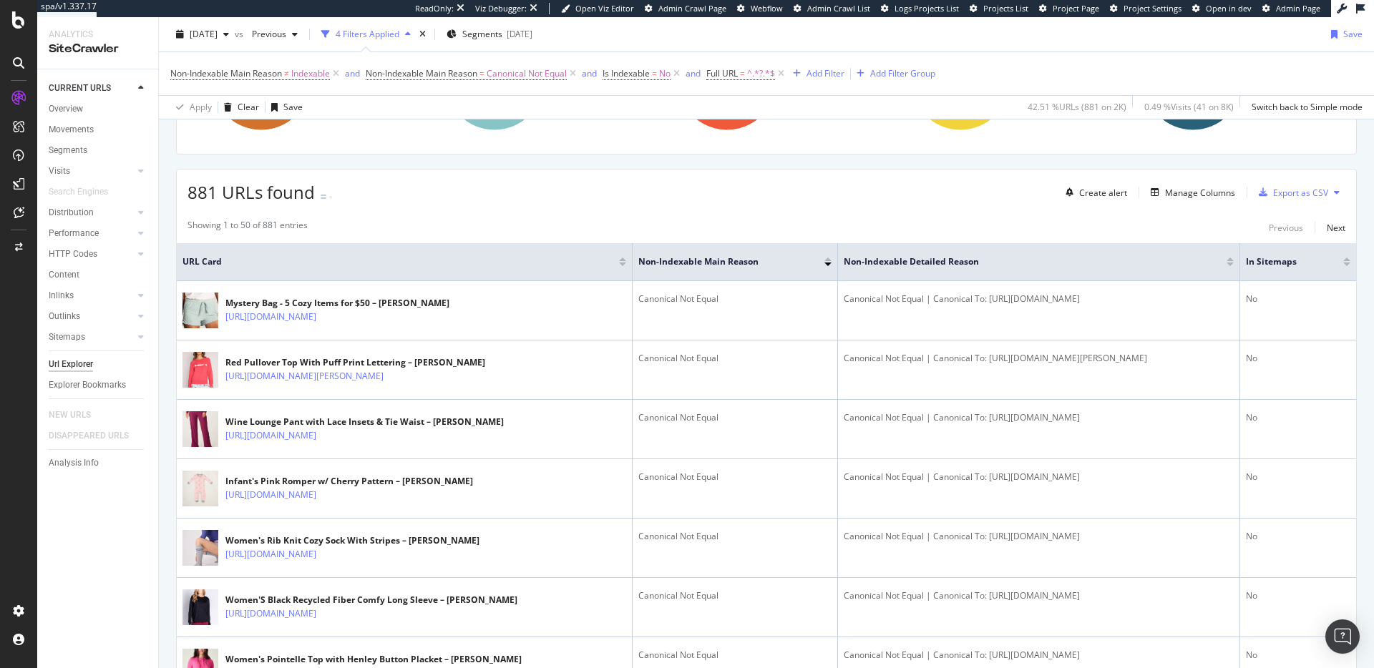
scroll to position [174, 0]
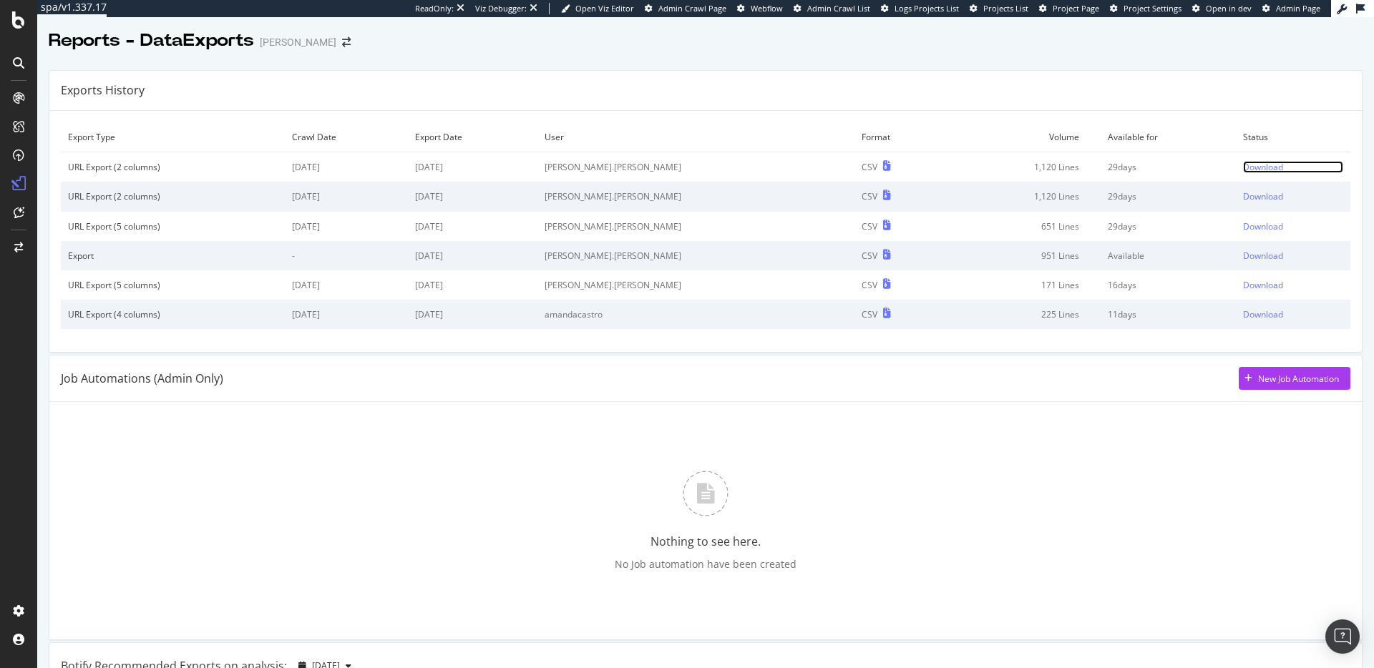
click at [1243, 167] on div "Download" at bounding box center [1263, 167] width 40 height 12
click at [542, 430] on div "Nothing to see here. No Job automation have been created" at bounding box center [705, 521] width 1289 height 215
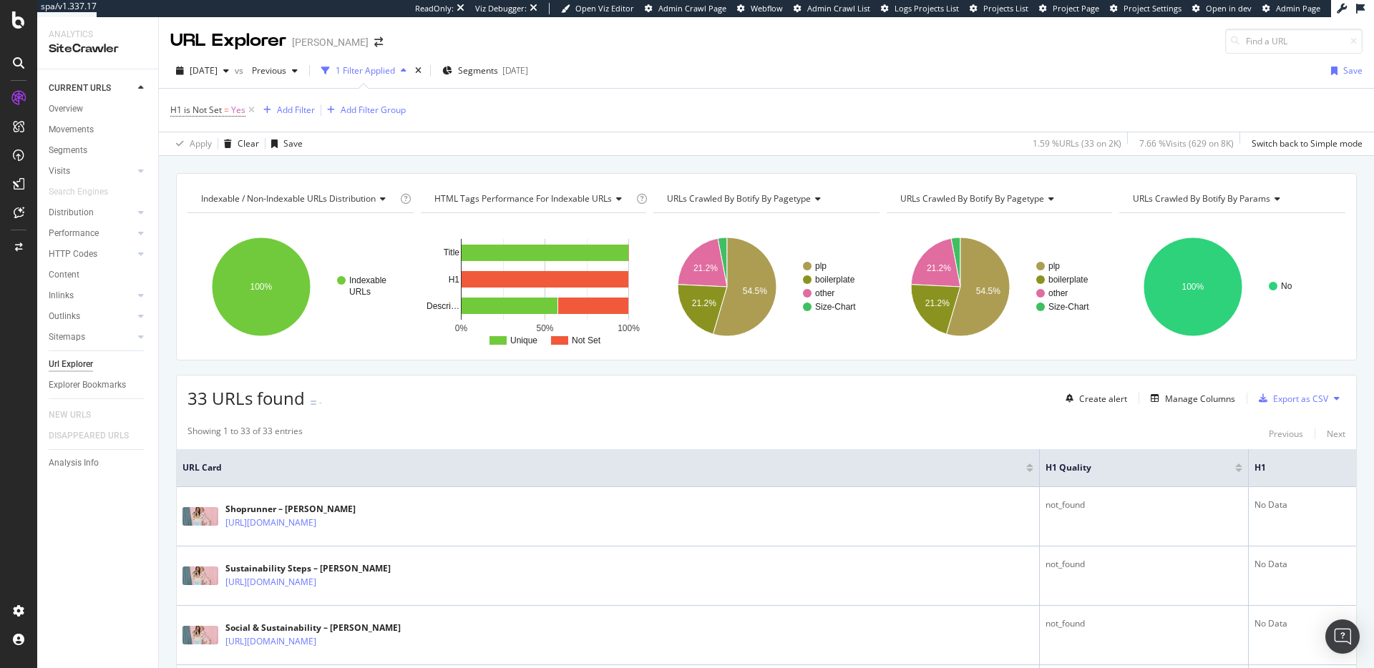
click at [82, 587] on div "CURRENT URLS Overview Movements Segments Visits Analysis Orphan URLs Search Eng…" at bounding box center [97, 368] width 121 height 599
click at [218, 75] on span "2025 Sep. 7th" at bounding box center [204, 70] width 28 height 12
click at [574, 152] on div "Apply Clear Save 1.59 % URLs ( 33 on 2K ) 7.66 % Visits ( 629 on 8K ) Switch ba…" at bounding box center [766, 144] width 1215 height 24
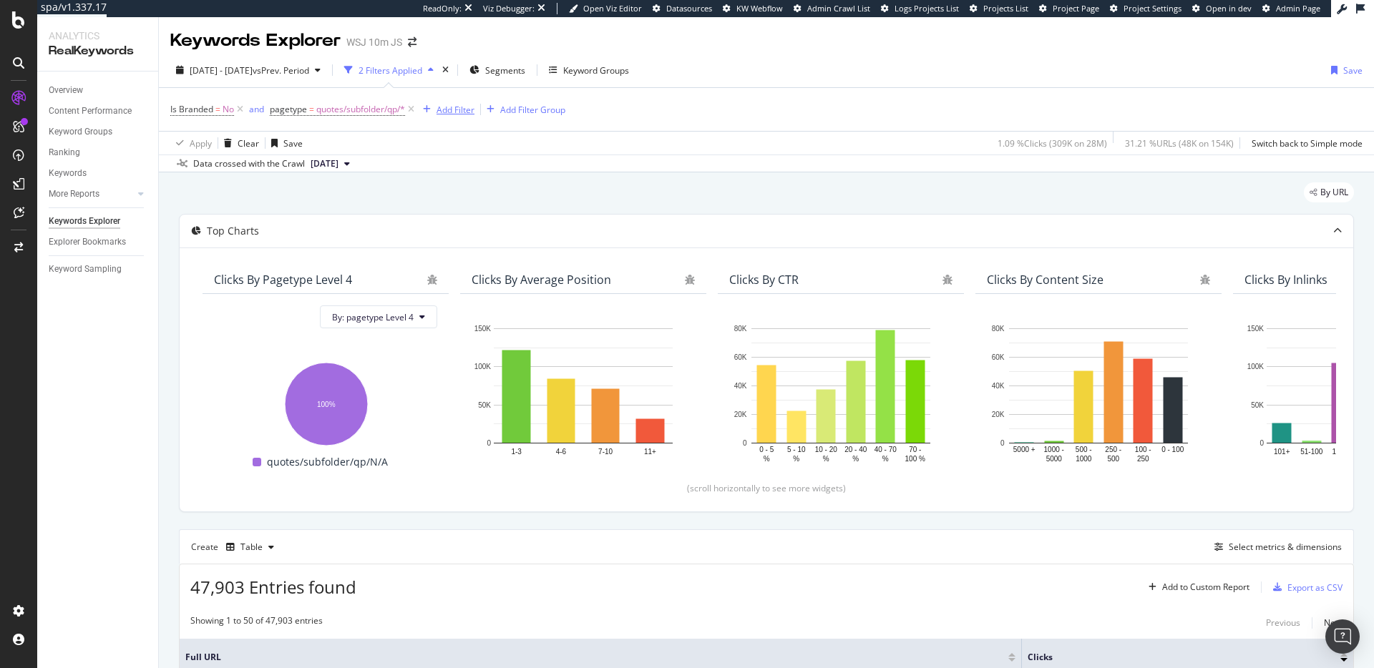
click at [456, 109] on div "Add Filter" at bounding box center [456, 110] width 38 height 12
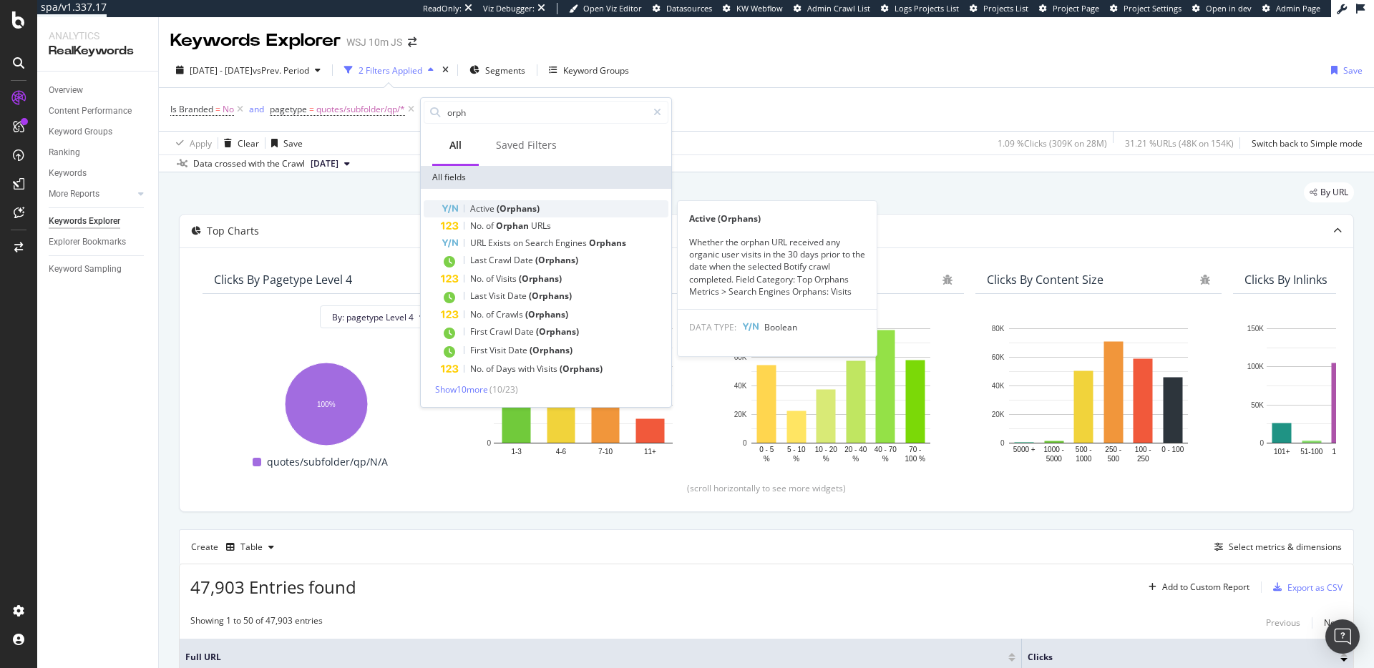
type input "orph"
click at [521, 214] on span "(Orphans)" at bounding box center [518, 209] width 43 height 12
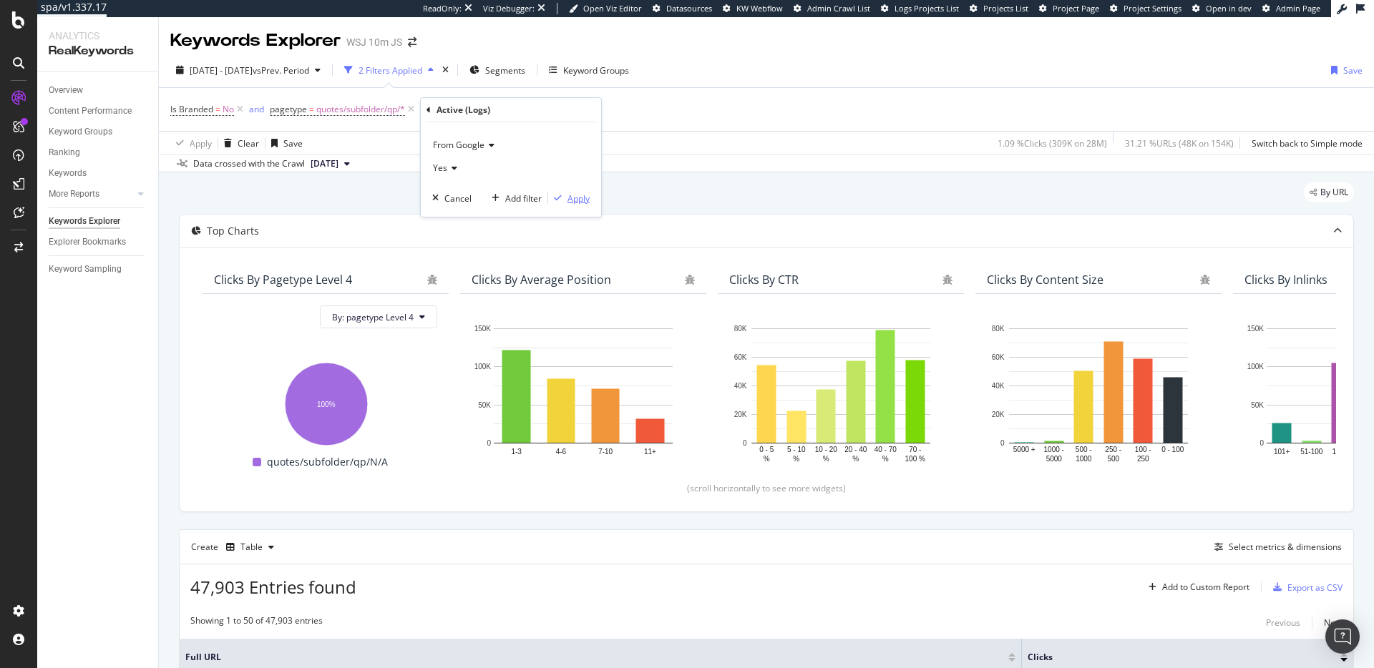
click at [570, 196] on div "Apply" at bounding box center [578, 198] width 22 height 12
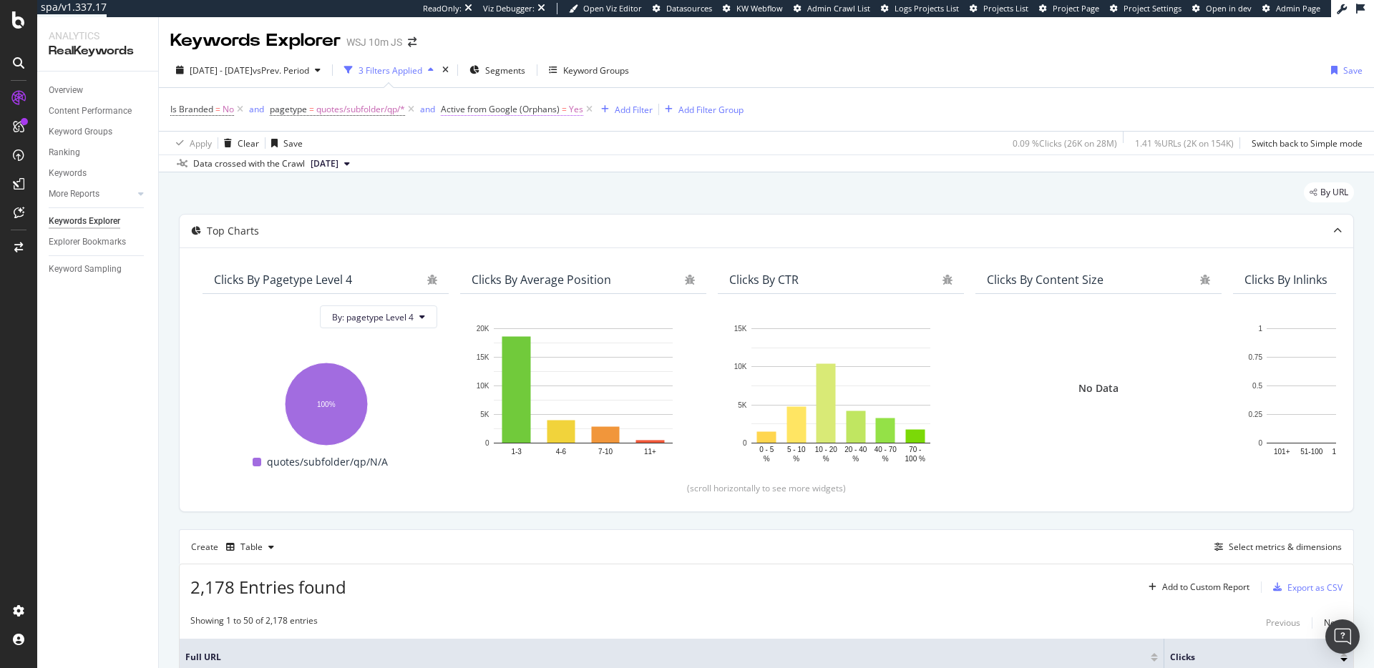
click at [535, 112] on span "Active from Google (Orphans)" at bounding box center [500, 109] width 119 height 12
click at [454, 109] on div "Active (Logs)" at bounding box center [534, 108] width 169 height 24
click at [450, 107] on icon at bounding box center [452, 108] width 4 height 9
drag, startPoint x: 748, startPoint y: 161, endPoint x: 692, endPoint y: 142, distance: 59.5
click at [748, 160] on div "Data crossed with the Crawl 2025 Apr. 19th" at bounding box center [766, 163] width 1215 height 17
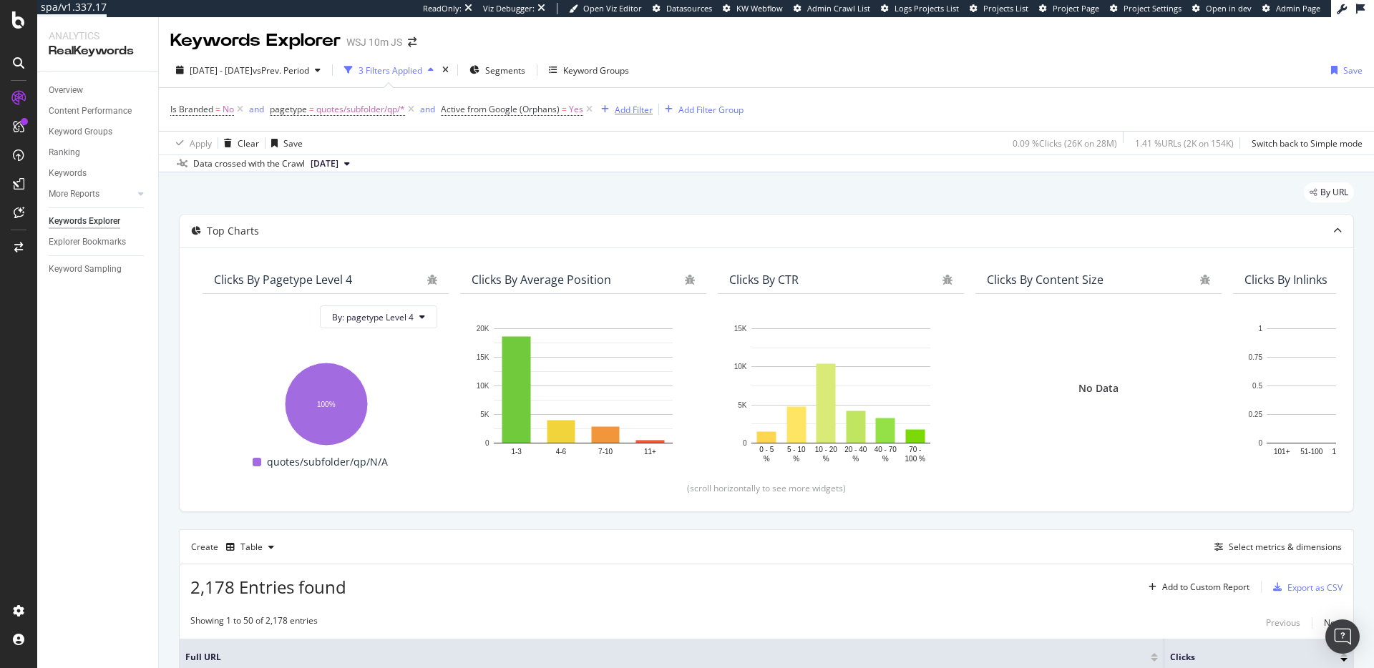
click at [628, 111] on div "Add Filter" at bounding box center [634, 110] width 38 height 12
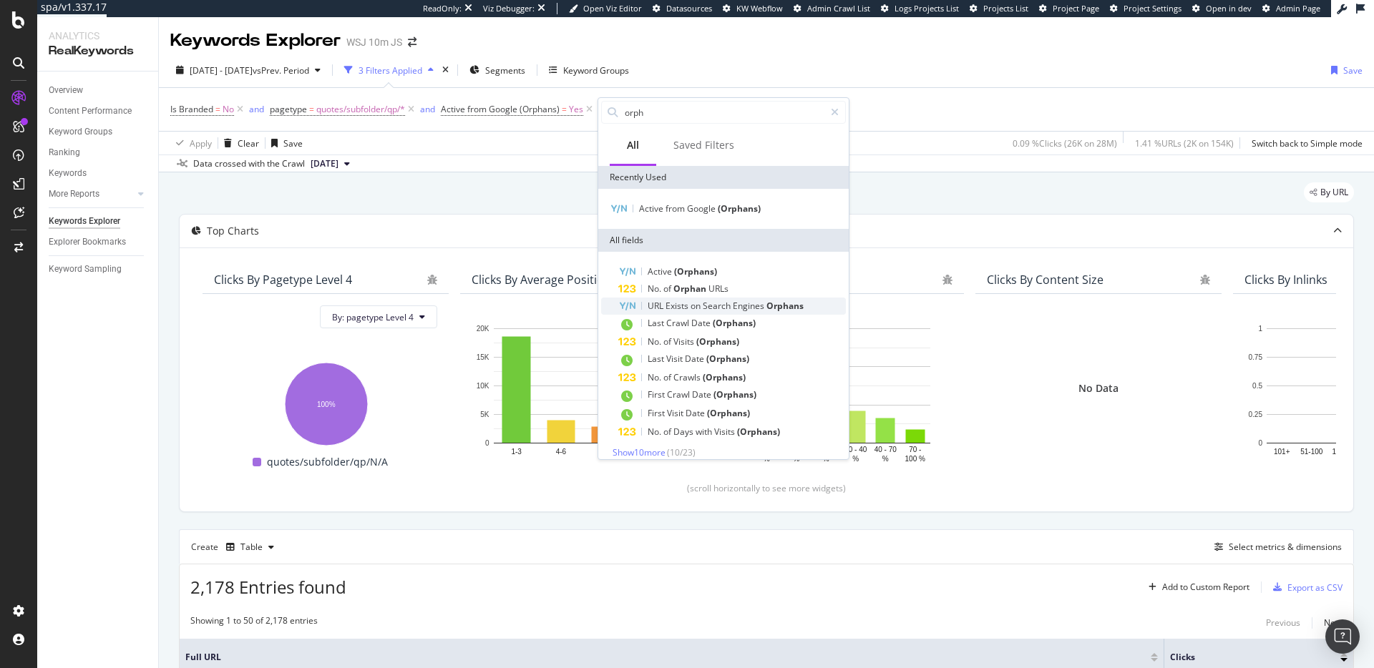
click at [685, 305] on span "Exists" at bounding box center [677, 306] width 25 height 12
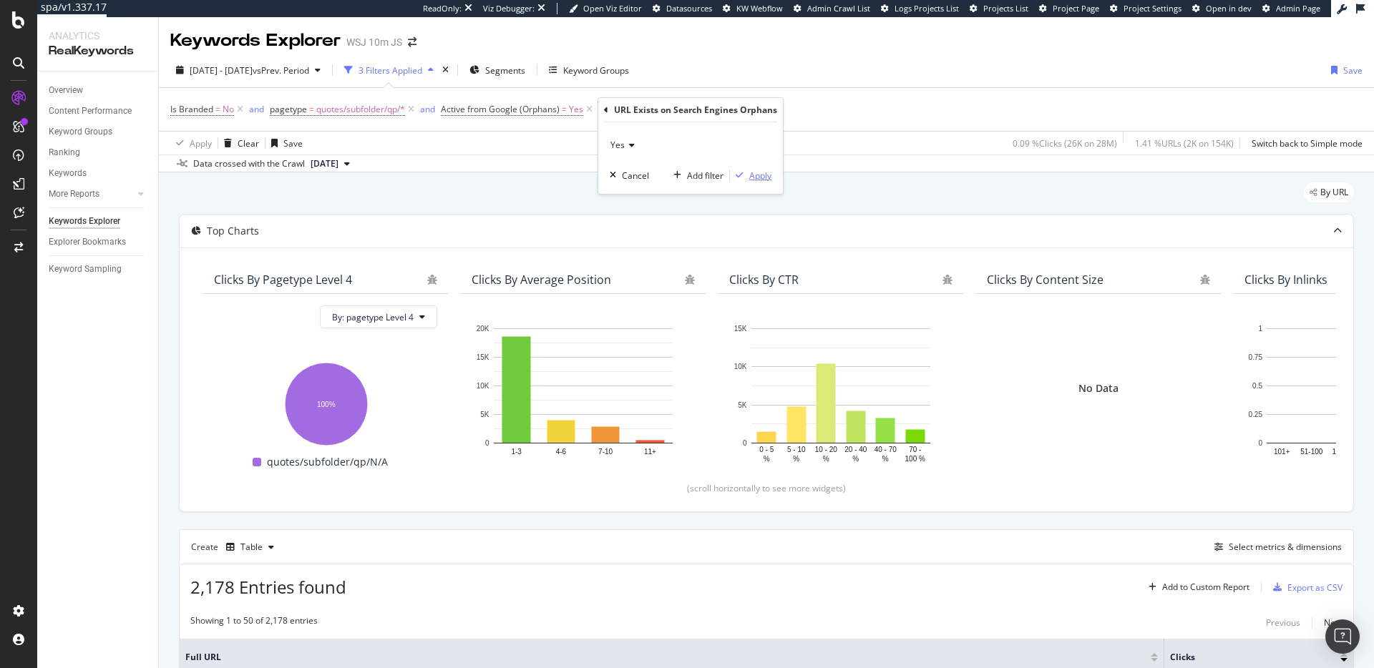
click at [761, 180] on div "Apply" at bounding box center [760, 176] width 22 height 12
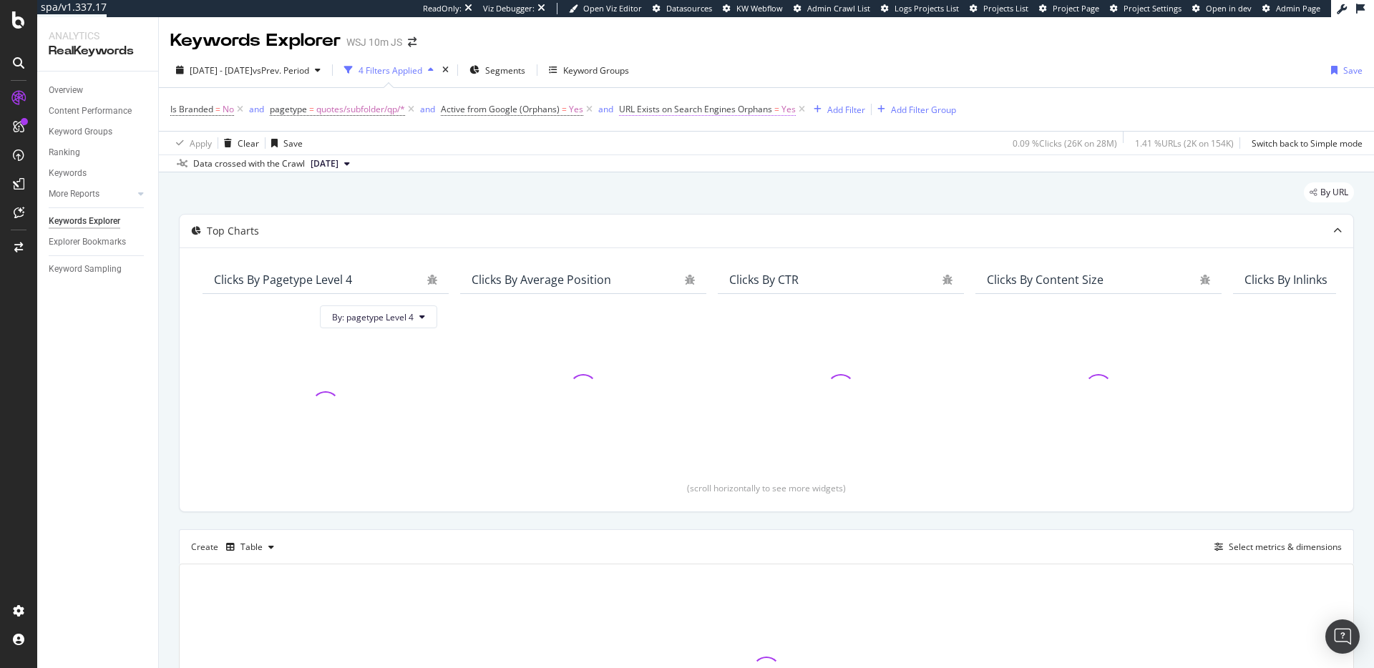
click at [722, 107] on span "URL Exists on Search Engines Orphans" at bounding box center [695, 109] width 153 height 12
click at [628, 104] on icon at bounding box center [630, 108] width 4 height 9
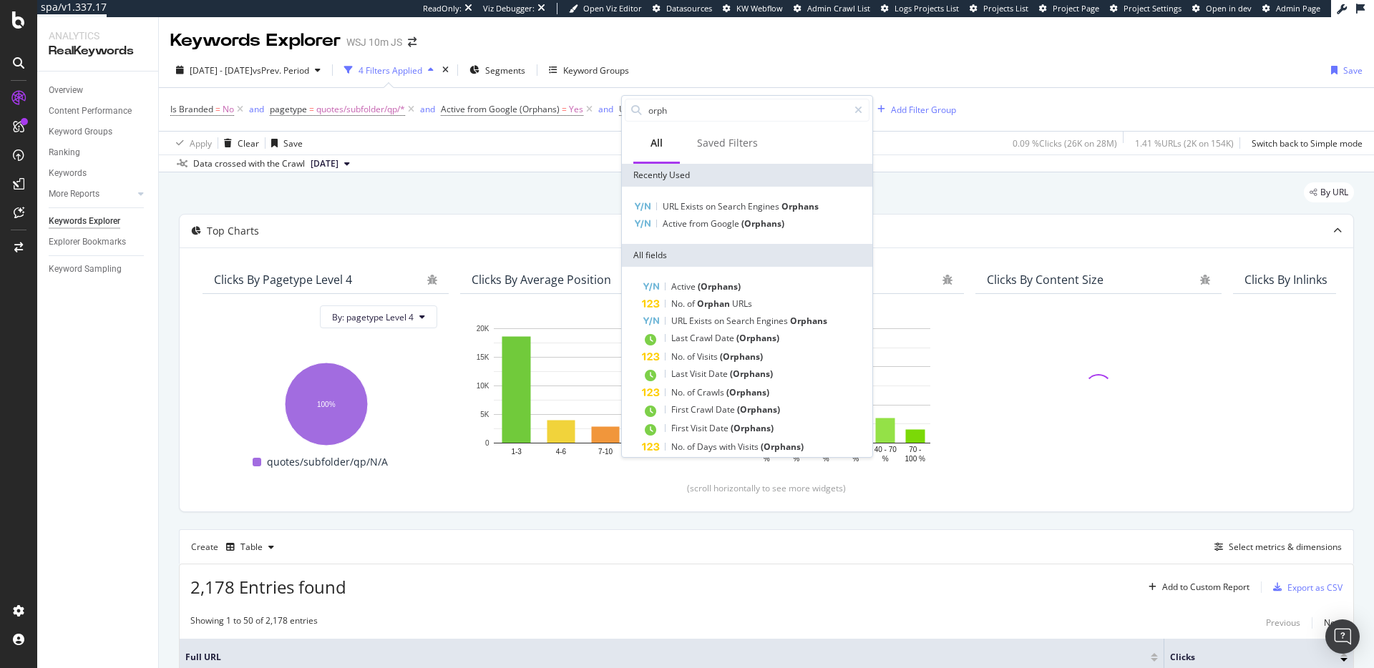
click at [534, 160] on div "Data crossed with the Crawl 2025 Apr. 19th" at bounding box center [766, 163] width 1215 height 17
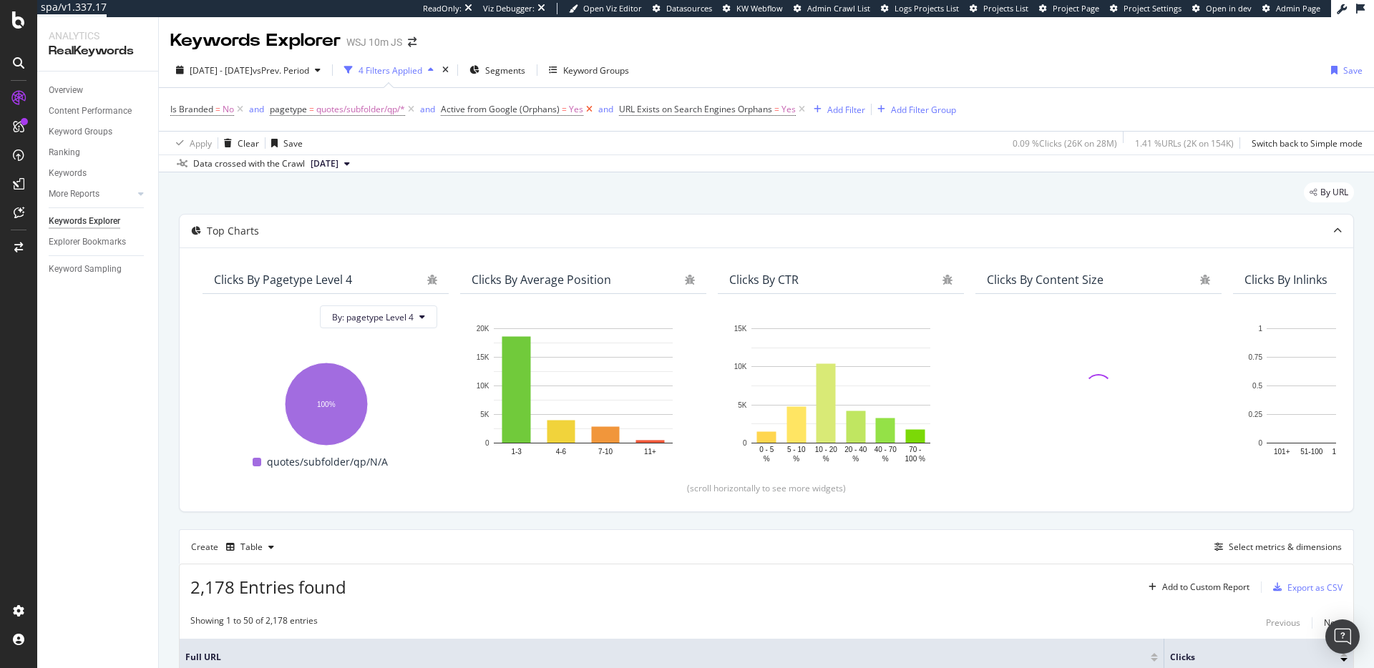
click at [593, 107] on icon at bounding box center [589, 109] width 12 height 14
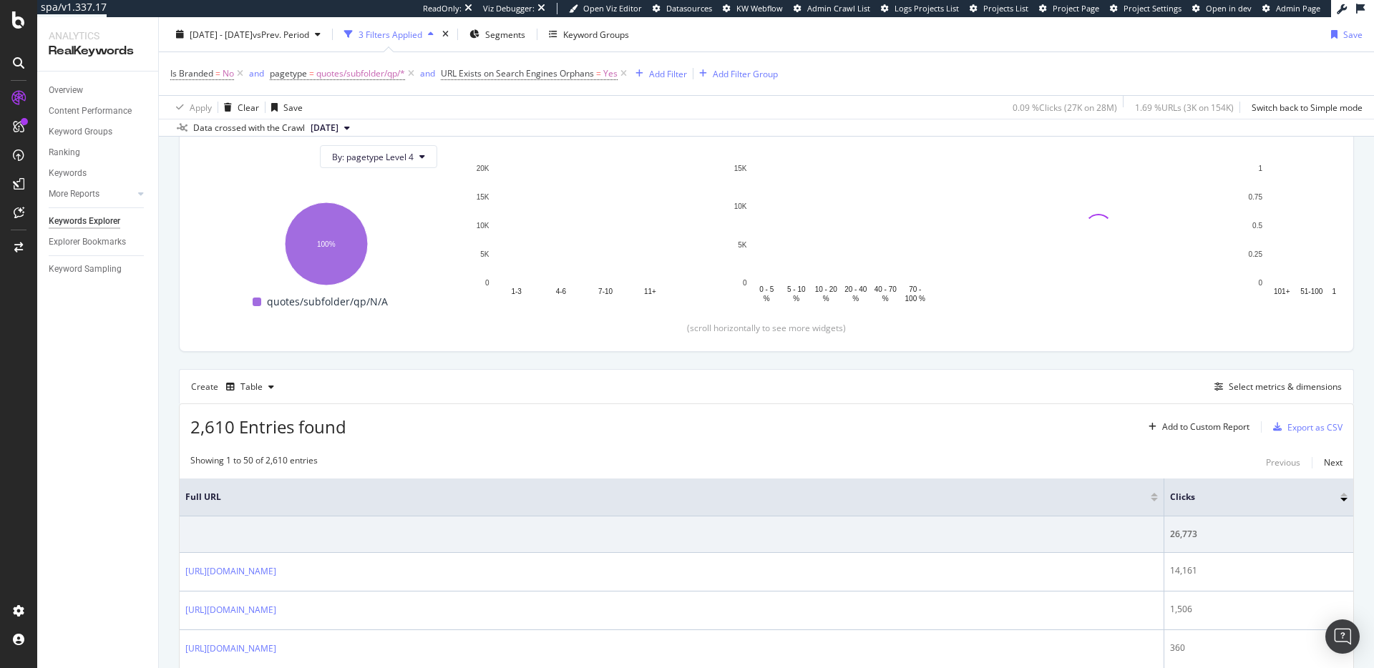
scroll to position [6, 0]
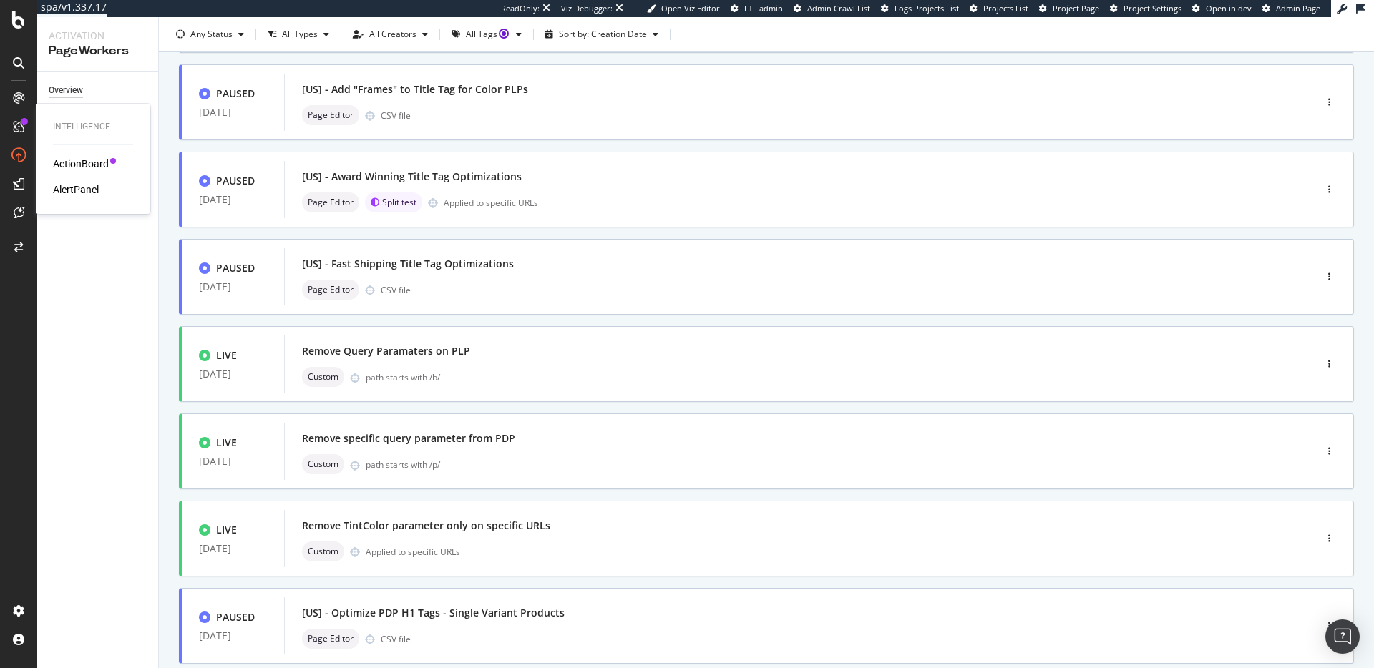
scroll to position [167, 0]
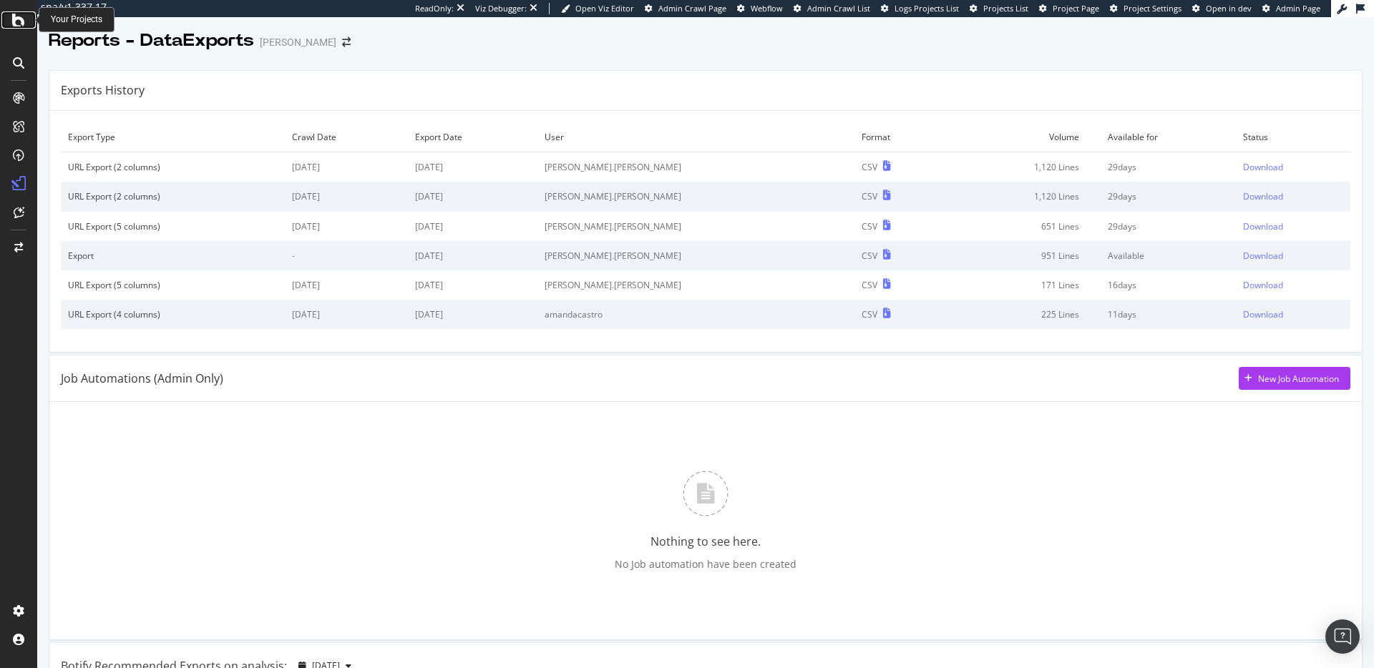
click at [17, 23] on icon at bounding box center [18, 19] width 13 height 17
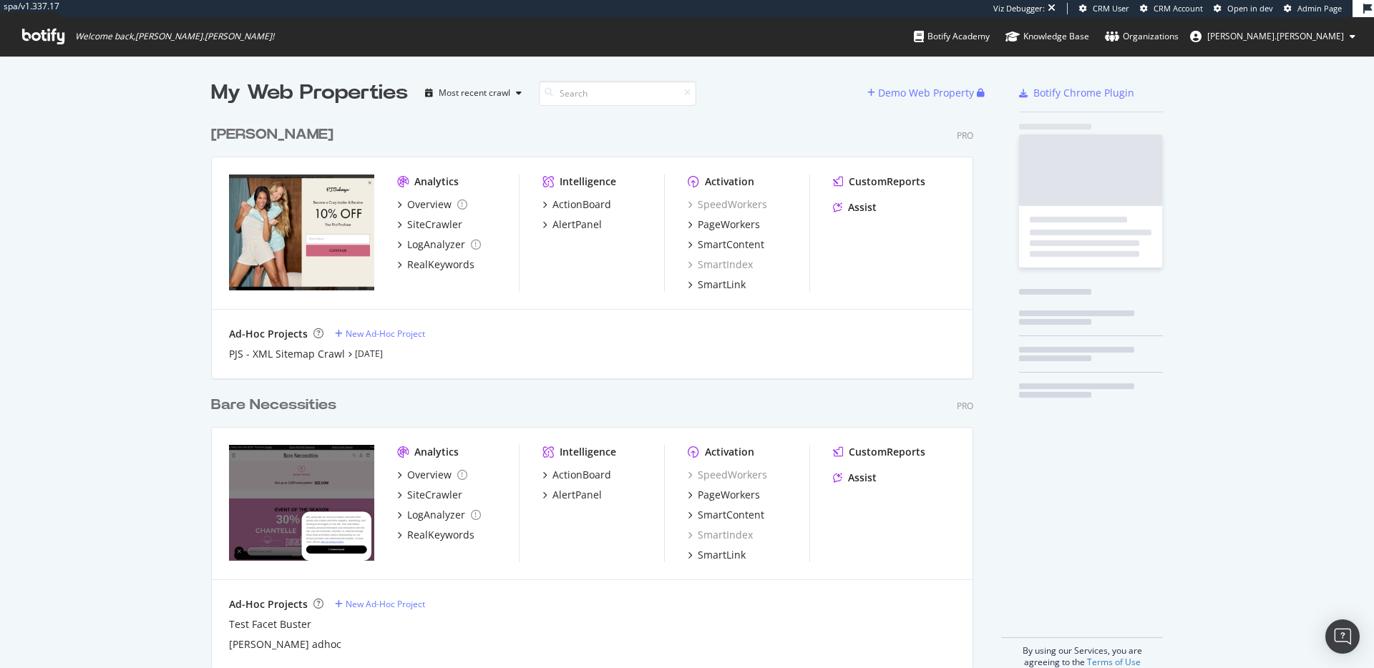
scroll to position [550, 763]
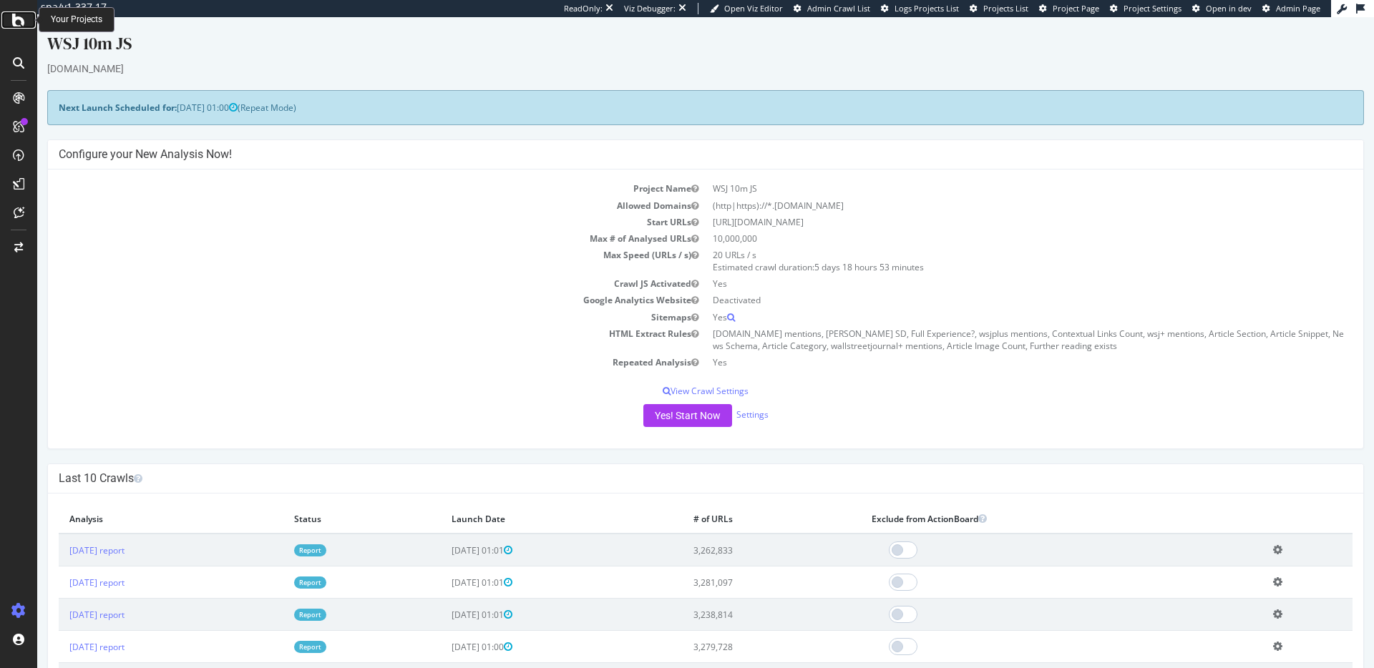
click at [22, 21] on icon at bounding box center [18, 19] width 13 height 17
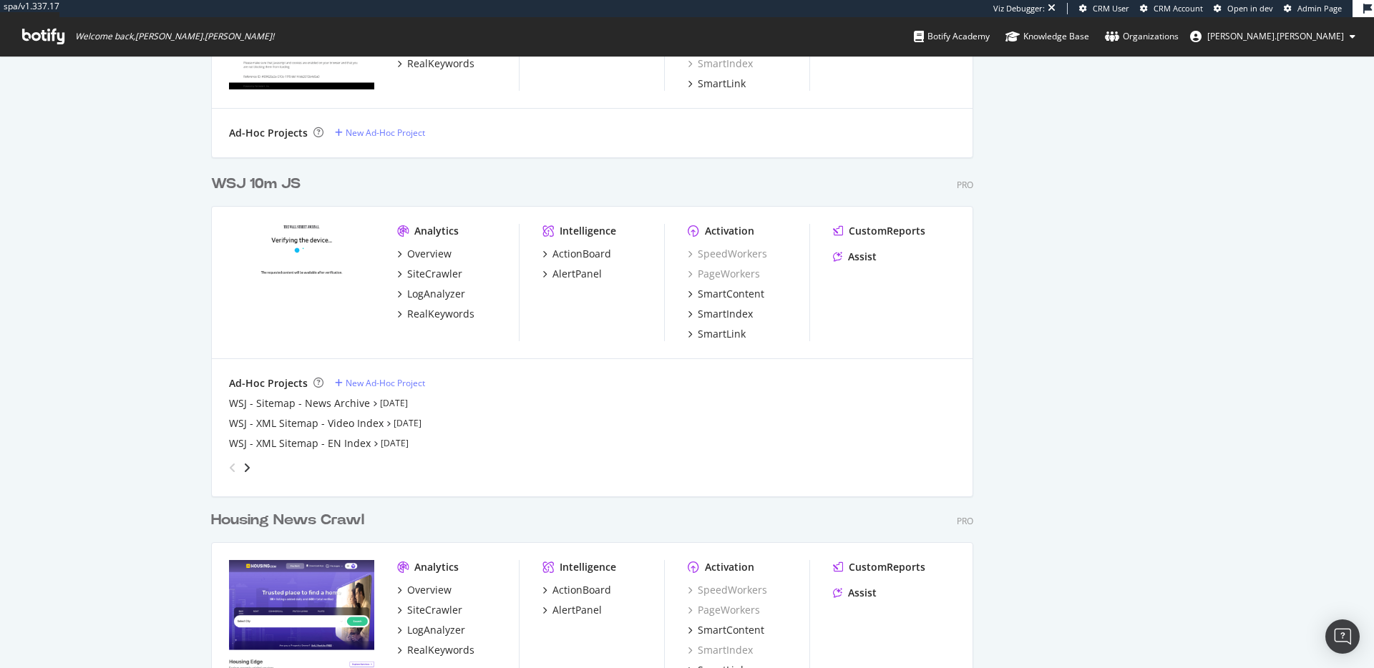
scroll to position [6634, 763]
click at [245, 468] on icon "angle-right" at bounding box center [246, 467] width 7 height 11
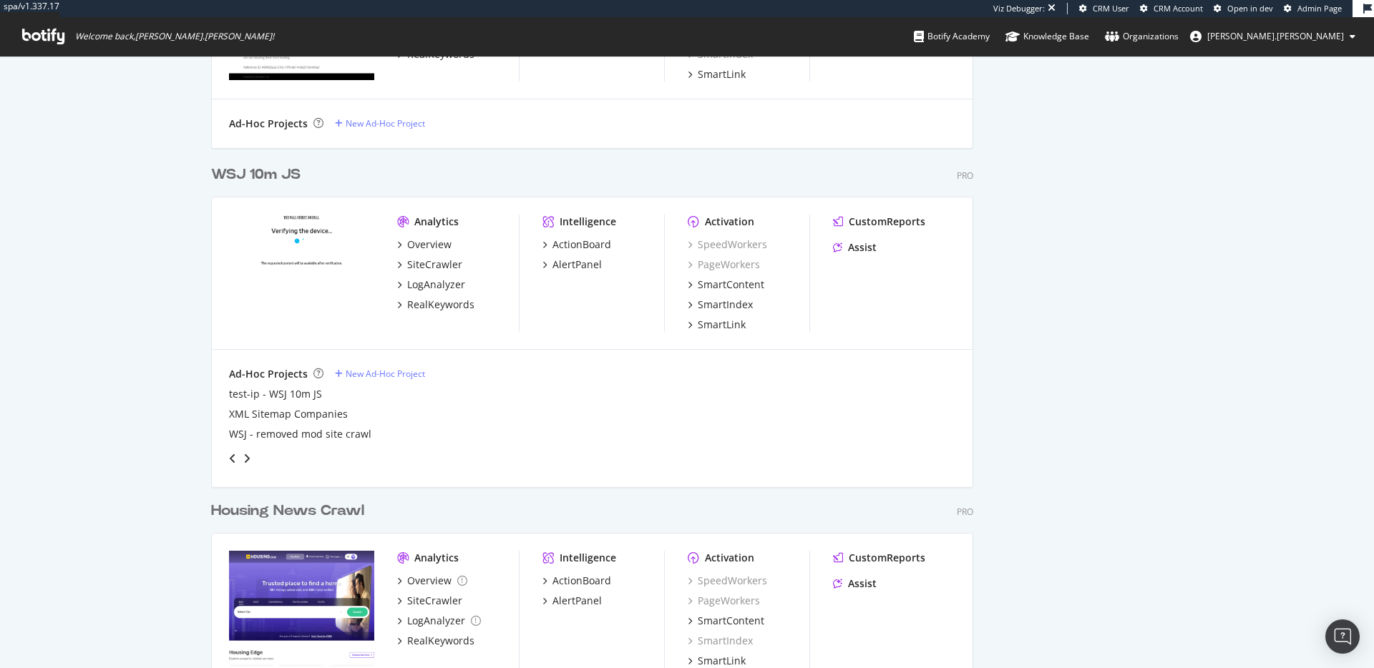
scroll to position [2713, 0]
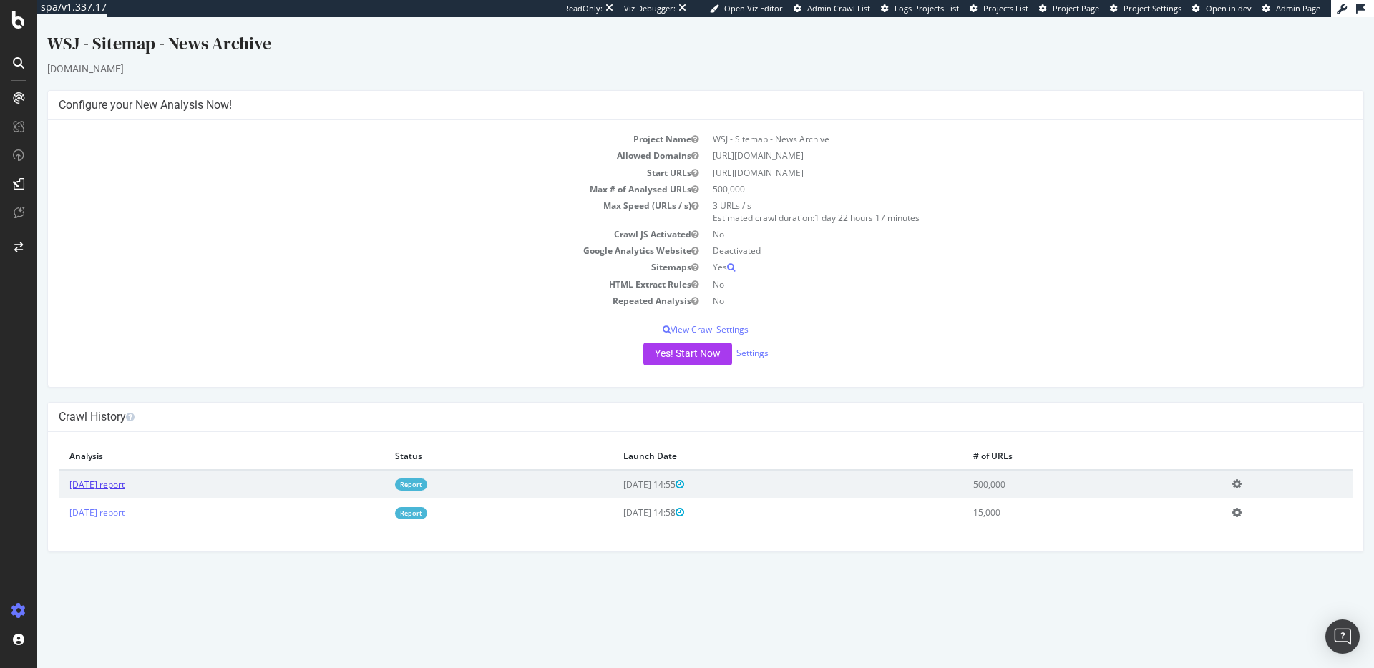
click at [125, 485] on link "[DATE] report" at bounding box center [96, 485] width 55 height 12
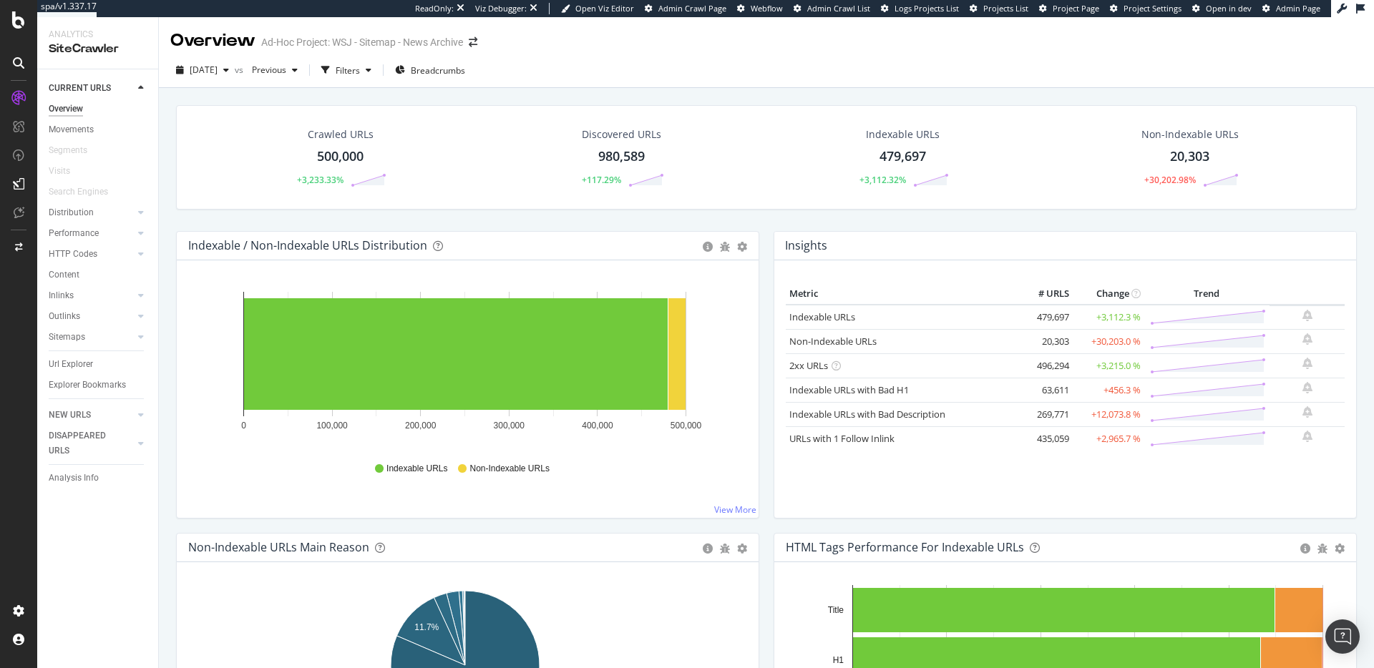
drag, startPoint x: 610, startPoint y: 133, endPoint x: 625, endPoint y: 181, distance: 50.2
click at [611, 133] on div "Discovered URLs" at bounding box center [621, 134] width 79 height 14
click at [23, 613] on icon at bounding box center [18, 611] width 14 height 14
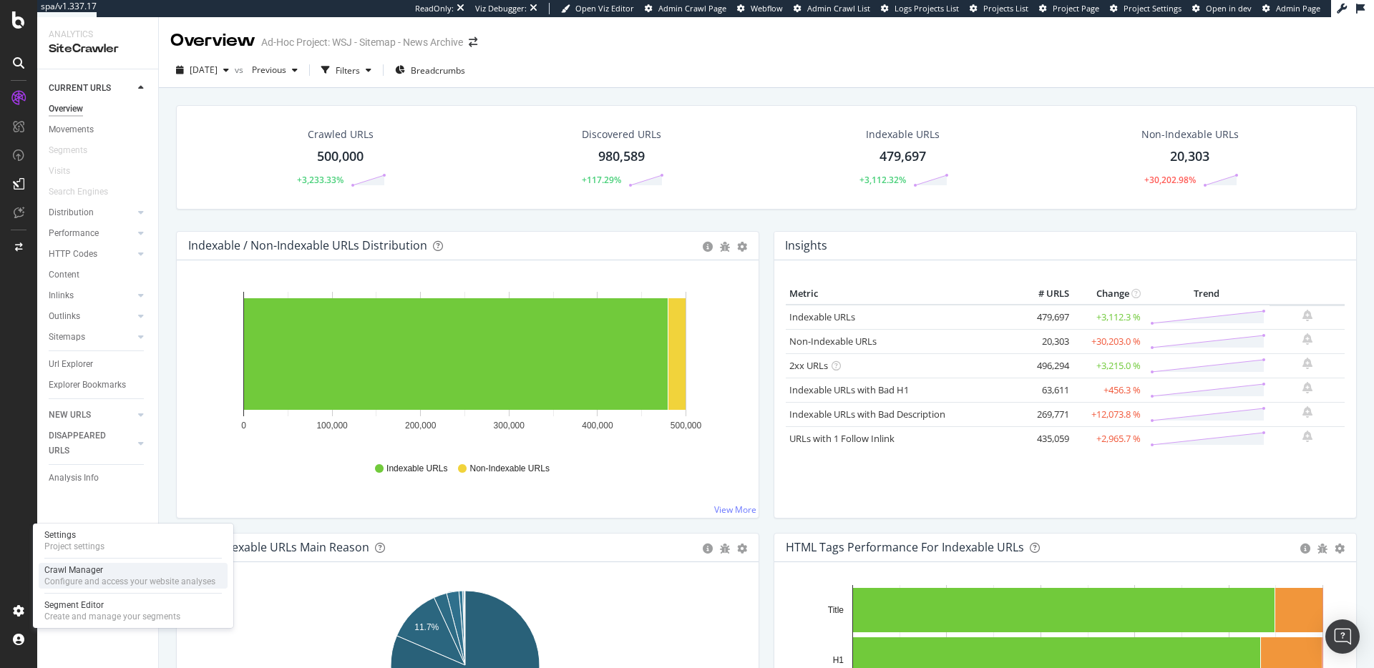
click at [105, 567] on div "Crawl Manager" at bounding box center [129, 570] width 171 height 11
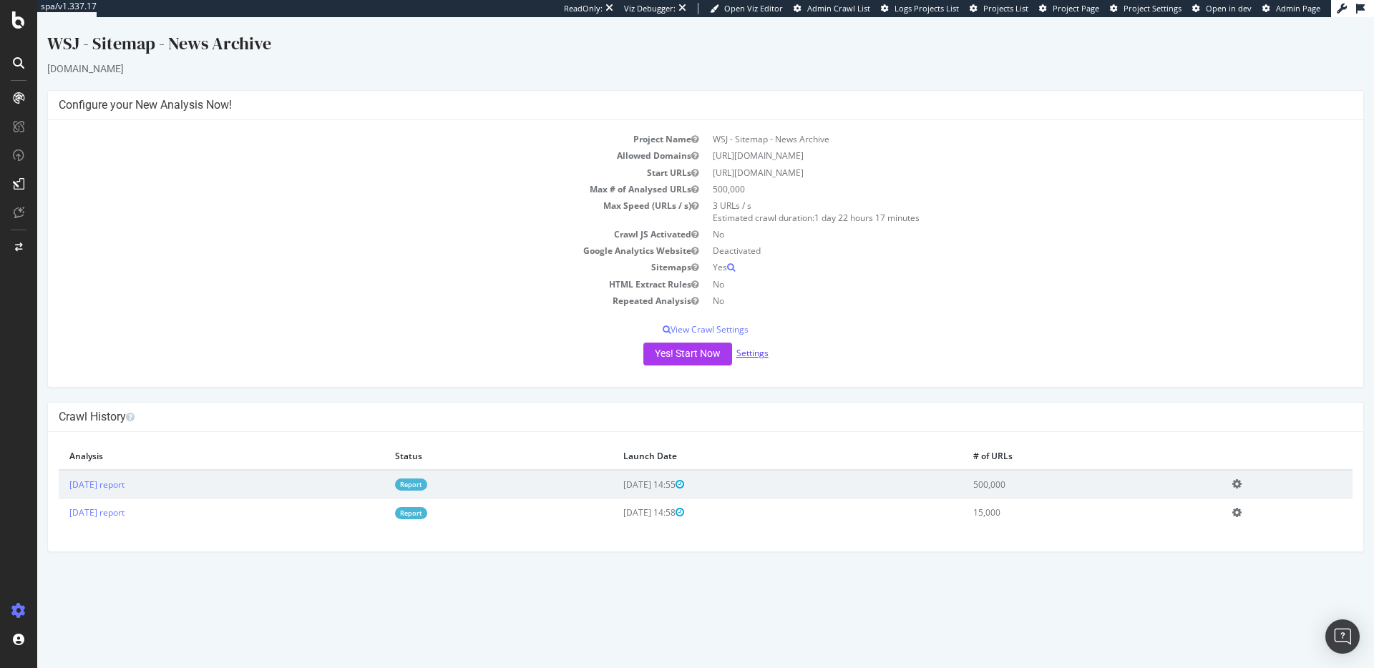
click at [756, 351] on link "Settings" at bounding box center [752, 353] width 32 height 12
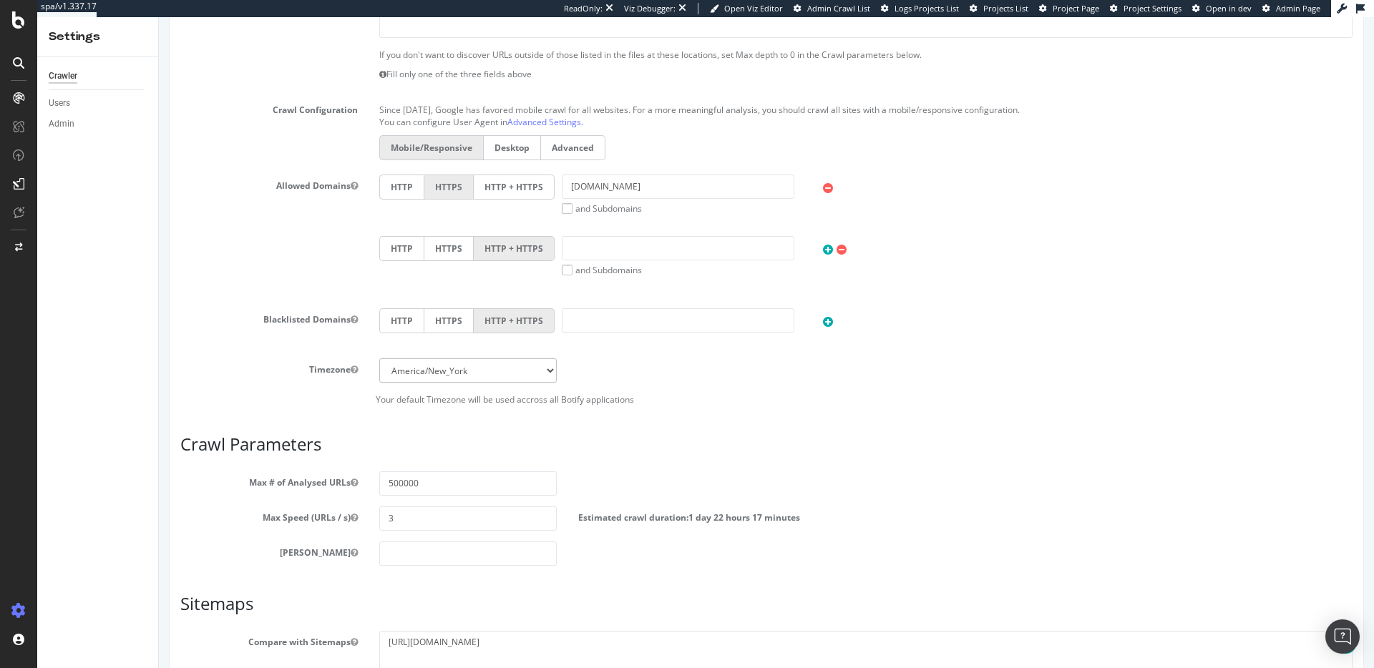
scroll to position [558, 0]
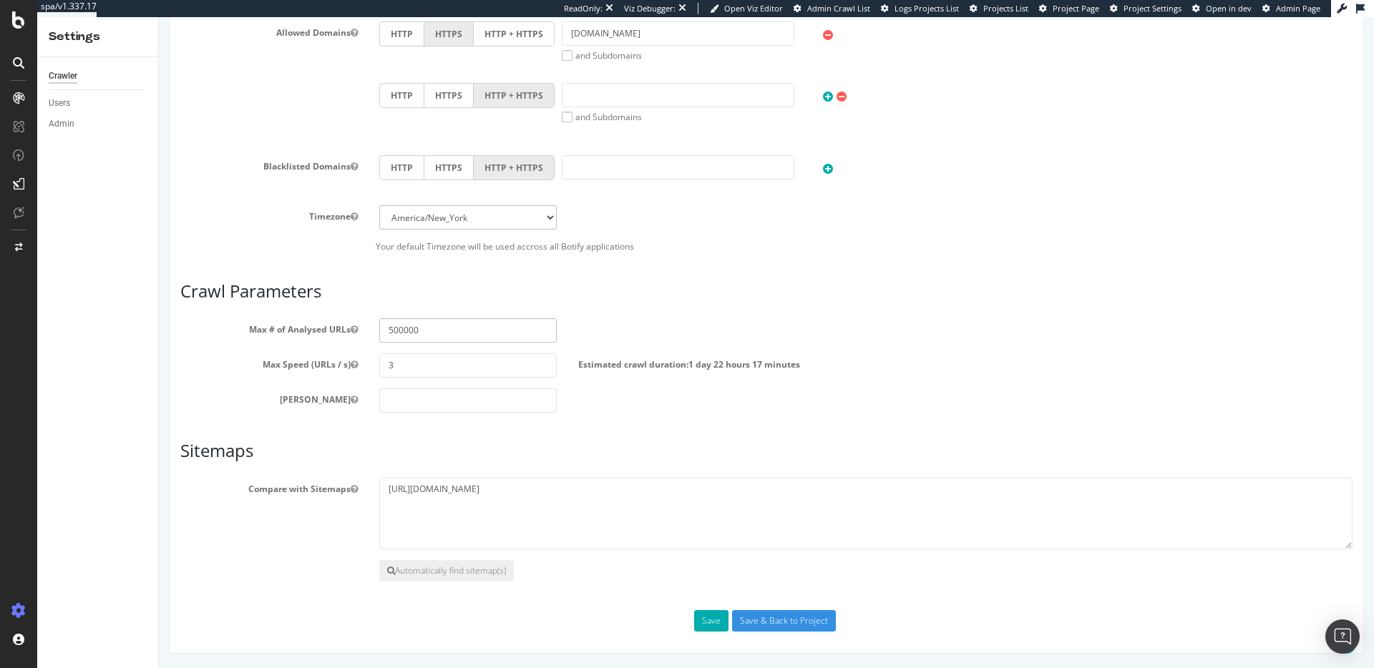
click at [395, 334] on input "500000" at bounding box center [467, 330] width 177 height 24
drag, startPoint x: 391, startPoint y: 334, endPoint x: 396, endPoint y: 344, distance: 11.5
click at [391, 334] on input "500000" at bounding box center [467, 330] width 177 height 24
type input "1000000"
click at [497, 346] on section "Max # of Analysed URLs 1000000 Max Speed (URLs / s) 3 Estimated crawl duration:…" at bounding box center [766, 365] width 1172 height 94
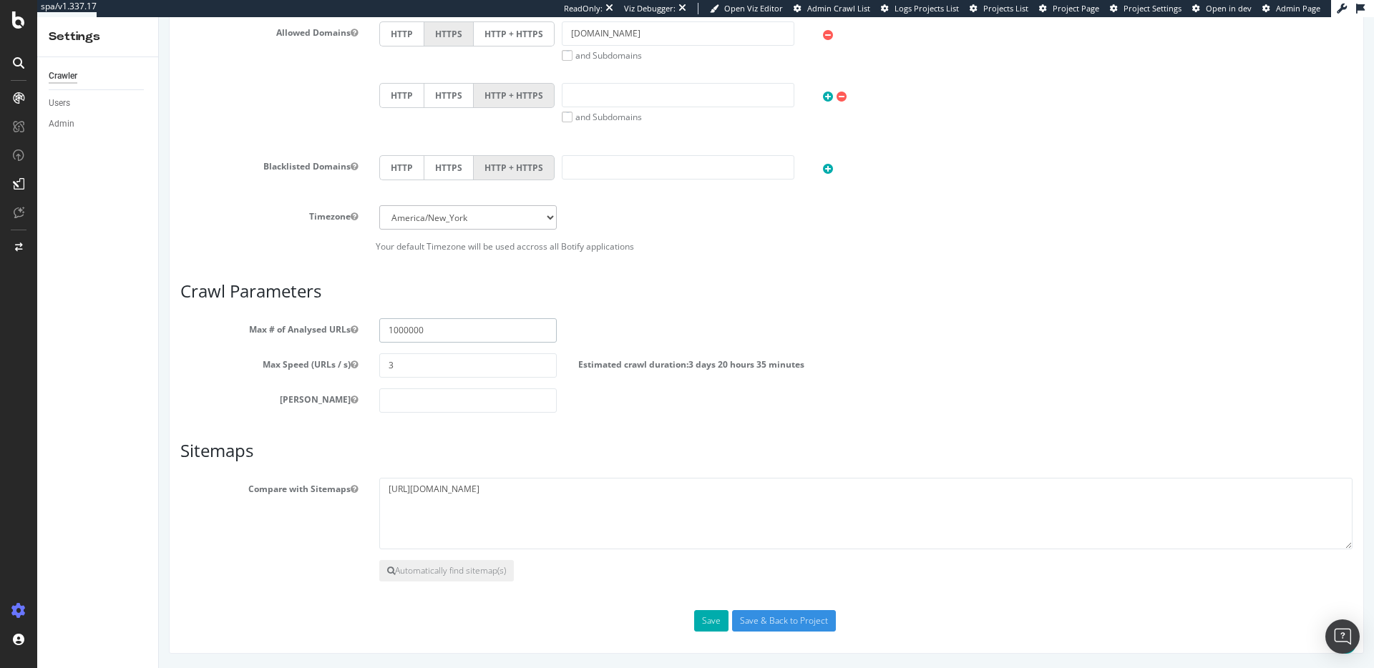
click at [405, 331] on input "1000000" at bounding box center [467, 330] width 177 height 24
click at [782, 621] on input "Save & Back to Project" at bounding box center [784, 620] width 104 height 21
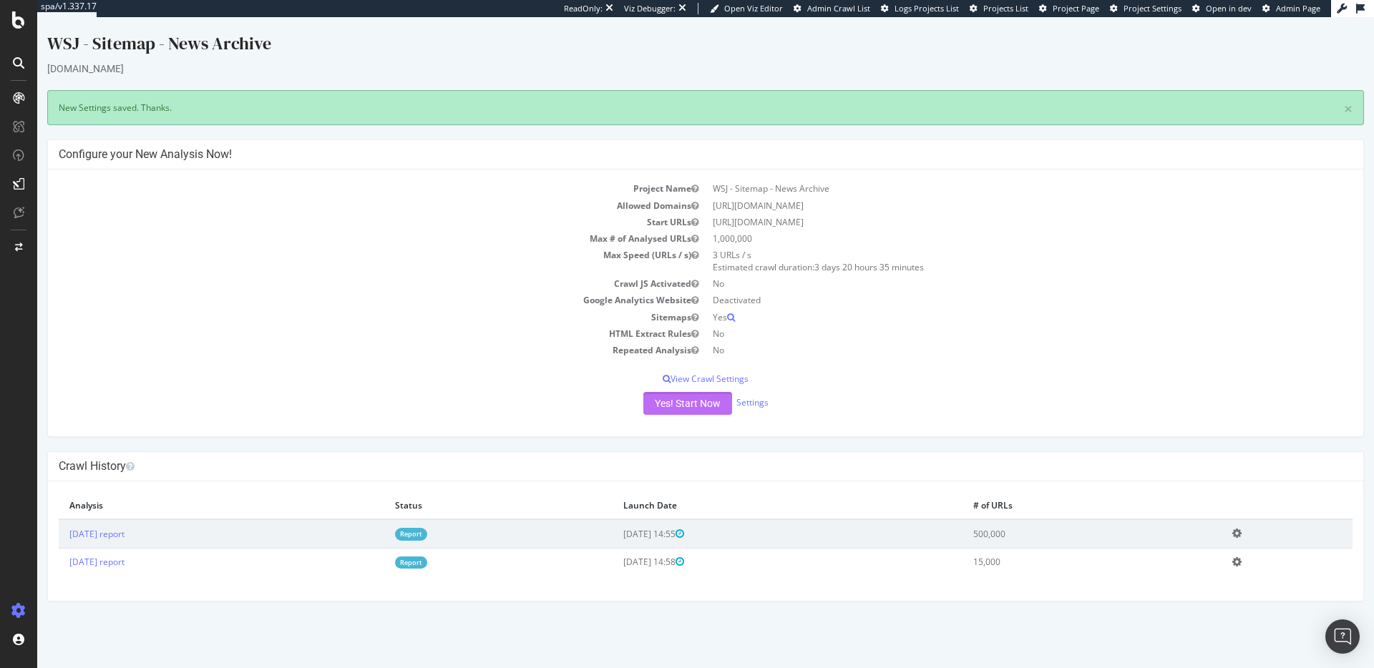
click at [660, 401] on button "Yes! Start Now" at bounding box center [687, 403] width 89 height 23
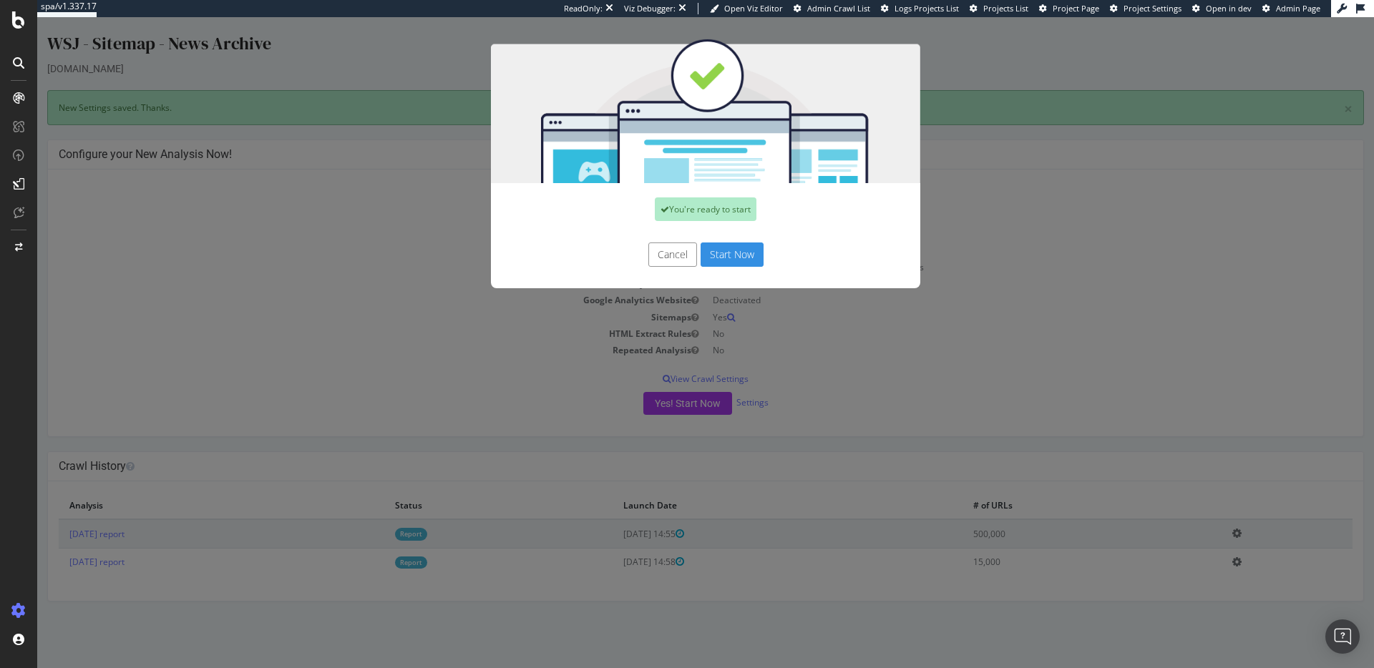
click at [716, 256] on button "Start Now" at bounding box center [732, 255] width 63 height 24
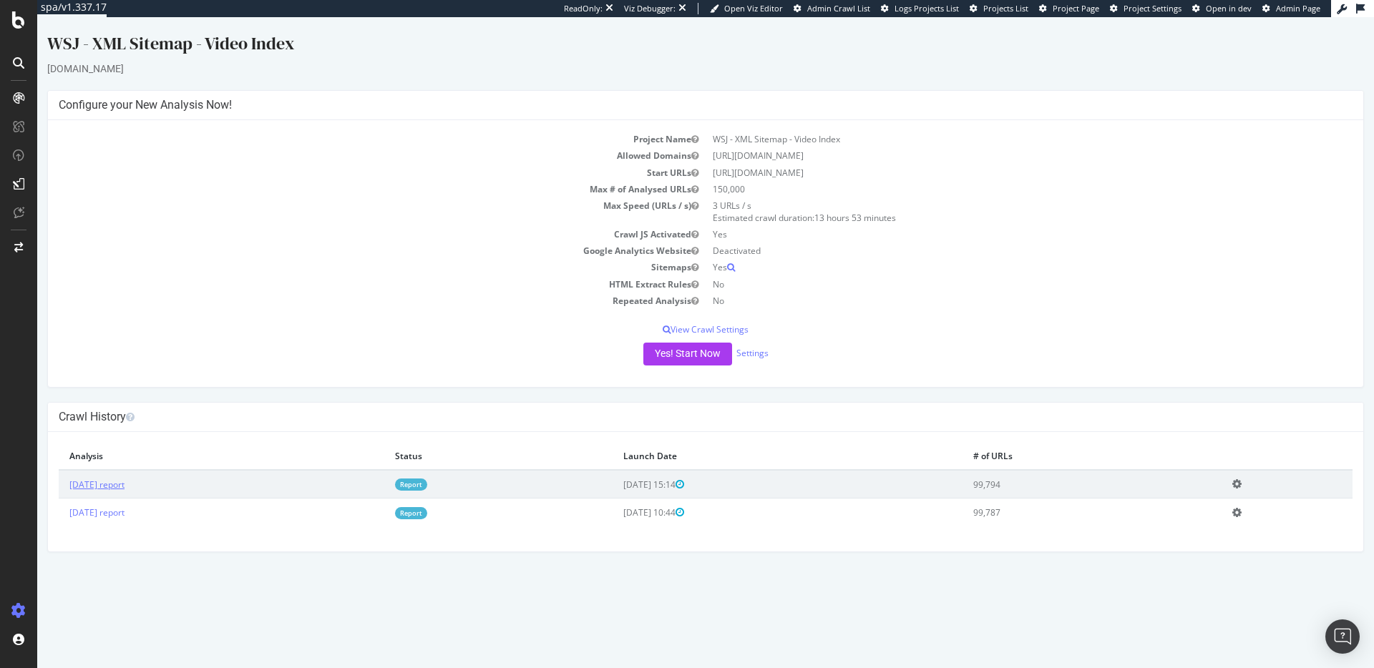
click at [135, 477] on td "[DATE] report" at bounding box center [222, 484] width 326 height 29
click at [125, 482] on link "[DATE] report" at bounding box center [96, 485] width 55 height 12
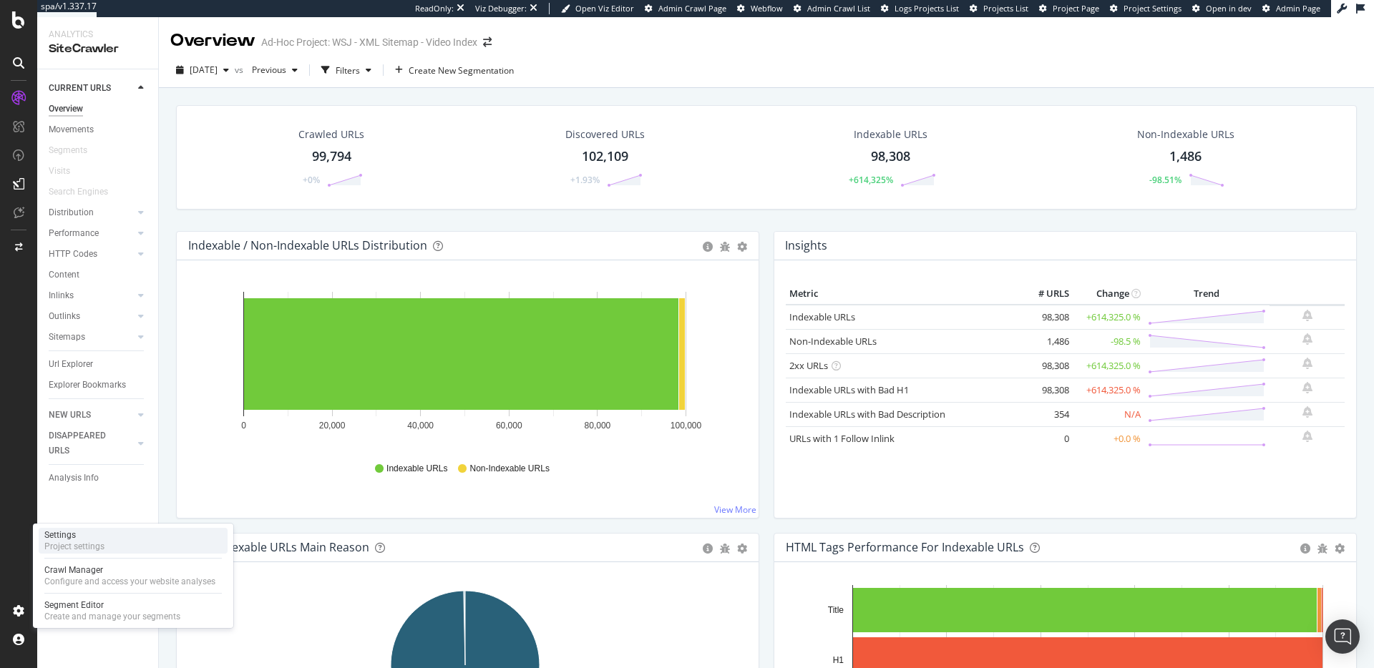
click at [102, 542] on div "Project settings" at bounding box center [74, 546] width 60 height 11
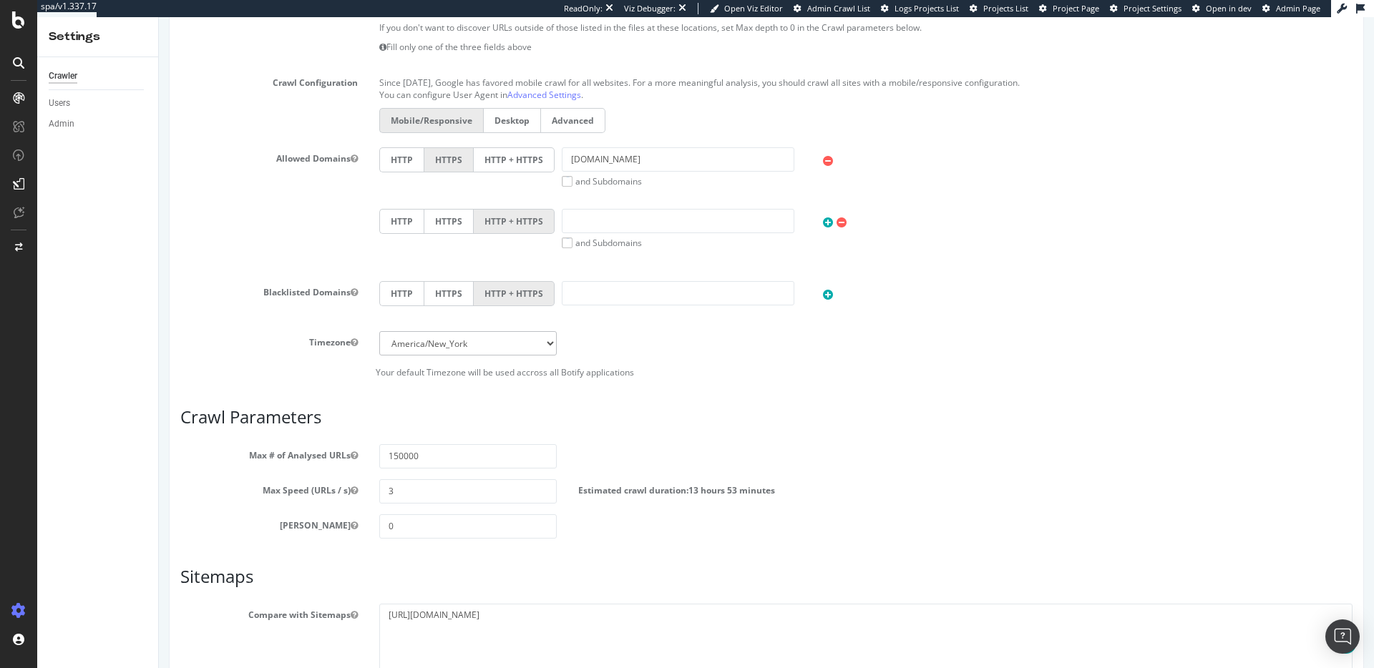
scroll to position [558, 0]
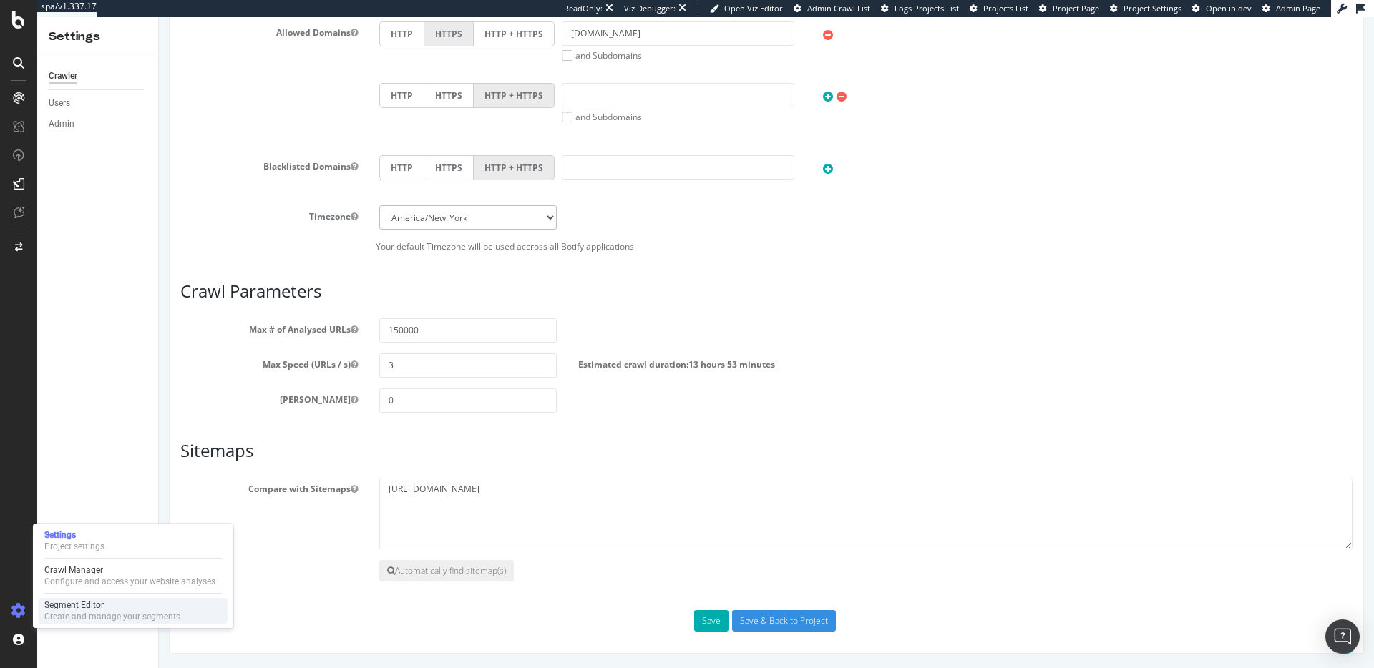
click at [69, 615] on div "Create and manage your segments" at bounding box center [112, 616] width 136 height 11
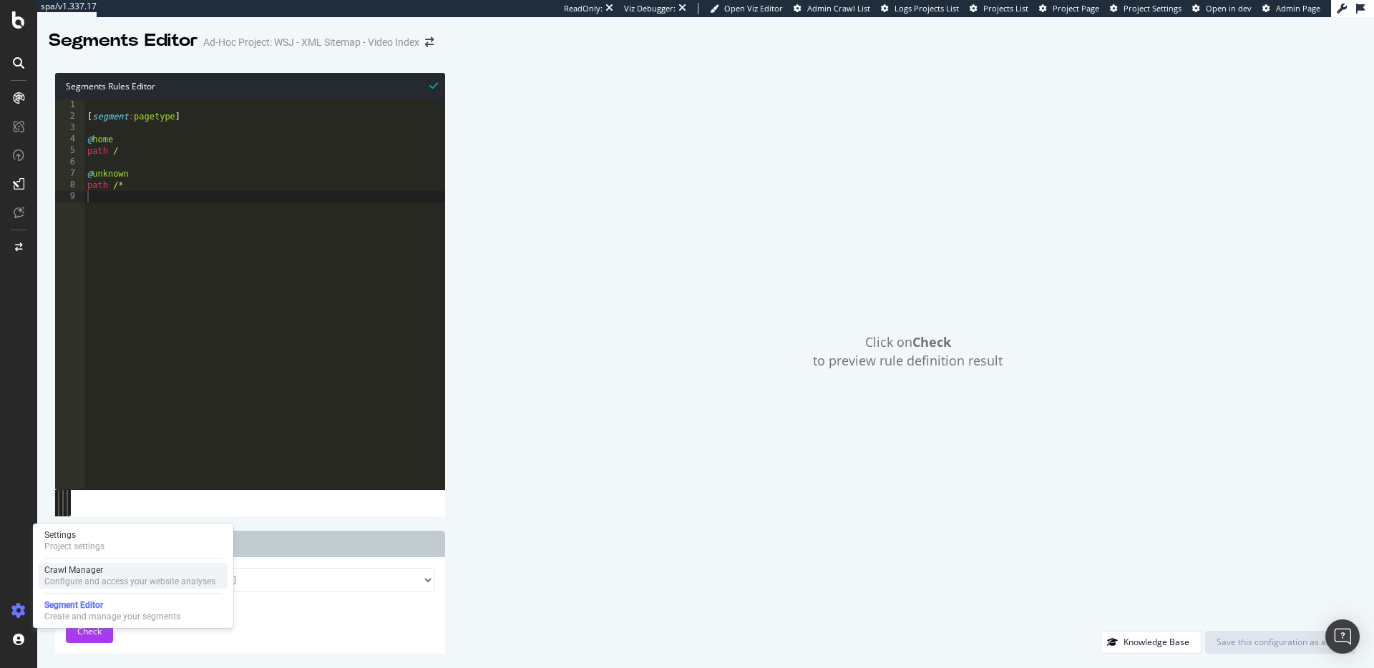
click at [75, 577] on div "Configure and access your website analyses" at bounding box center [129, 581] width 171 height 11
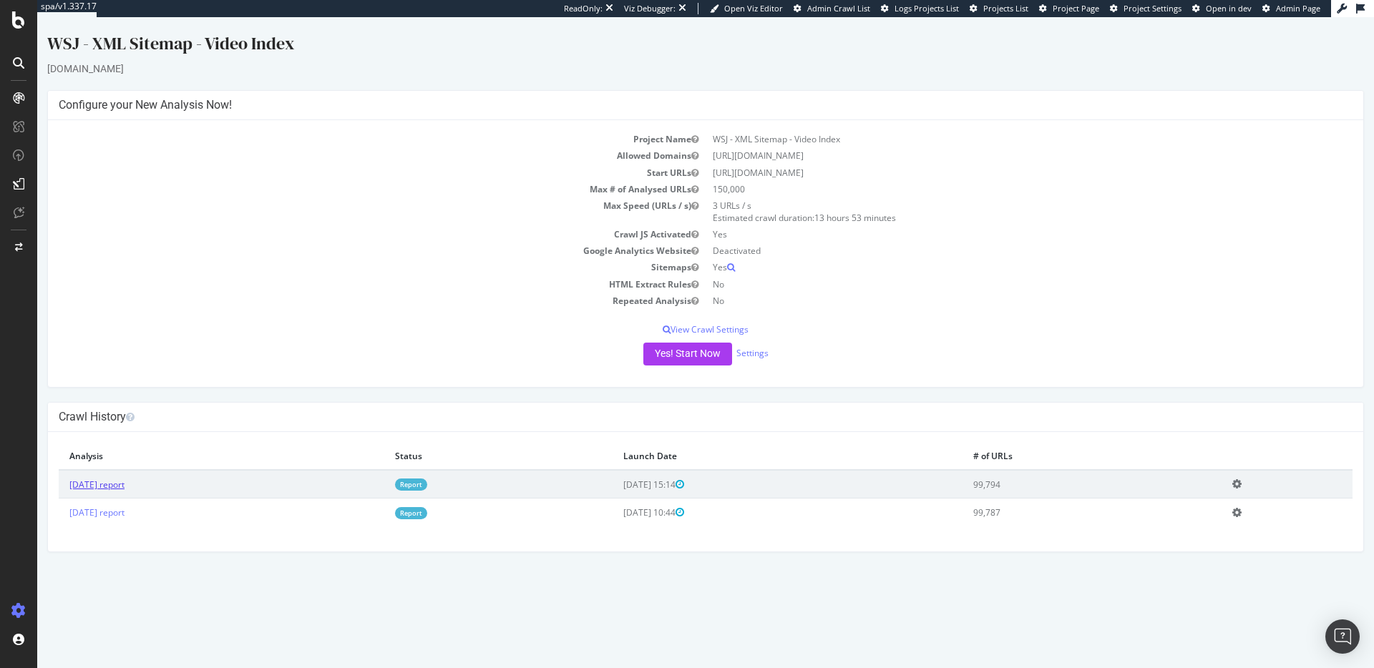
click at [110, 481] on link "[DATE] report" at bounding box center [96, 485] width 55 height 12
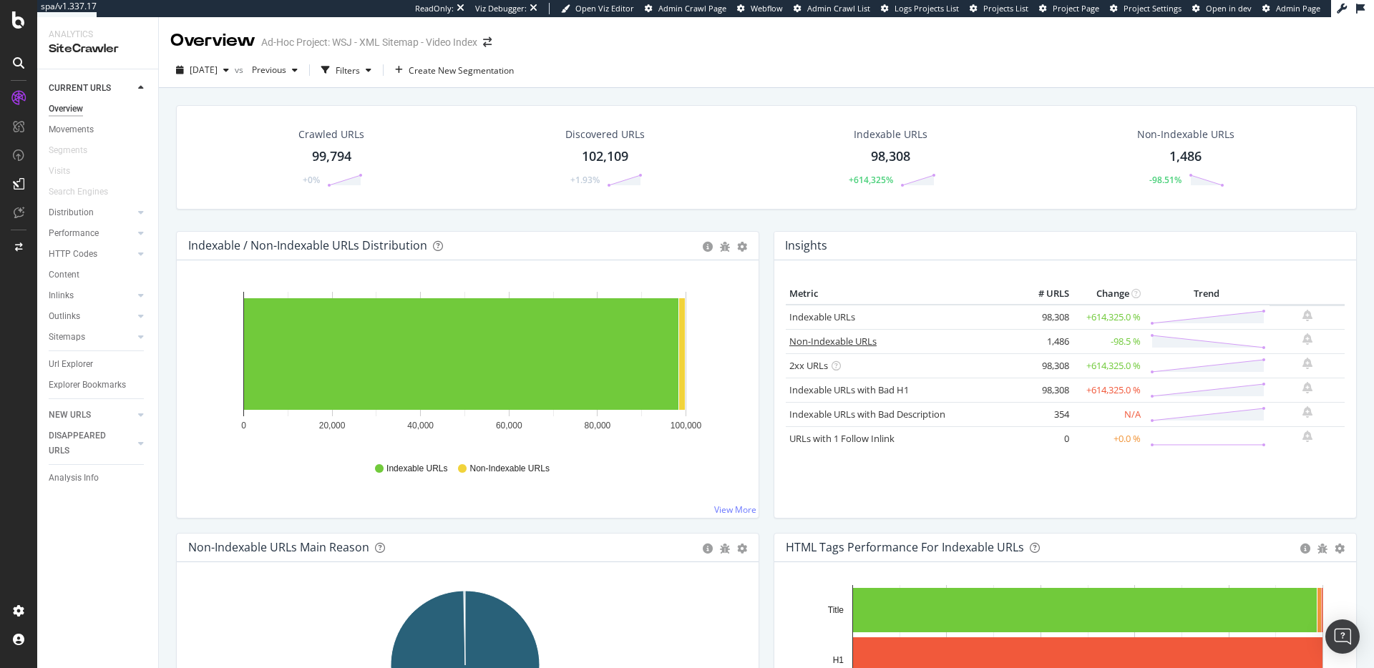
click at [819, 341] on link "Non-Indexable URLs" at bounding box center [832, 341] width 87 height 13
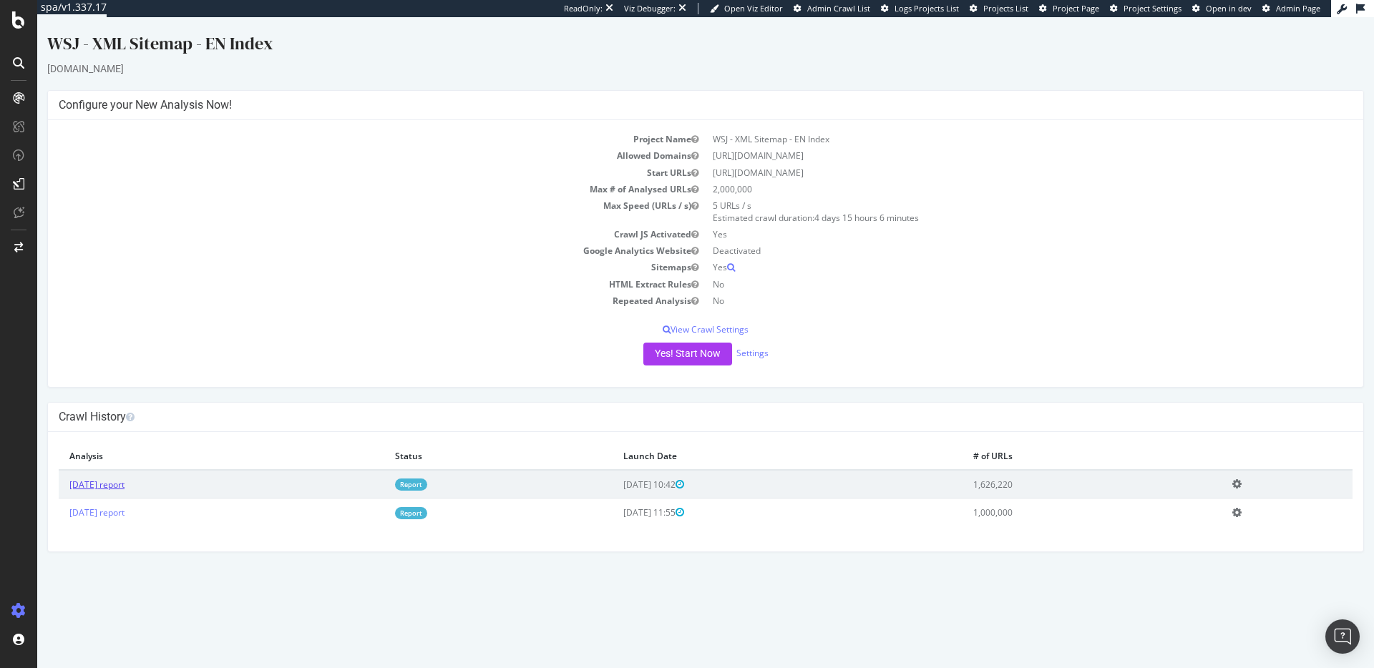
click at [125, 480] on link "[DATE] report" at bounding box center [96, 485] width 55 height 12
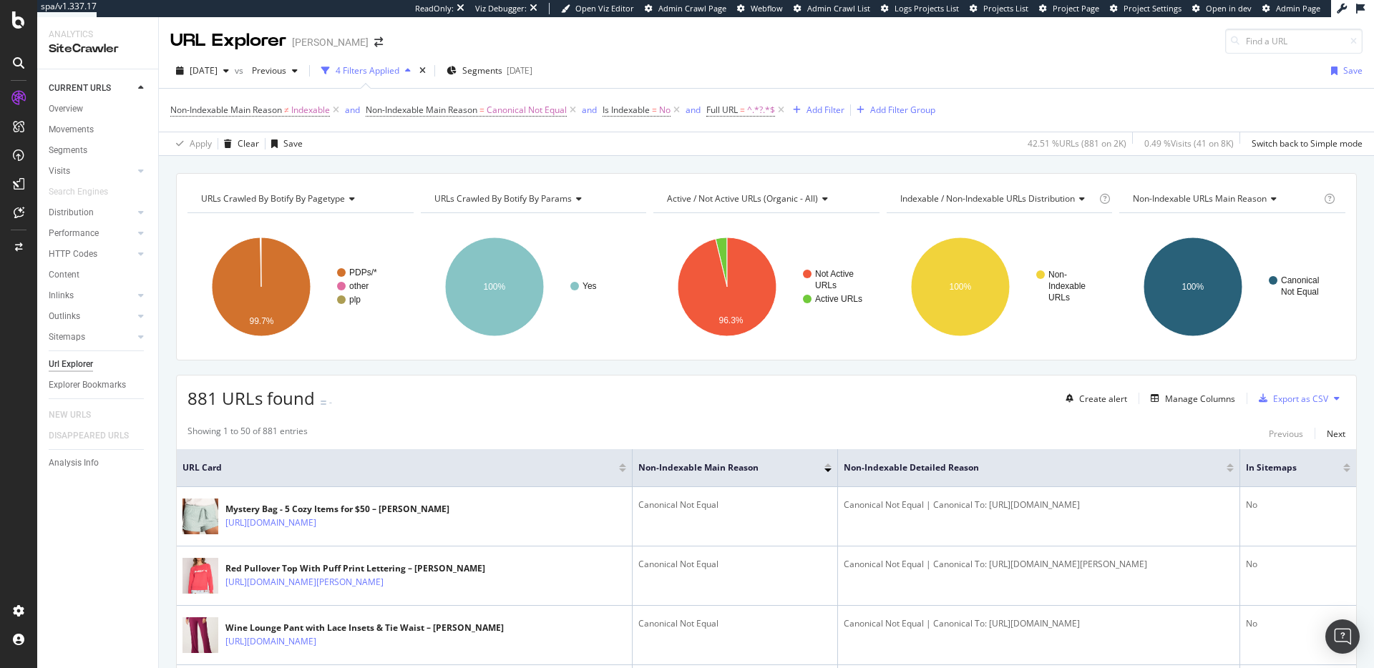
click at [665, 156] on div "URLs Crawled By Botify By pagetype Chart (by Value) Table Expand Export as CSV …" at bounding box center [766, 173] width 1215 height 34
